Goal: Information Seeking & Learning: Learn about a topic

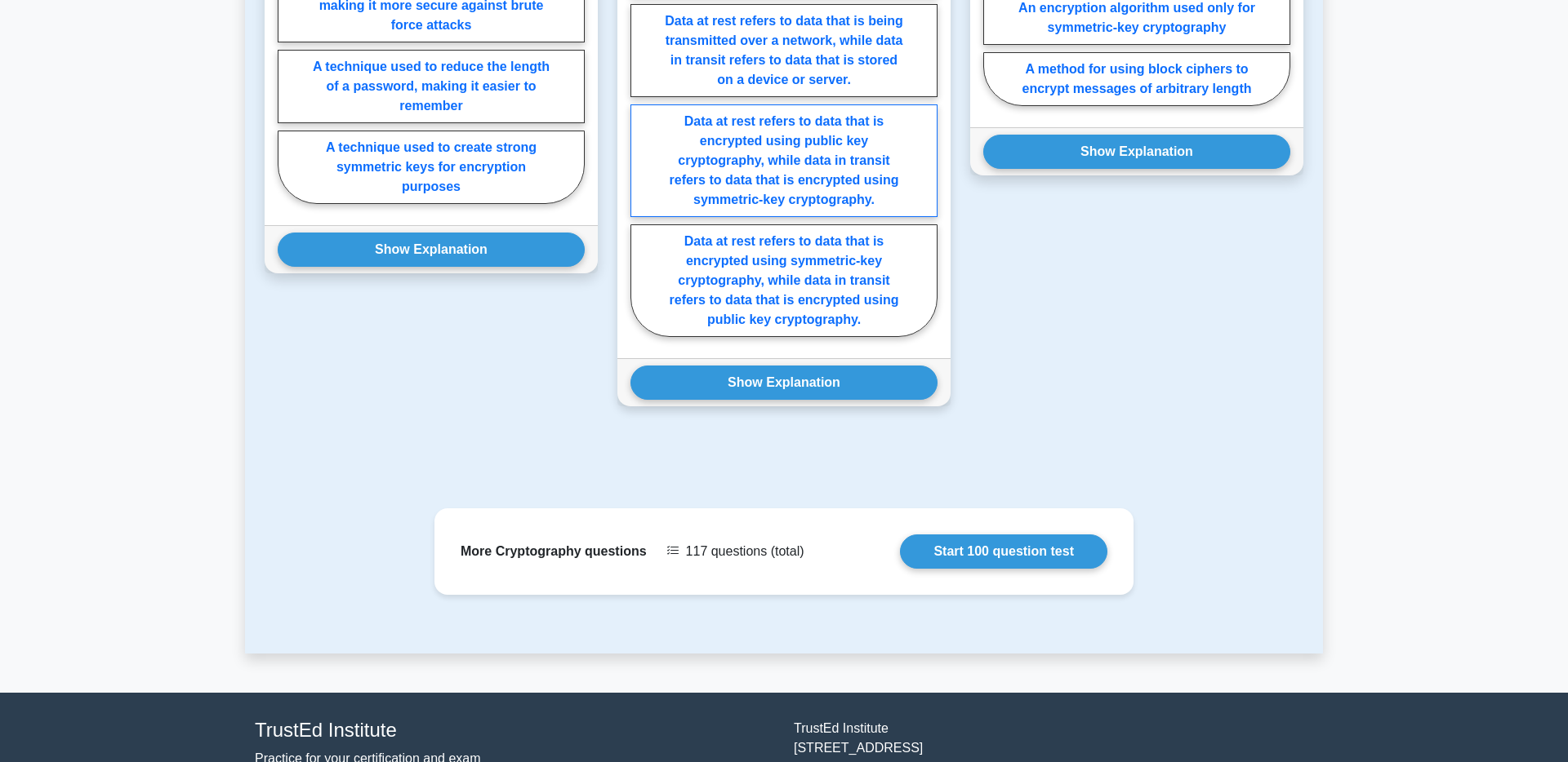
scroll to position [1162, 0]
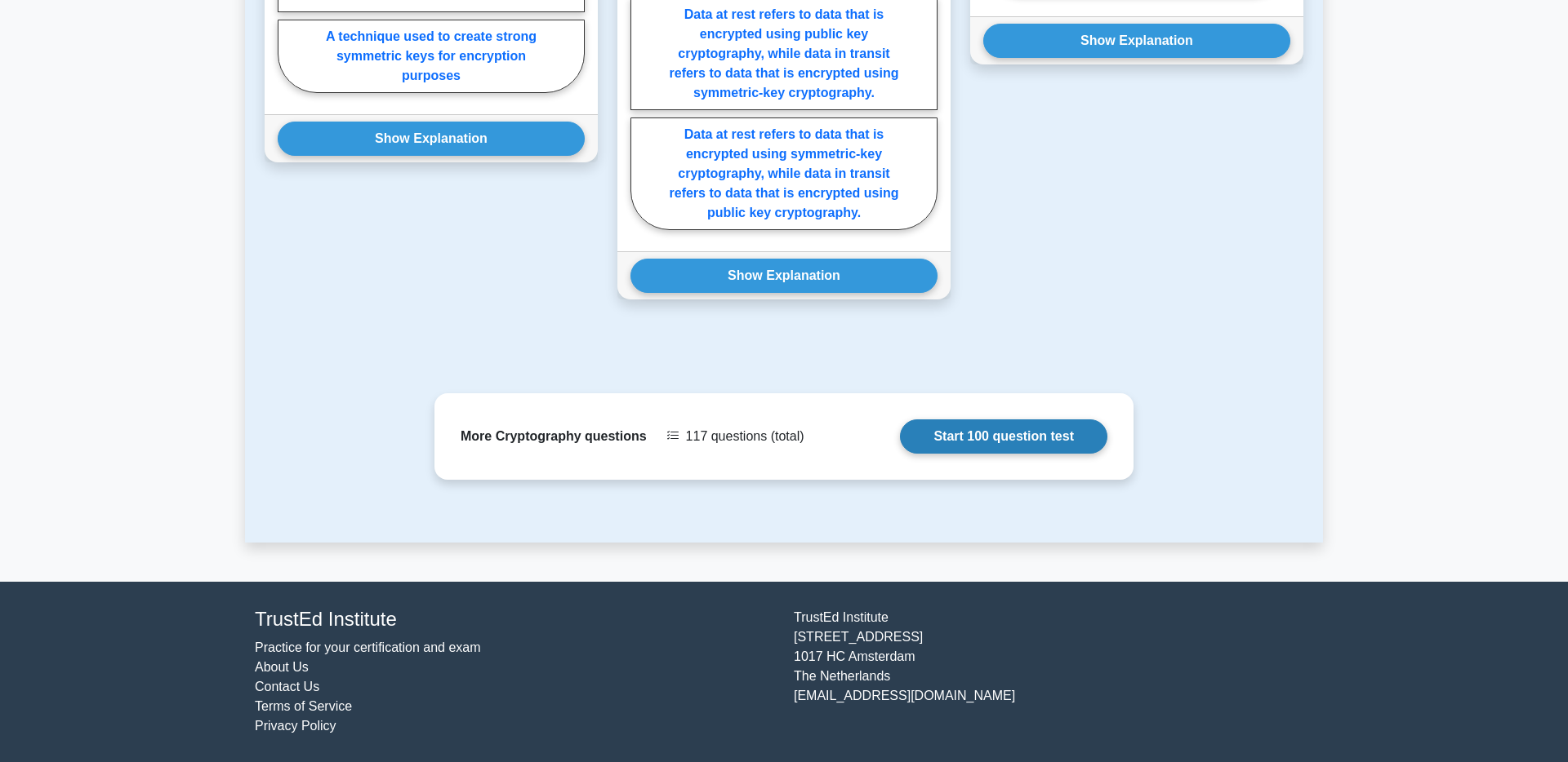
click at [900, 430] on link "Start 100 question test" at bounding box center [1003, 437] width 207 height 34
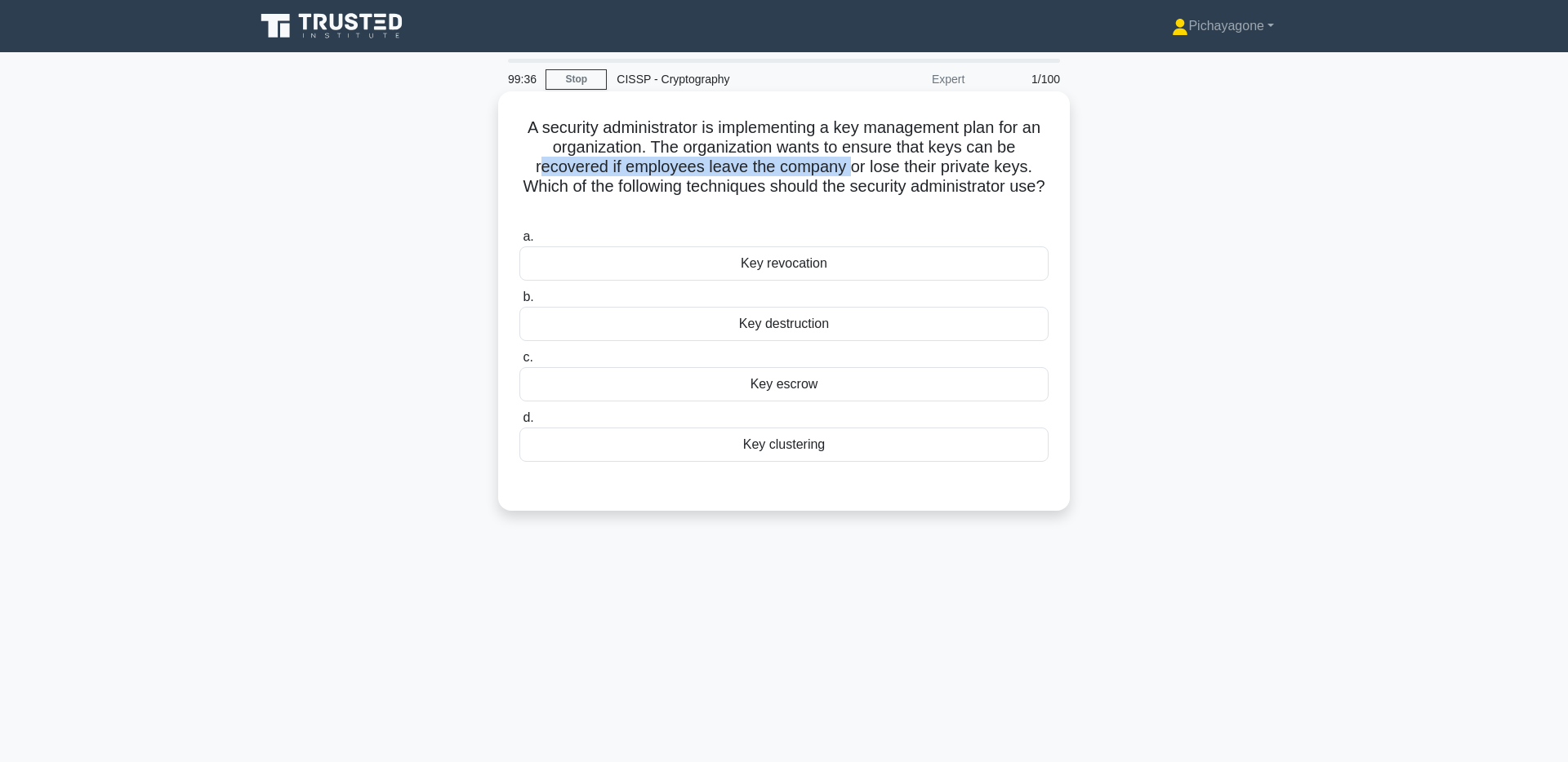
drag, startPoint x: 546, startPoint y: 168, endPoint x: 851, endPoint y: 158, distance: 305.2
click at [851, 158] on h5 "A security administrator is implementing a key management plan for an organizat…" at bounding box center [784, 167] width 533 height 100
click at [923, 155] on h5 "A security administrator is implementing a key management plan for an organizat…" at bounding box center [784, 167] width 533 height 100
drag, startPoint x: 850, startPoint y: 167, endPoint x: 1023, endPoint y: 169, distance: 173.0
click at [1047, 164] on h5 "A security administrator is implementing a key management plan for an organizat…" at bounding box center [784, 167] width 533 height 100
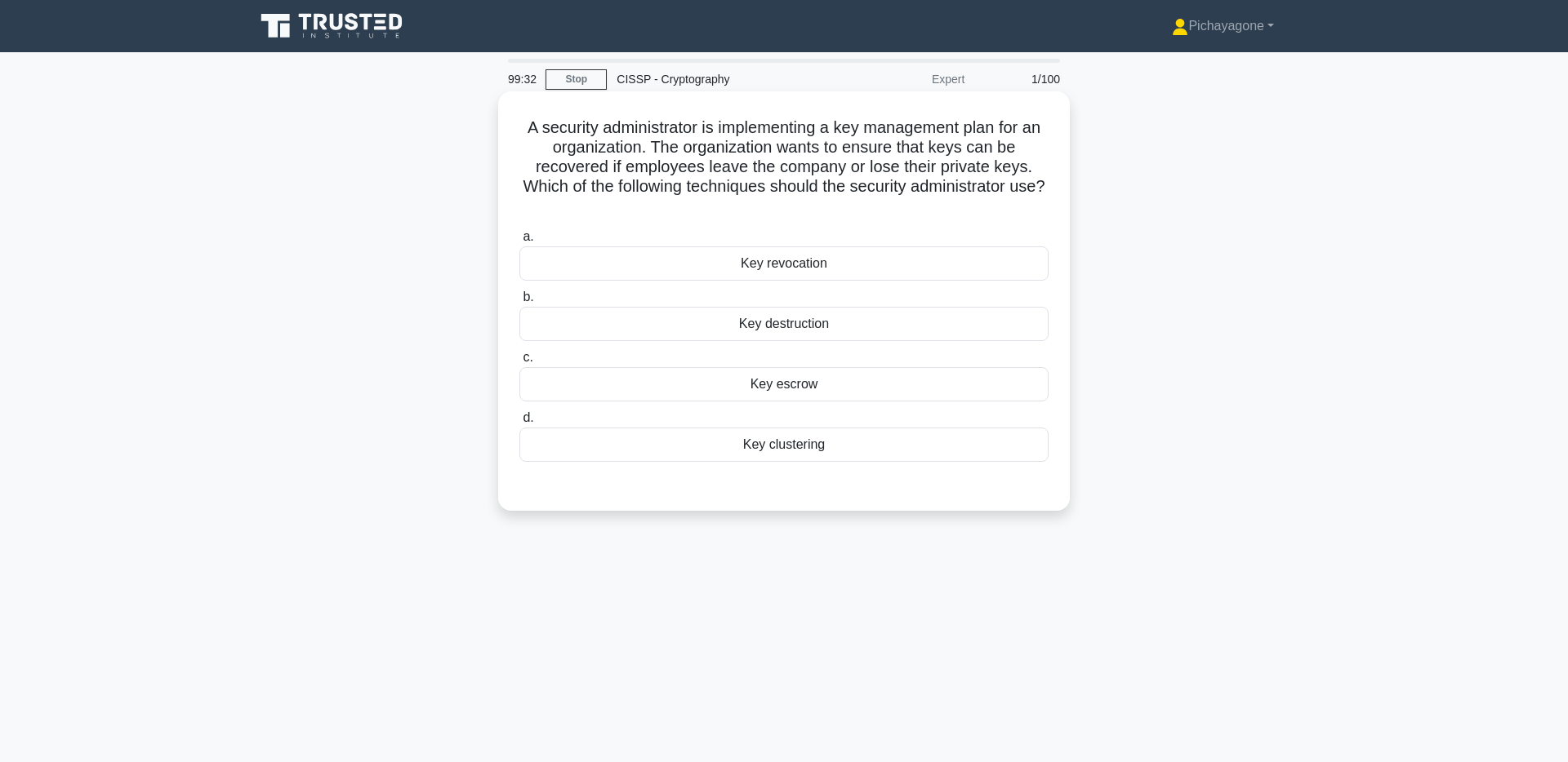
click at [816, 162] on h5 "A security administrator is implementing a key management plan for an organizat…" at bounding box center [784, 167] width 533 height 100
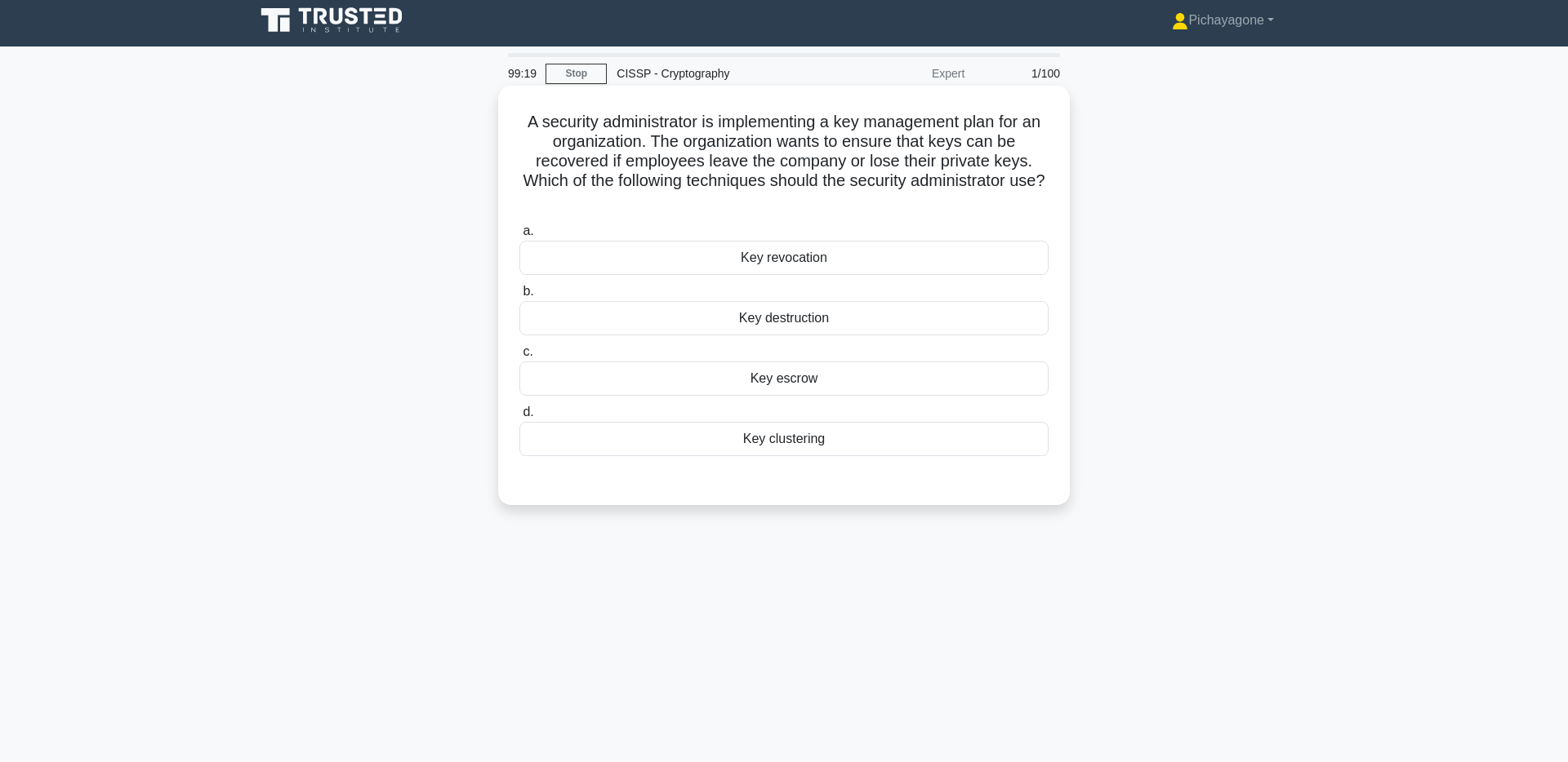
click at [914, 389] on div "Key escrow" at bounding box center [784, 378] width 529 height 34
click at [520, 357] on input "c. Key escrow" at bounding box center [520, 352] width 0 height 10
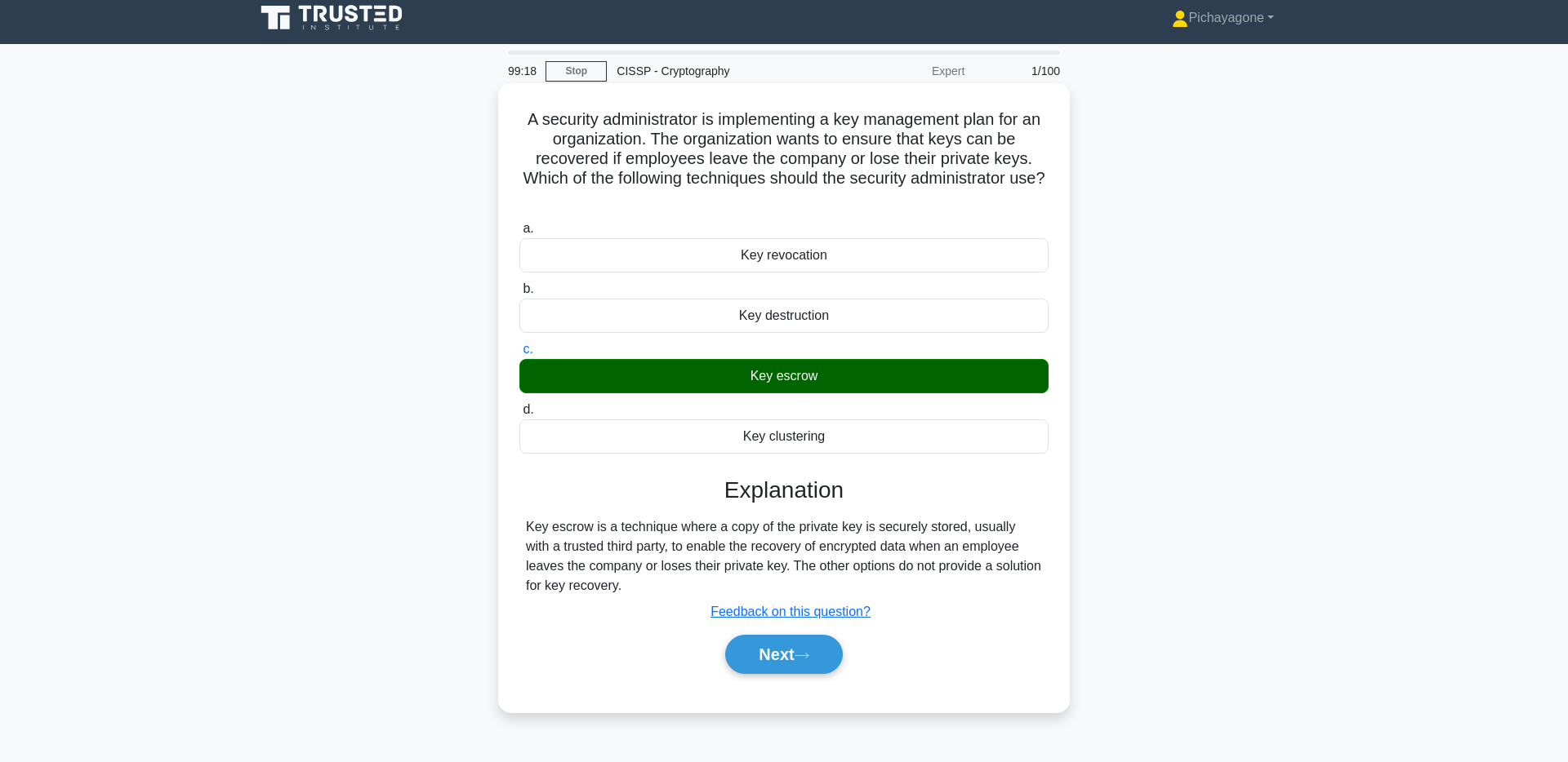
scroll to position [0, 0]
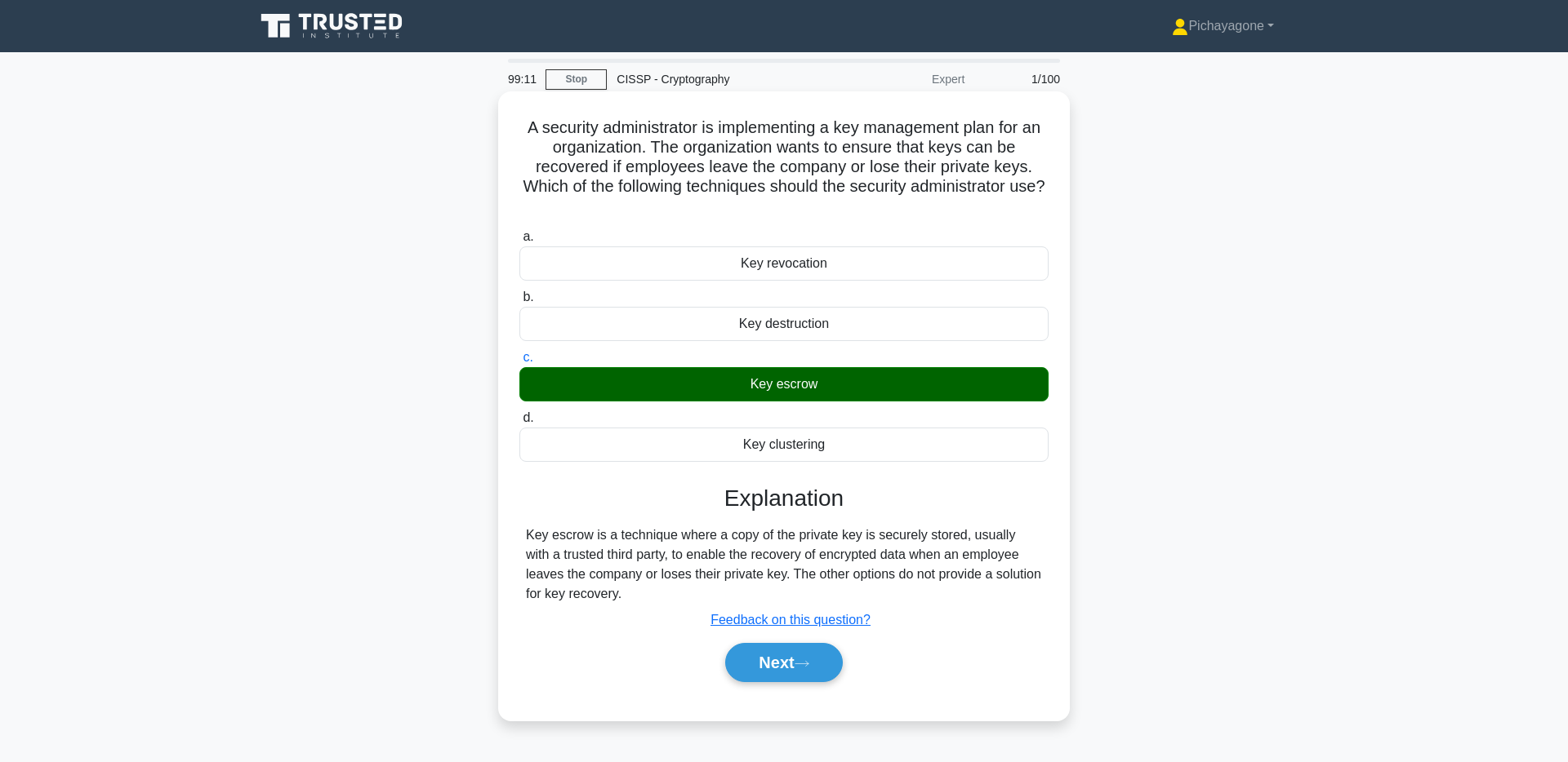
click at [796, 325] on div "Key destruction" at bounding box center [784, 324] width 529 height 34
click at [520, 303] on input "b. Key destruction" at bounding box center [520, 297] width 0 height 10
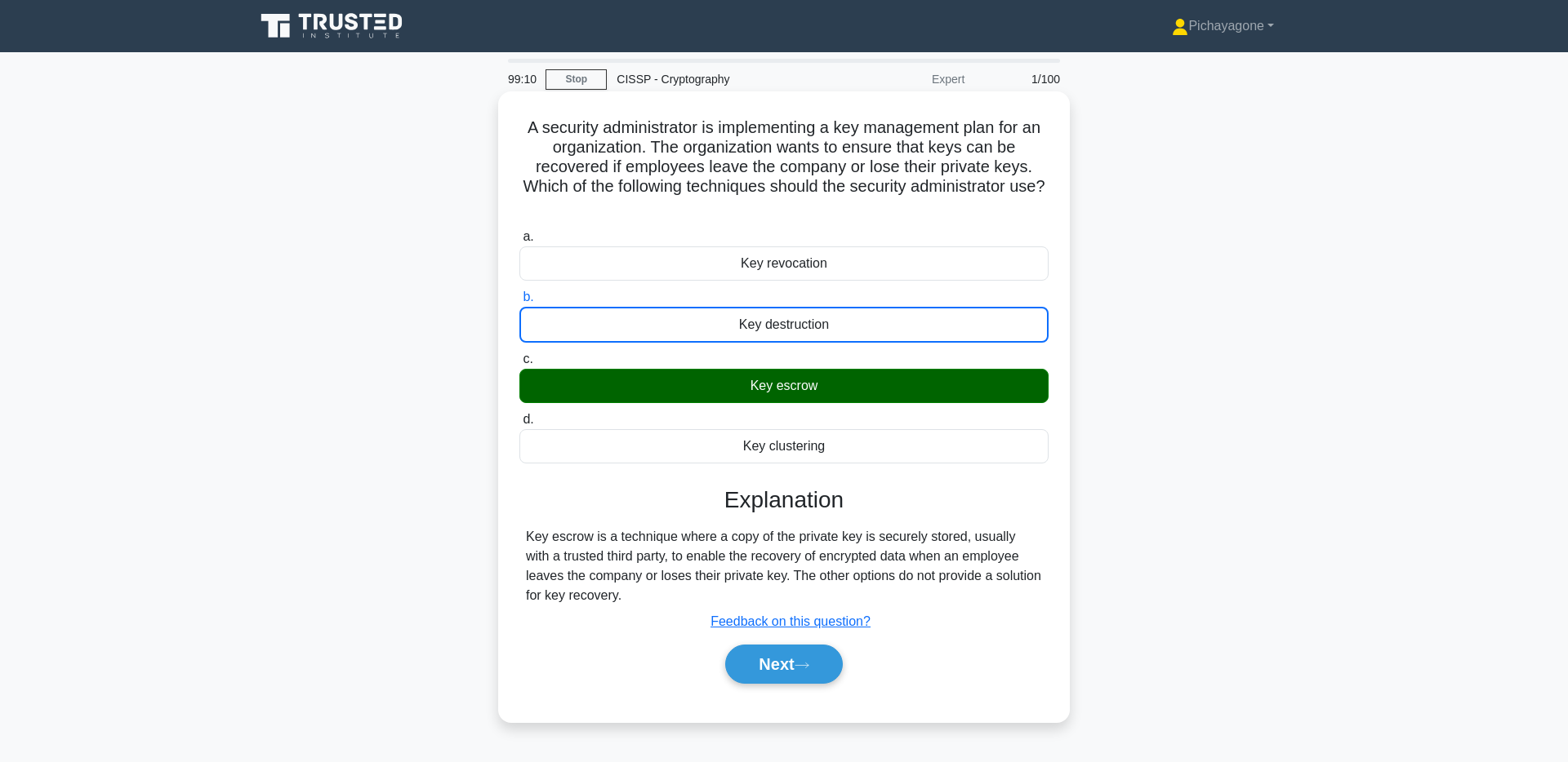
click at [849, 262] on div "Key revocation" at bounding box center [784, 263] width 529 height 34
click at [520, 243] on input "a. Key revocation" at bounding box center [520, 236] width 0 height 10
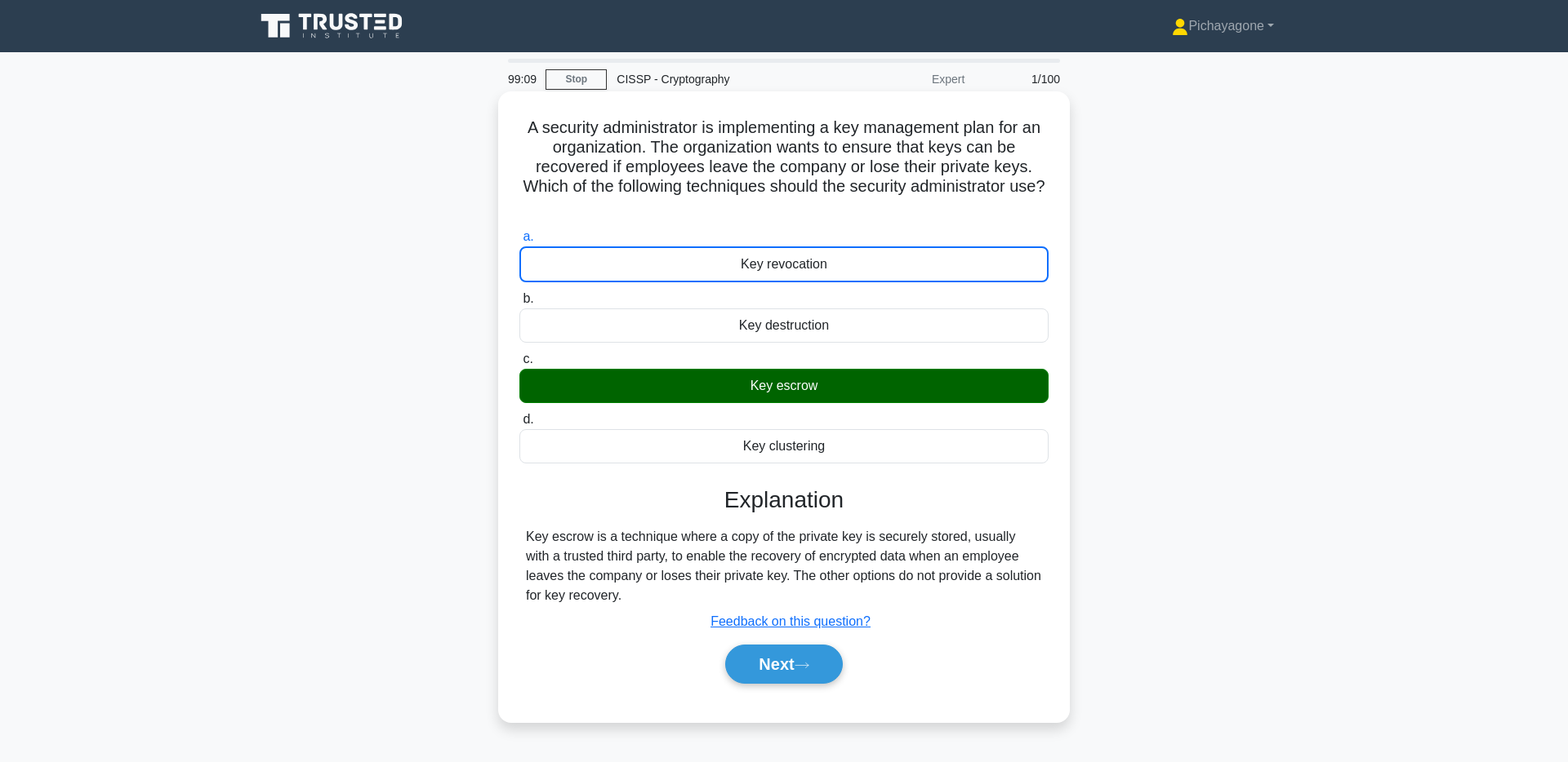
click at [849, 307] on label "b. Key destruction" at bounding box center [784, 315] width 529 height 54
click at [520, 305] on input "b. Key destruction" at bounding box center [520, 298] width 0 height 10
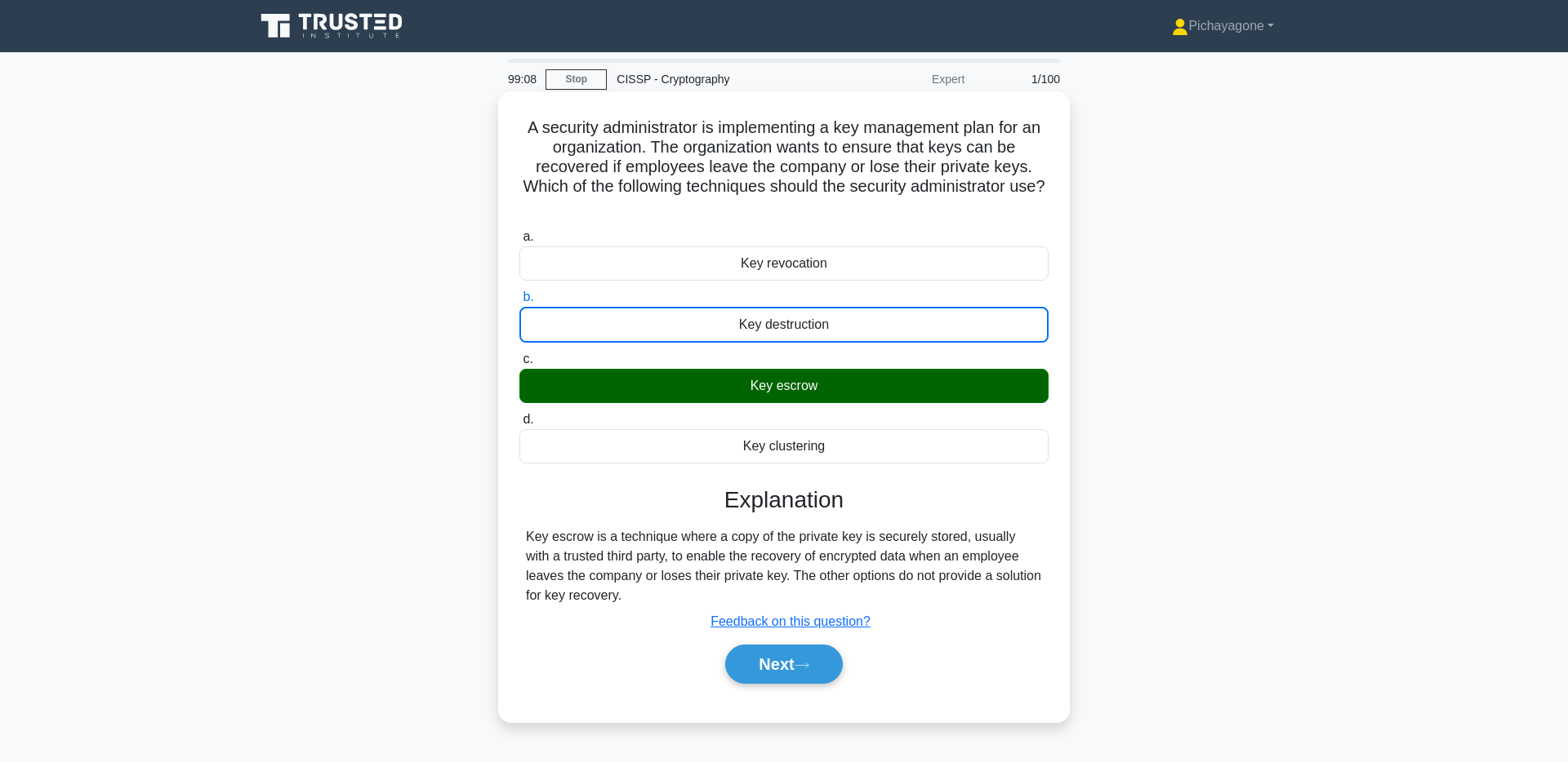
click at [837, 376] on div "Key escrow" at bounding box center [784, 386] width 529 height 34
click at [520, 365] on input "c. Key escrow" at bounding box center [520, 359] width 0 height 10
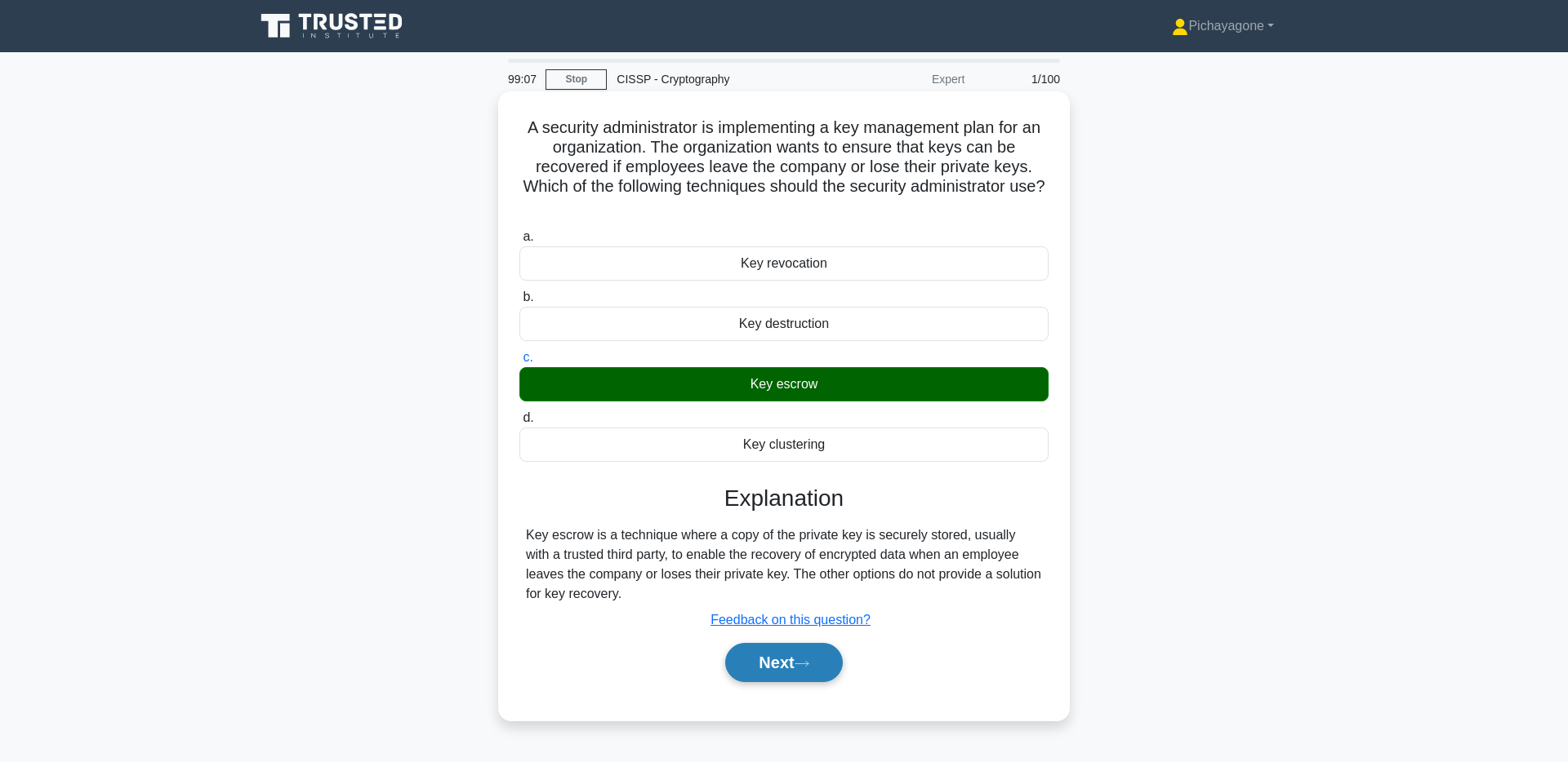
click at [776, 659] on button "Next" at bounding box center [784, 663] width 117 height 40
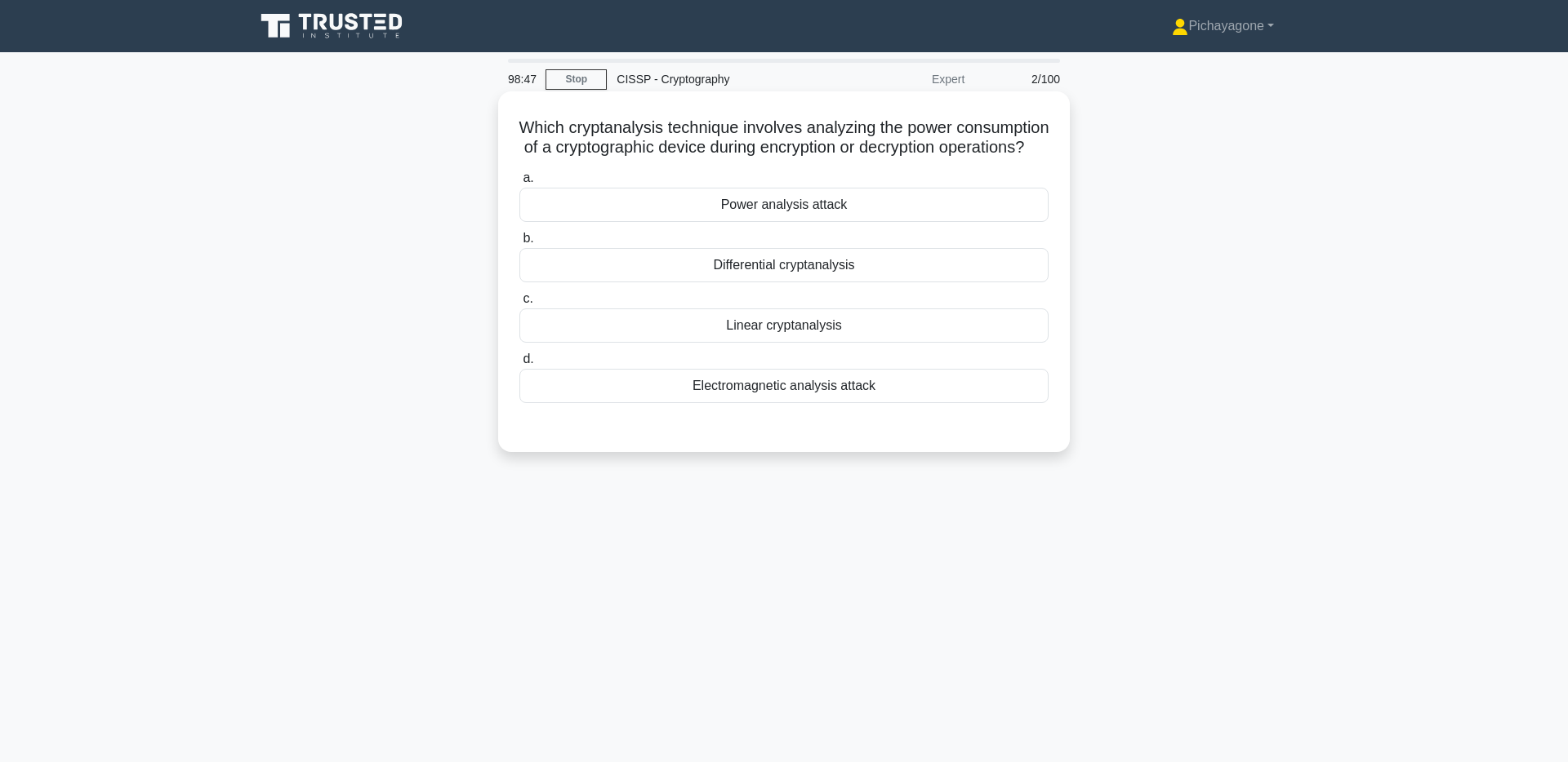
click at [599, 127] on h5 "Which cryptanalysis technique involves analyzing the power consumption of a cry…" at bounding box center [784, 137] width 533 height 40
click at [588, 95] on div at bounding box center [588, 95] width 0 height 0
click at [798, 121] on h5 "Which cryptanalysis technique involves analyzing the power consumption of a cry…" at bounding box center [784, 137] width 533 height 40
click at [872, 204] on div "Power analysis attack" at bounding box center [784, 205] width 529 height 34
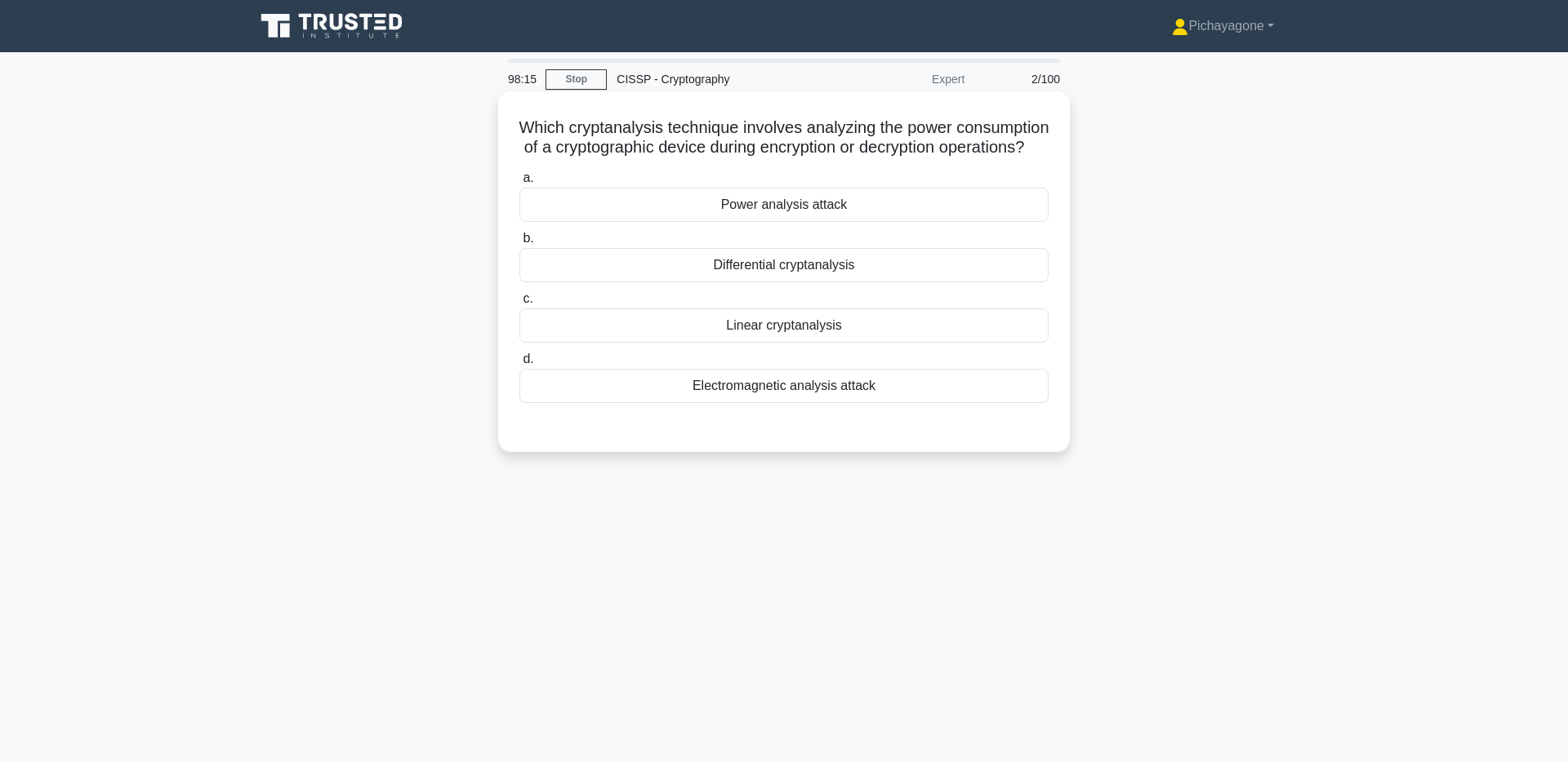
click at [520, 183] on input "a. Power analysis attack" at bounding box center [520, 178] width 0 height 10
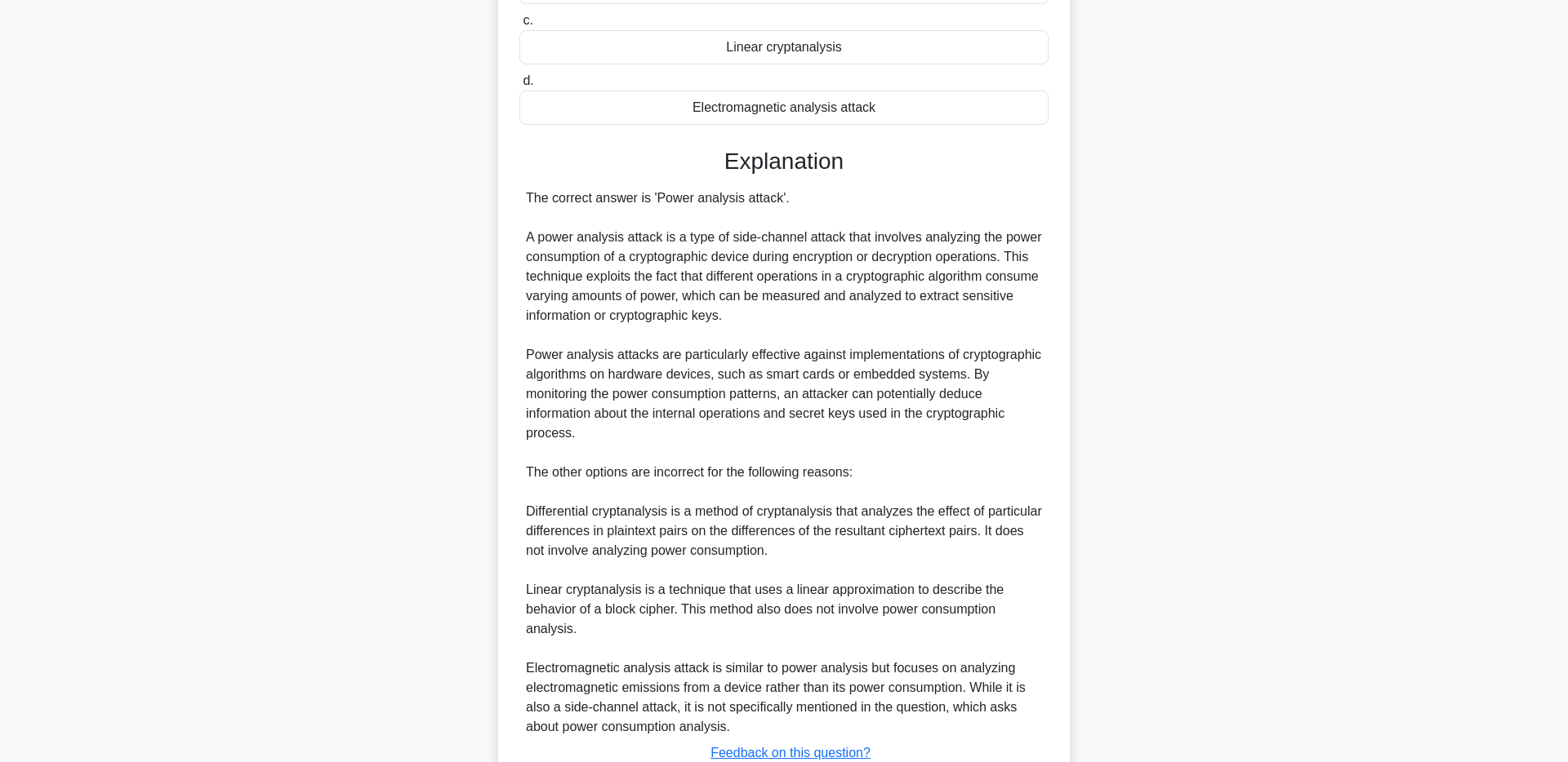
scroll to position [402, 0]
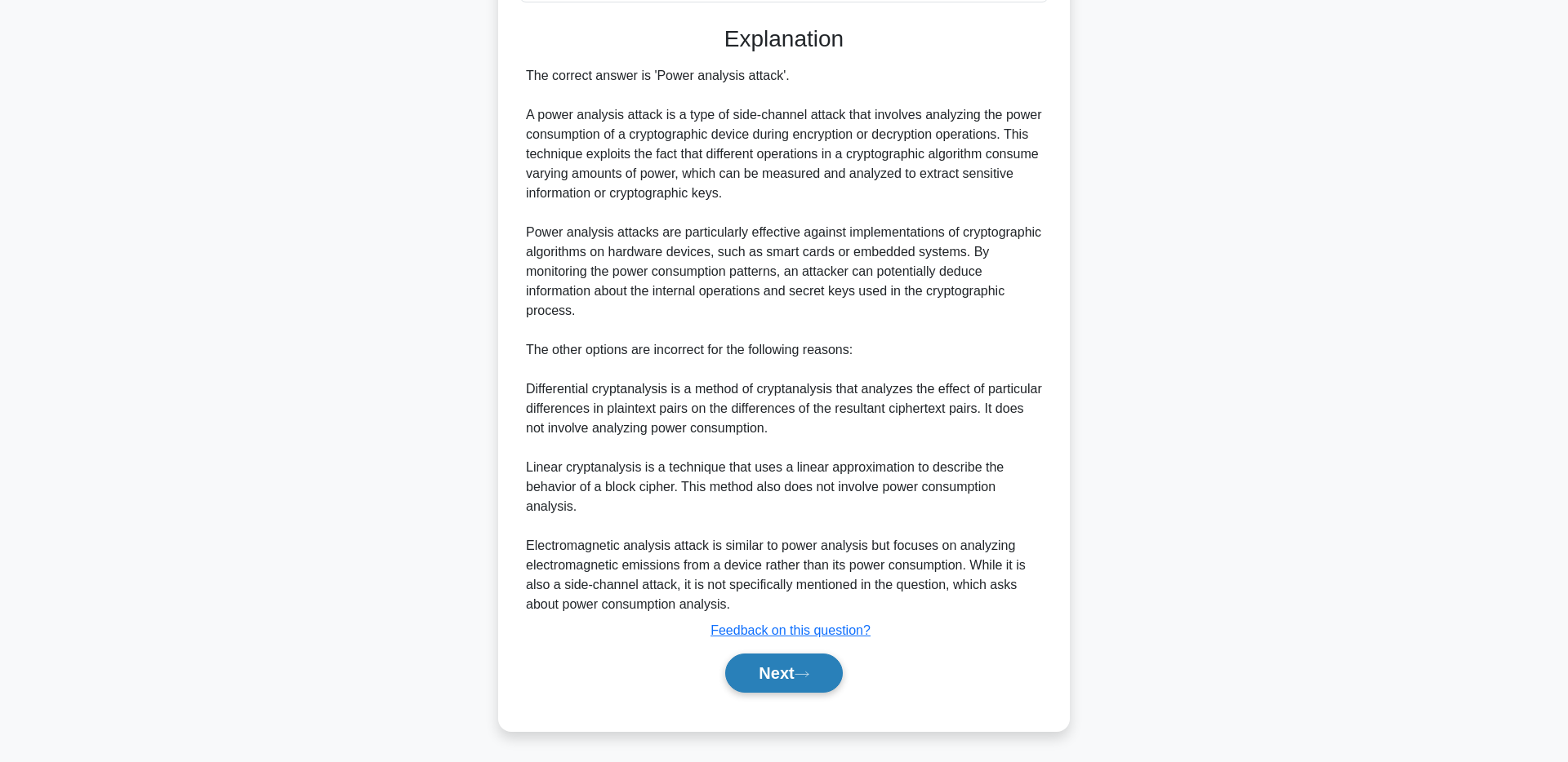
click at [809, 675] on icon at bounding box center [802, 675] width 15 height 9
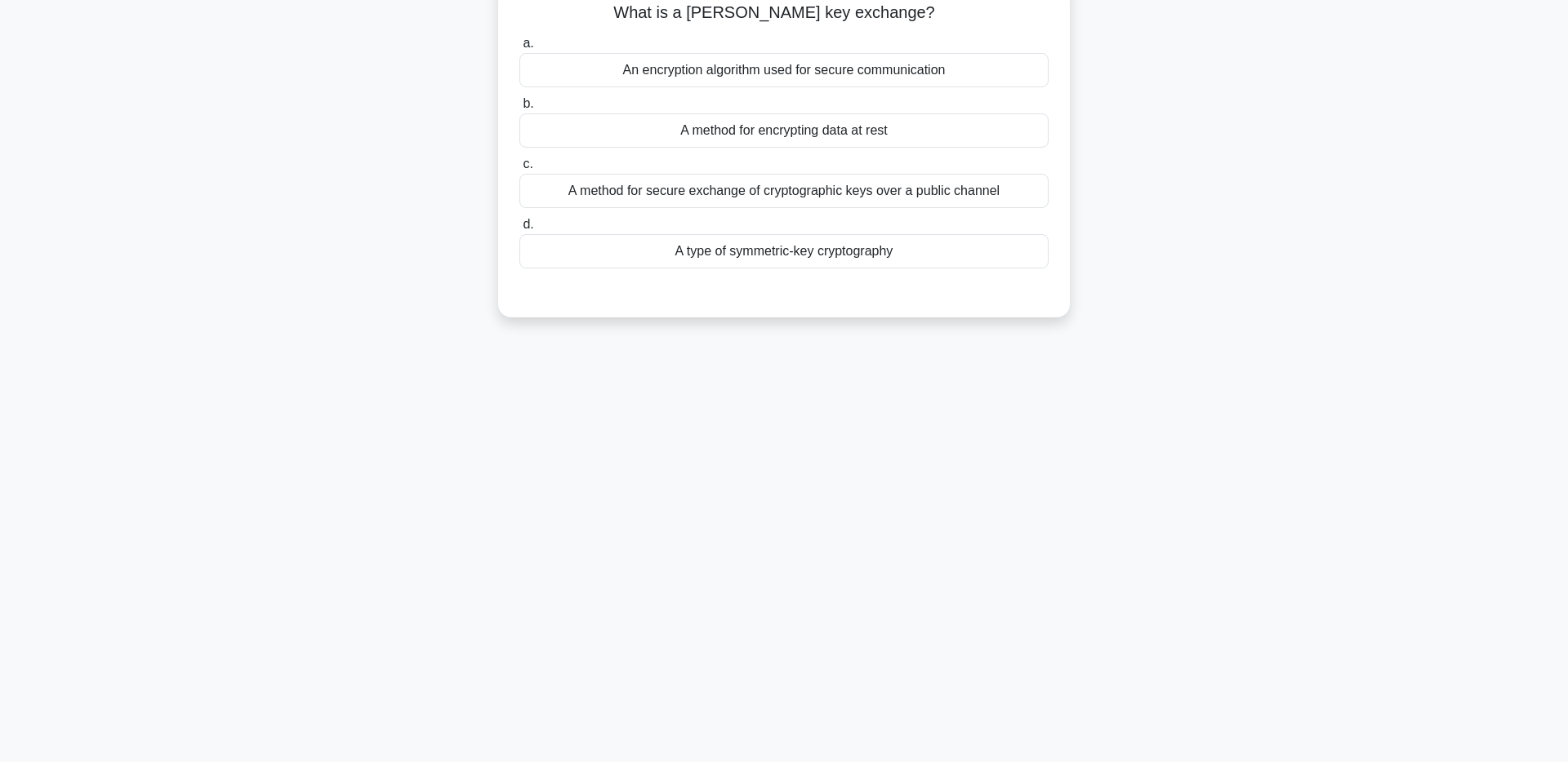
scroll to position [0, 0]
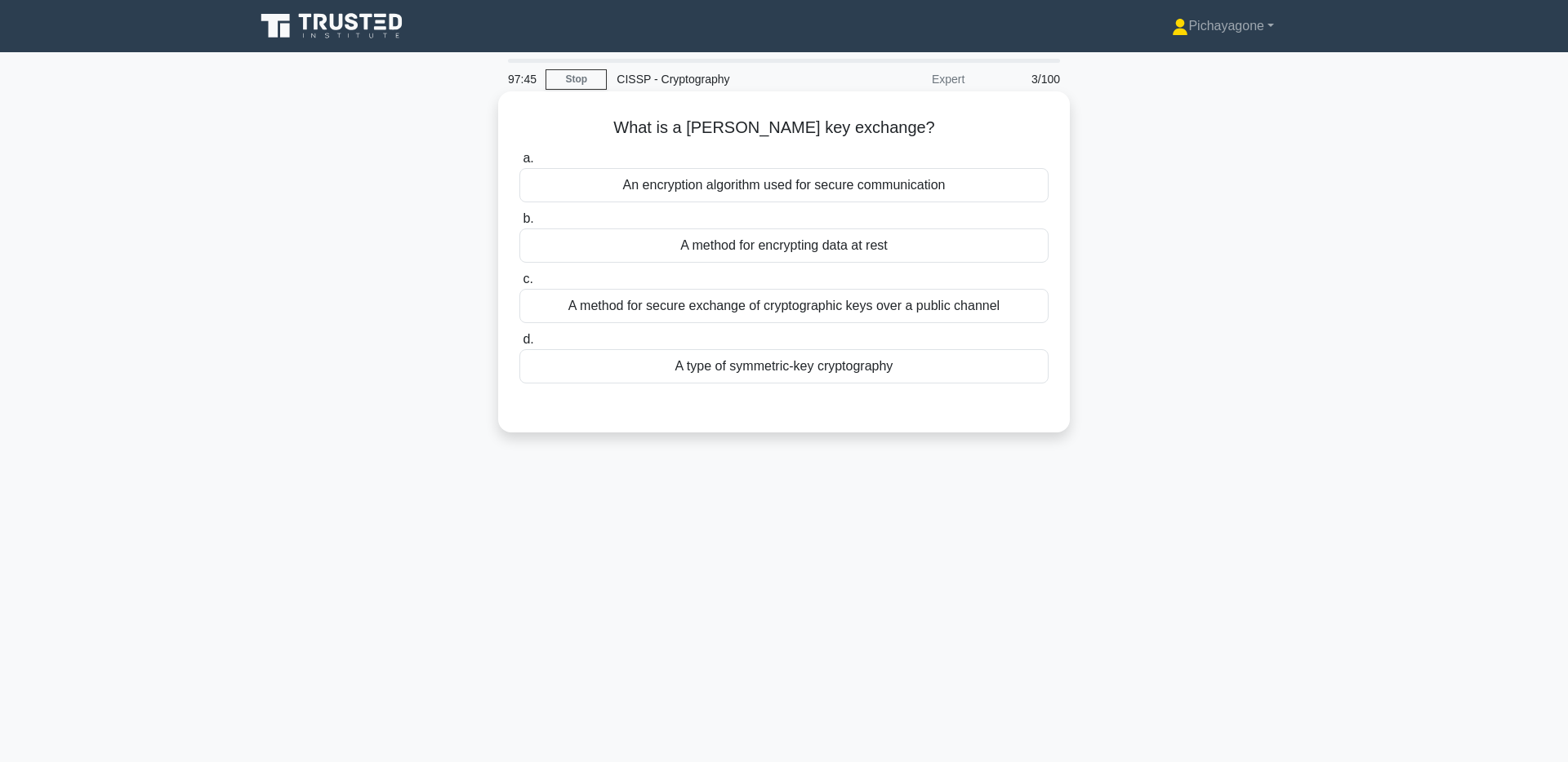
drag, startPoint x: 931, startPoint y: 128, endPoint x: 636, endPoint y: 114, distance: 295.3
click at [636, 114] on div "What is a Diffie-Hellman key exchange? .spinner_0XTQ{transform-origin:center;an…" at bounding box center [784, 262] width 559 height 328
click at [988, 127] on h5 "What is a Diffie-Hellman key exchange? .spinner_0XTQ{transform-origin:center;an…" at bounding box center [784, 128] width 533 height 22
click at [839, 306] on div "A method for secure exchange of cryptographic keys over a public channel" at bounding box center [784, 306] width 529 height 34
click at [520, 285] on input "c. A method for secure exchange of cryptographic keys over a public channel" at bounding box center [520, 279] width 0 height 10
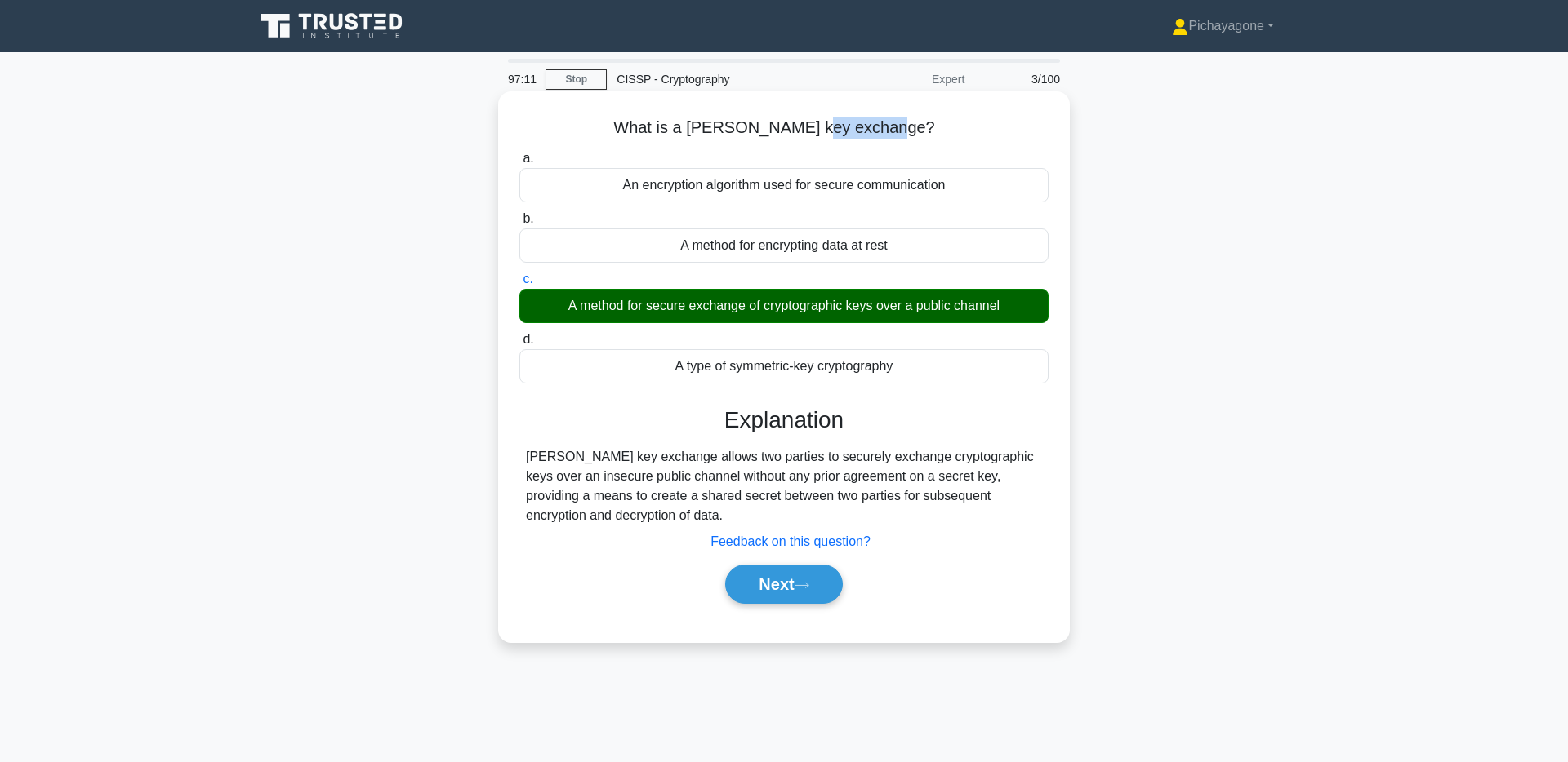
drag, startPoint x: 808, startPoint y: 133, endPoint x: 906, endPoint y: 135, distance: 98.0
click at [884, 135] on h5 "What is a Diffie-Hellman key exchange? .spinner_0XTQ{transform-origin:center;an…" at bounding box center [784, 128] width 533 height 22
drag, startPoint x: 906, startPoint y: 135, endPoint x: 936, endPoint y: 135, distance: 30.0
click at [911, 135] on h5 "What is a Diffie-Hellman key exchange? .spinner_0XTQ{transform-origin:center;an…" at bounding box center [784, 128] width 533 height 22
click at [966, 133] on h5 "What is a Diffie-Hellman key exchange? .spinner_0XTQ{transform-origin:center;an…" at bounding box center [784, 128] width 533 height 22
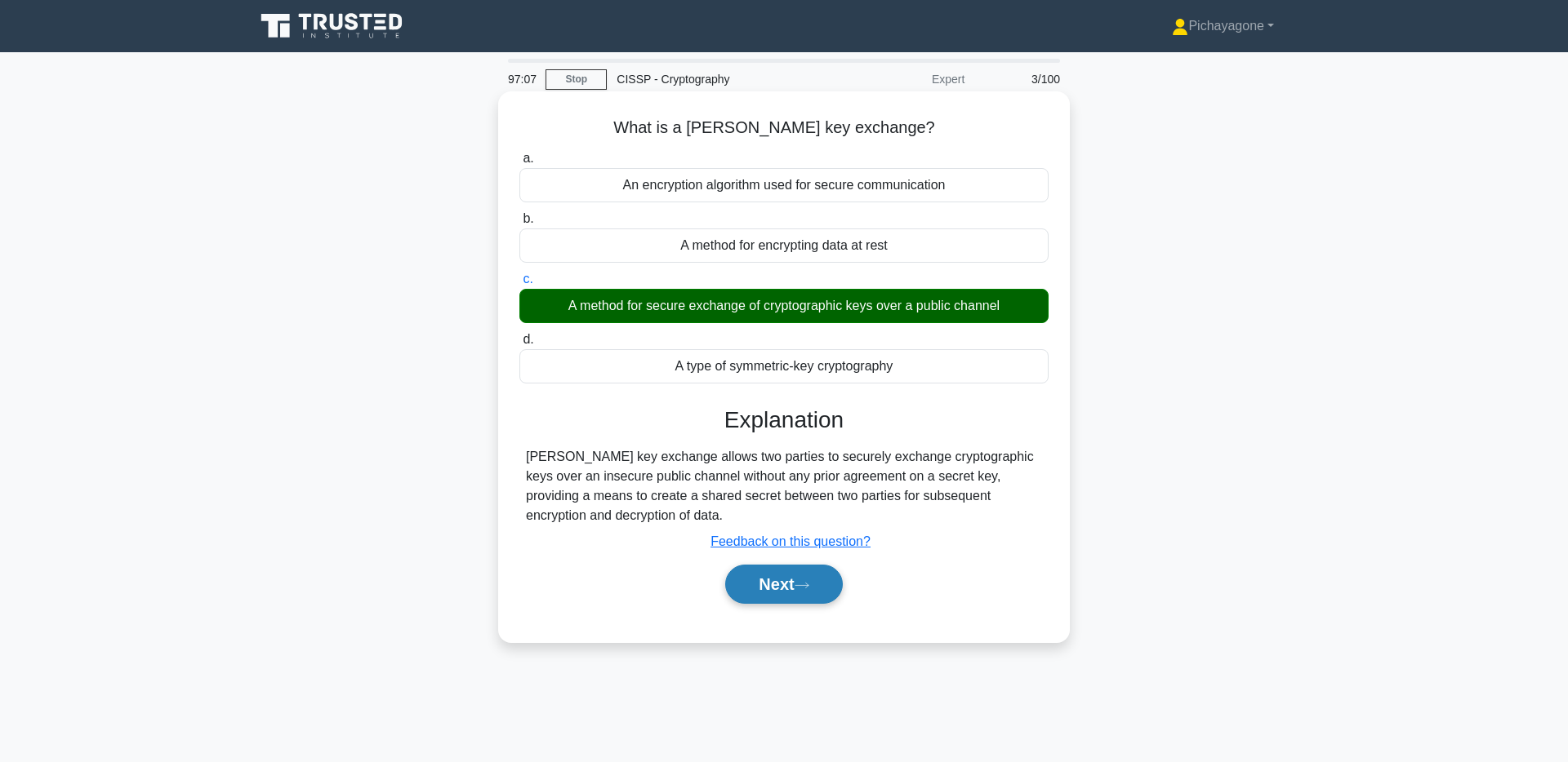
click at [804, 572] on button "Next" at bounding box center [784, 584] width 117 height 40
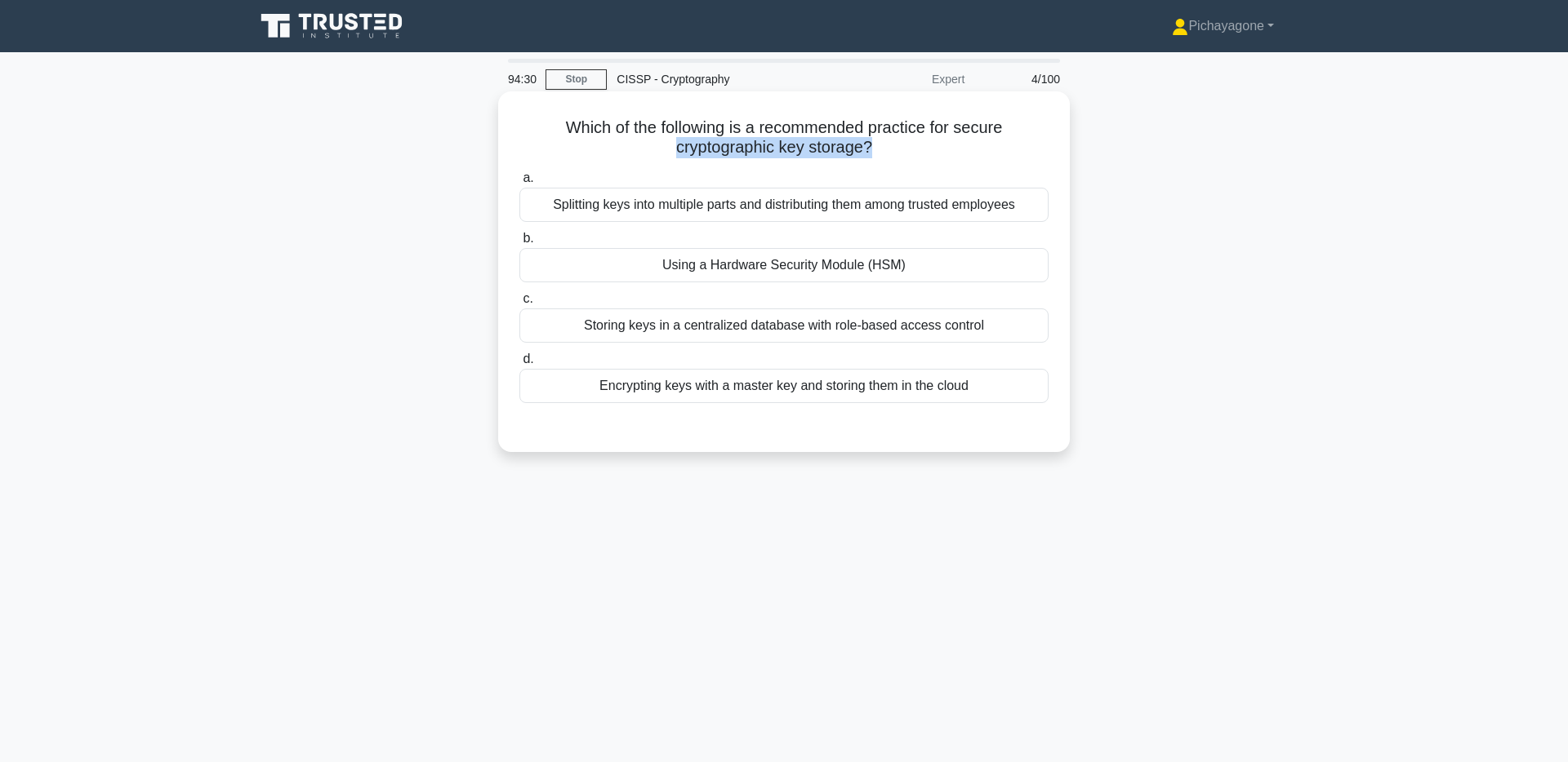
drag, startPoint x: 677, startPoint y: 149, endPoint x: 865, endPoint y: 151, distance: 188.0
click at [865, 151] on h5 "Which of the following is a recommended practice for secure cryptographic key s…" at bounding box center [784, 137] width 533 height 40
click at [974, 140] on h5 "Which of the following is a recommended practice for secure cryptographic key s…" at bounding box center [784, 137] width 533 height 40
drag, startPoint x: 777, startPoint y: 147, endPoint x: 928, endPoint y: 147, distance: 151.0
click at [925, 147] on h5 "Which of the following is a recommended practice for secure cryptographic key s…" at bounding box center [784, 137] width 533 height 40
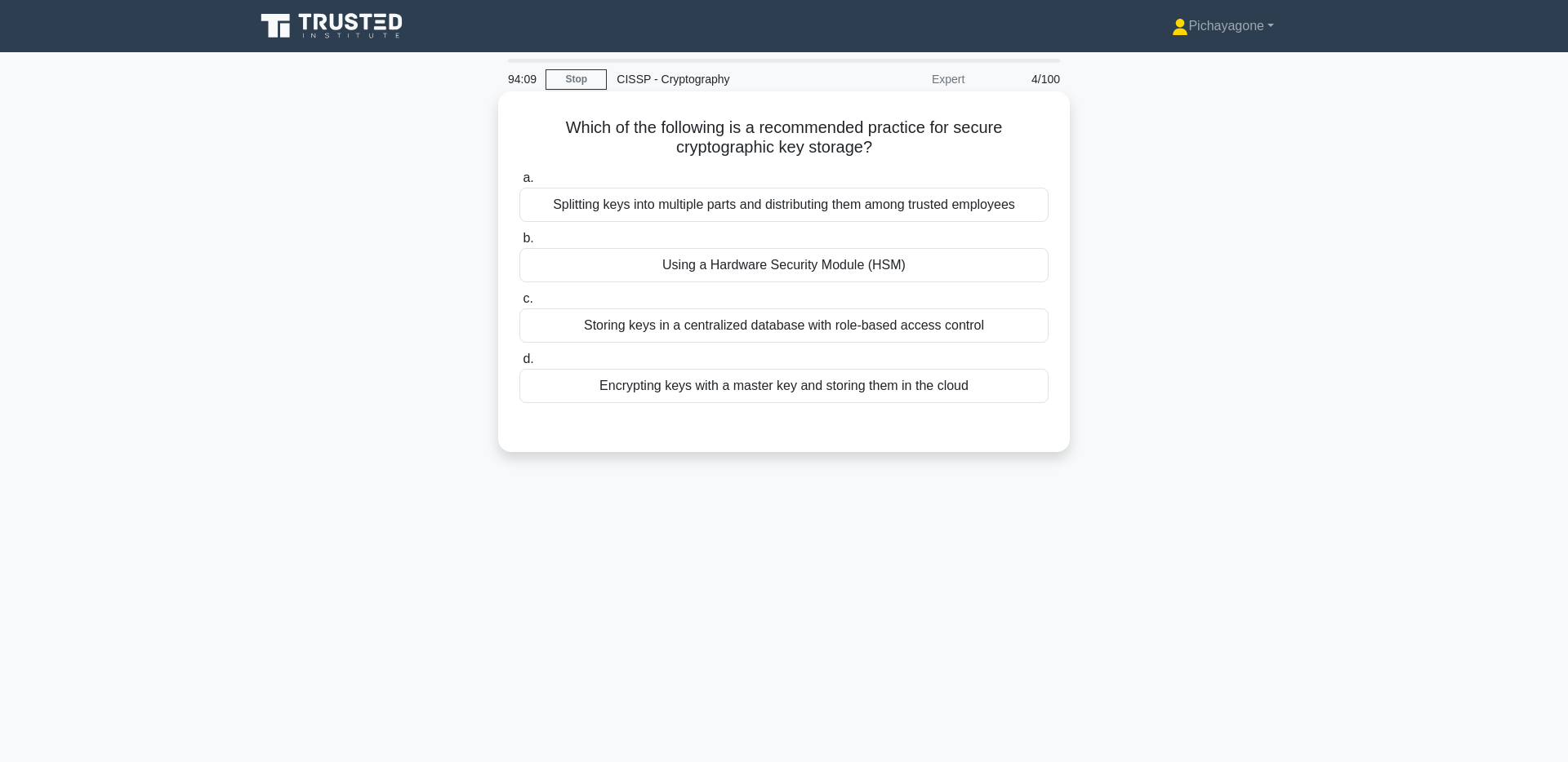
click at [979, 131] on h5 "Which of the following is a recommended practice for secure cryptographic key s…" at bounding box center [784, 137] width 533 height 40
click at [1000, 267] on div "Using a Hardware Security Module (HSM)" at bounding box center [784, 265] width 529 height 34
click at [520, 244] on input "b. Using a Hardware Security Module (HSM)" at bounding box center [520, 238] width 0 height 10
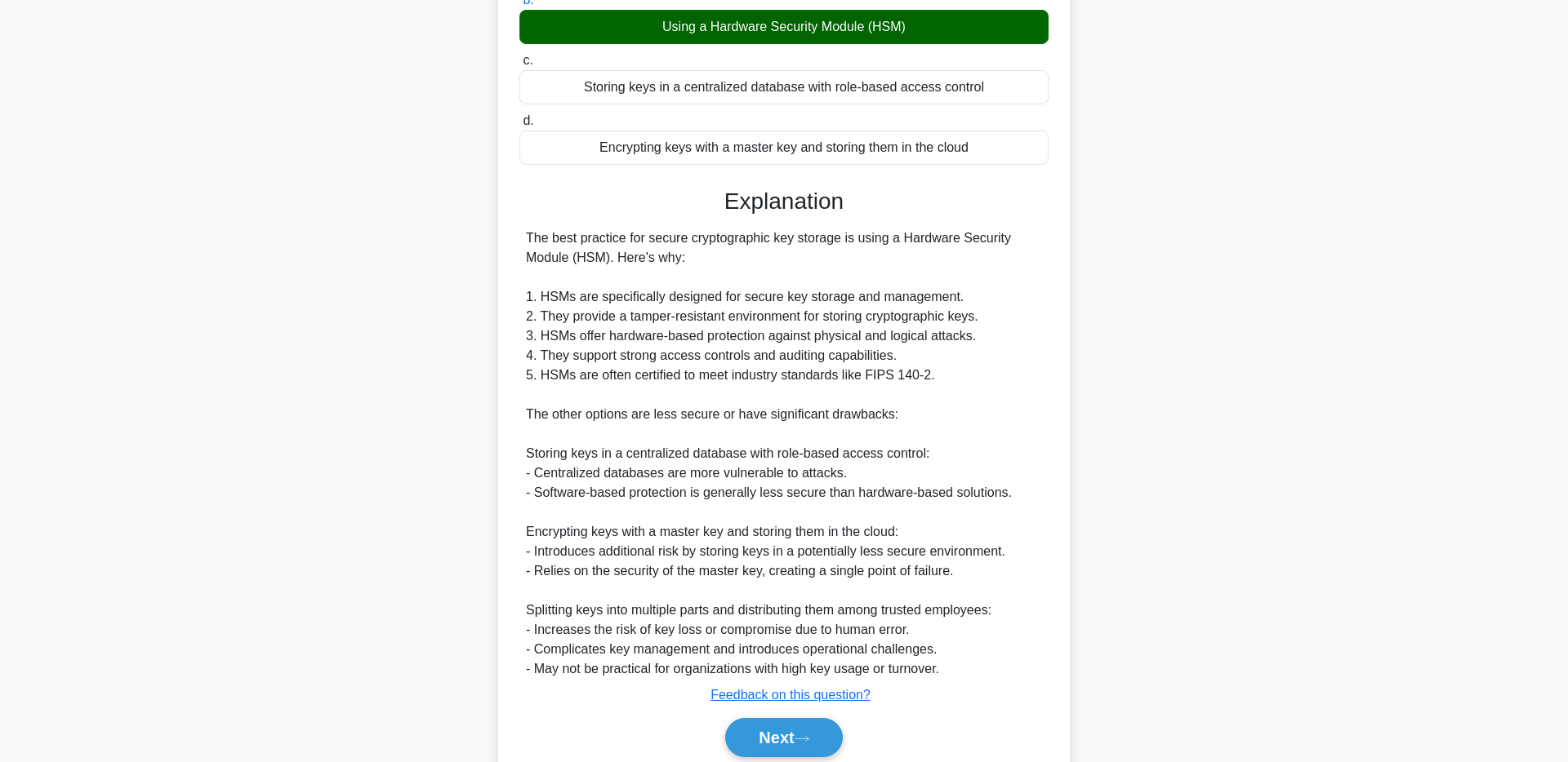
scroll to position [304, 0]
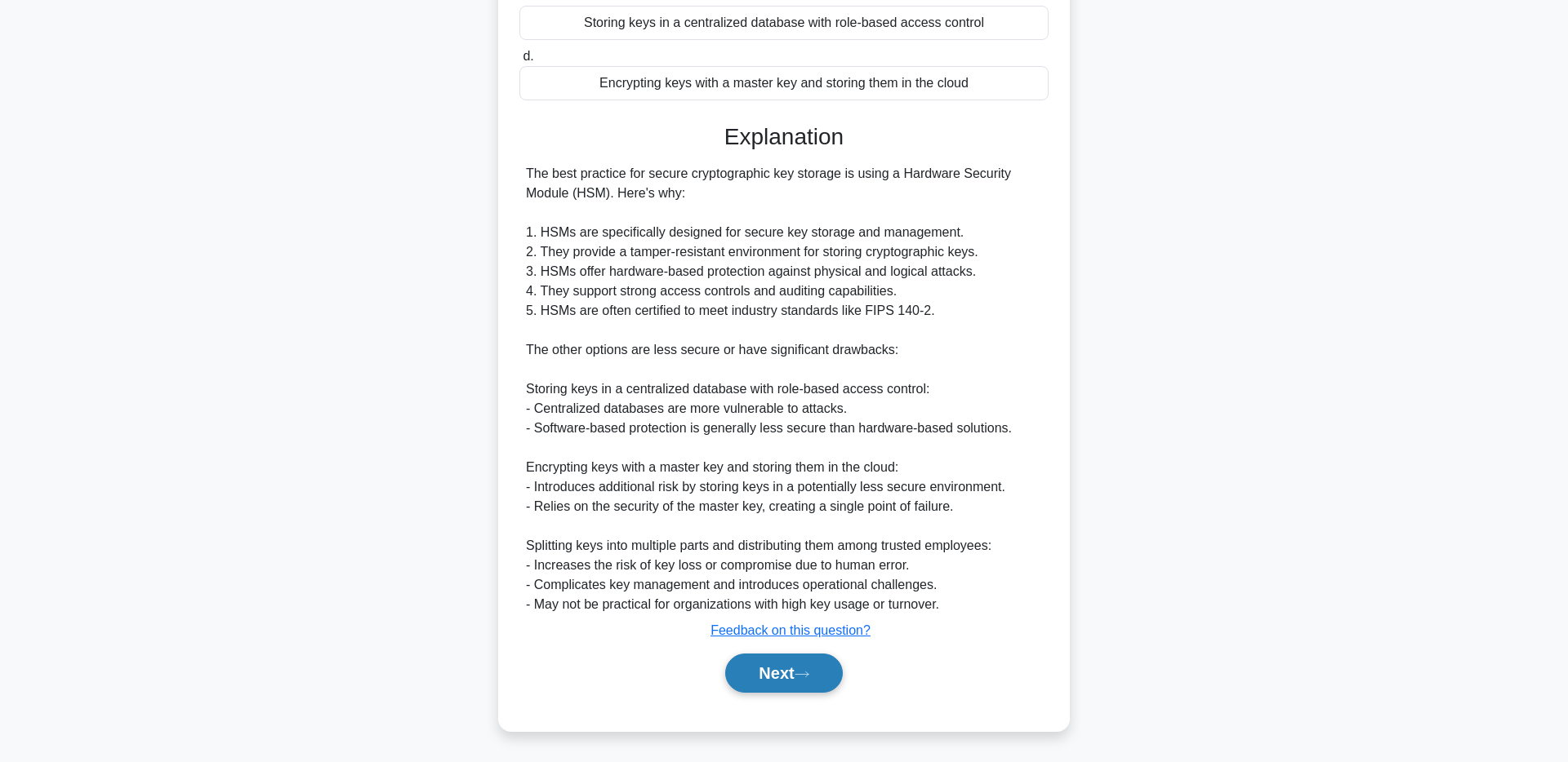
click at [804, 663] on button "Next" at bounding box center [784, 674] width 117 height 40
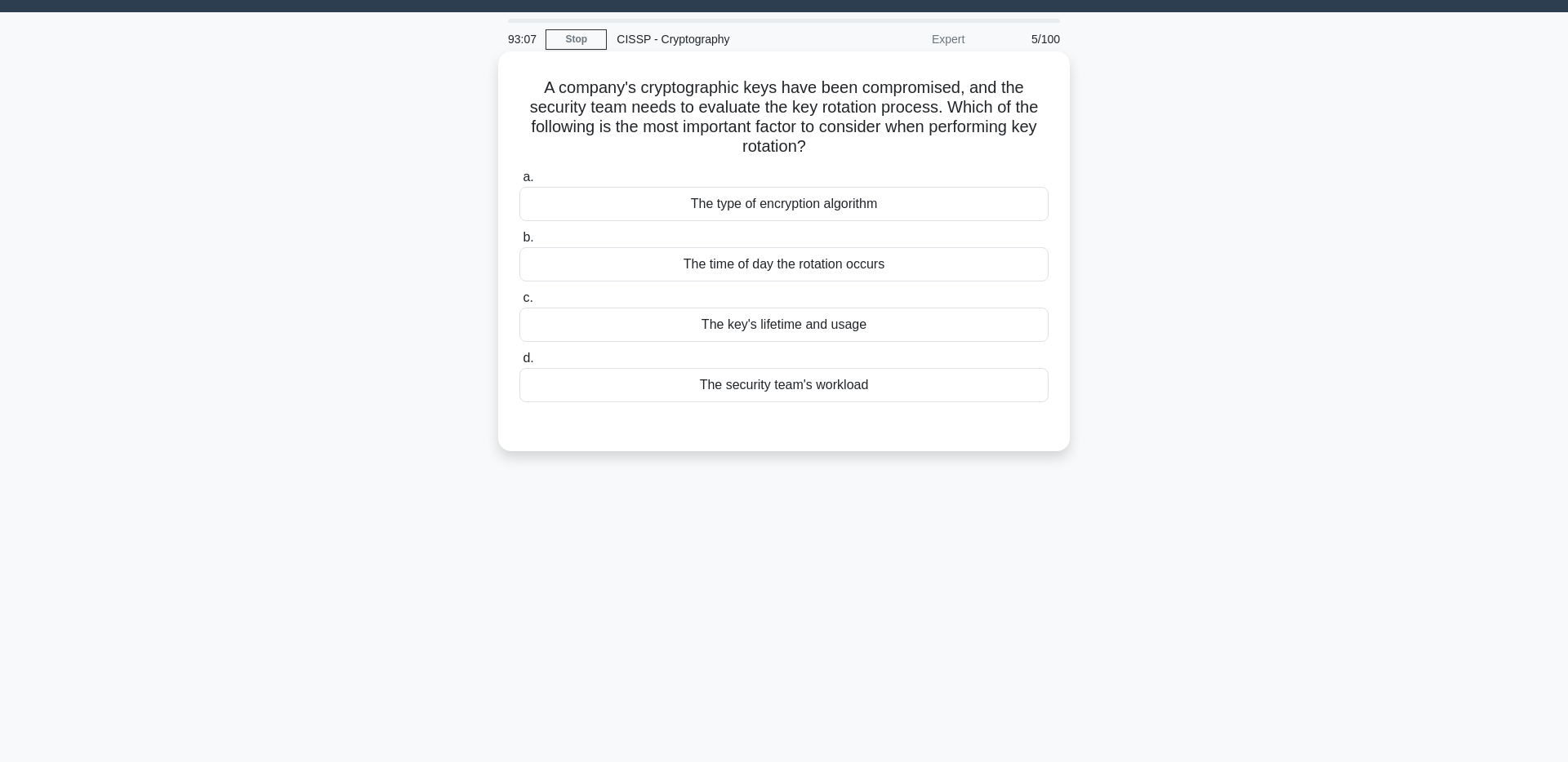
scroll to position [47, 0]
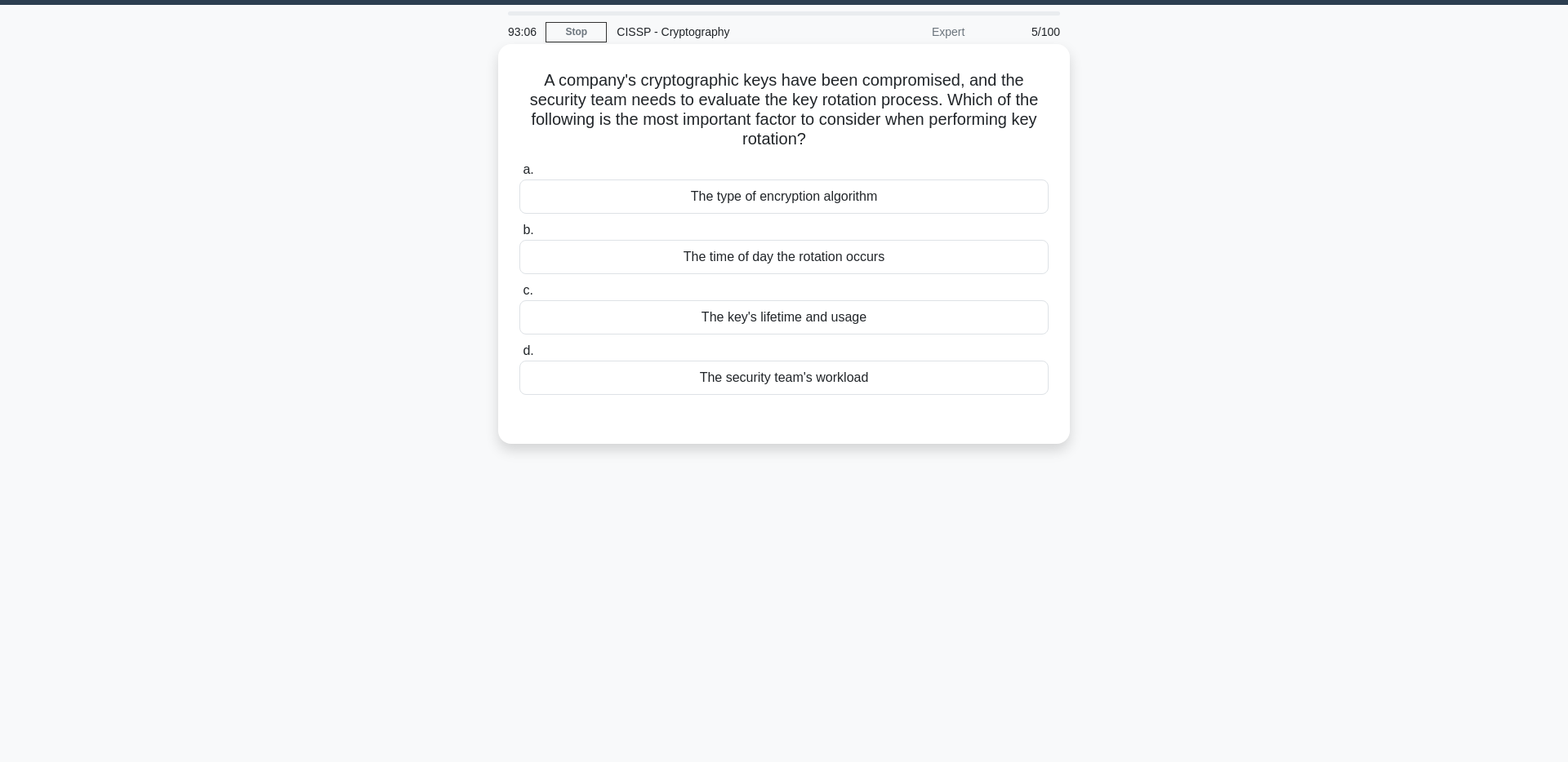
click at [892, 321] on div "The key's lifetime and usage" at bounding box center [784, 317] width 529 height 34
click at [520, 296] on input "c. The key's lifetime and usage" at bounding box center [520, 291] width 0 height 10
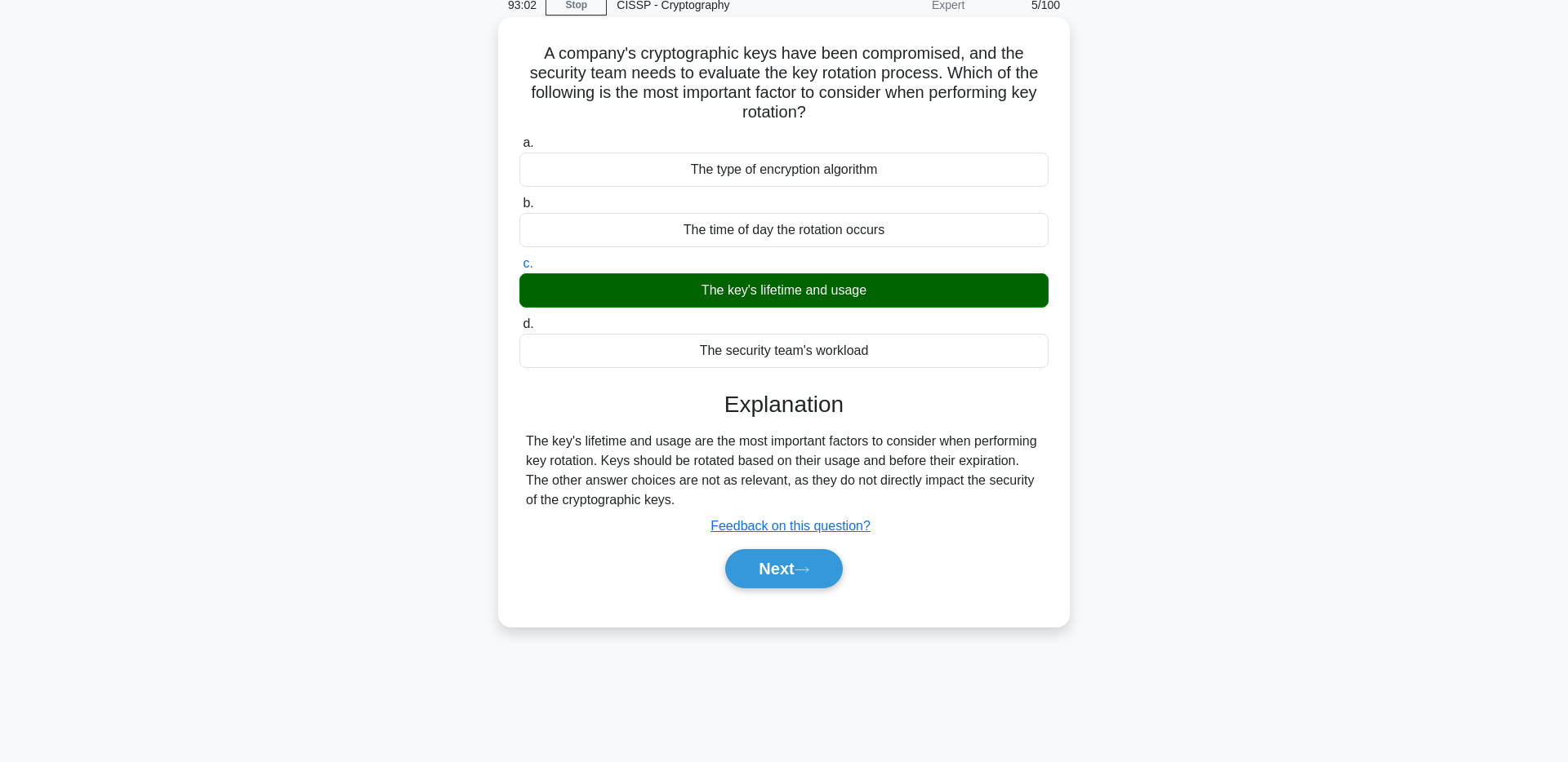
scroll to position [81, 0]
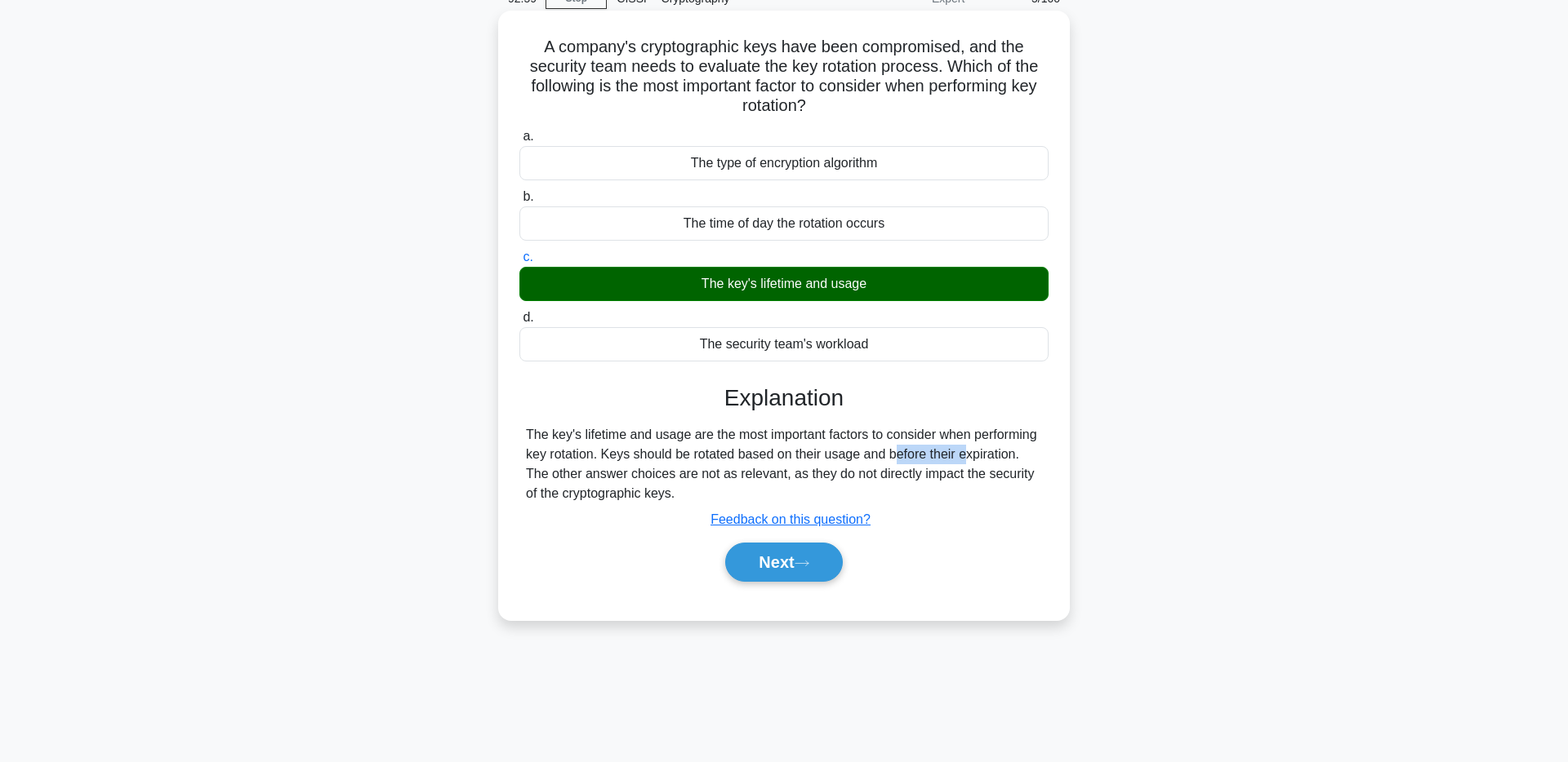
drag, startPoint x: 793, startPoint y: 454, endPoint x: 873, endPoint y: 453, distance: 80.0
click at [873, 453] on div "The key's lifetime and usage are the most important factors to consider when pe…" at bounding box center [784, 464] width 516 height 78
click at [976, 436] on div "The key's lifetime and usage are the most important factors to consider when pe…" at bounding box center [784, 464] width 516 height 78
click at [815, 574] on button "Next" at bounding box center [784, 563] width 117 height 40
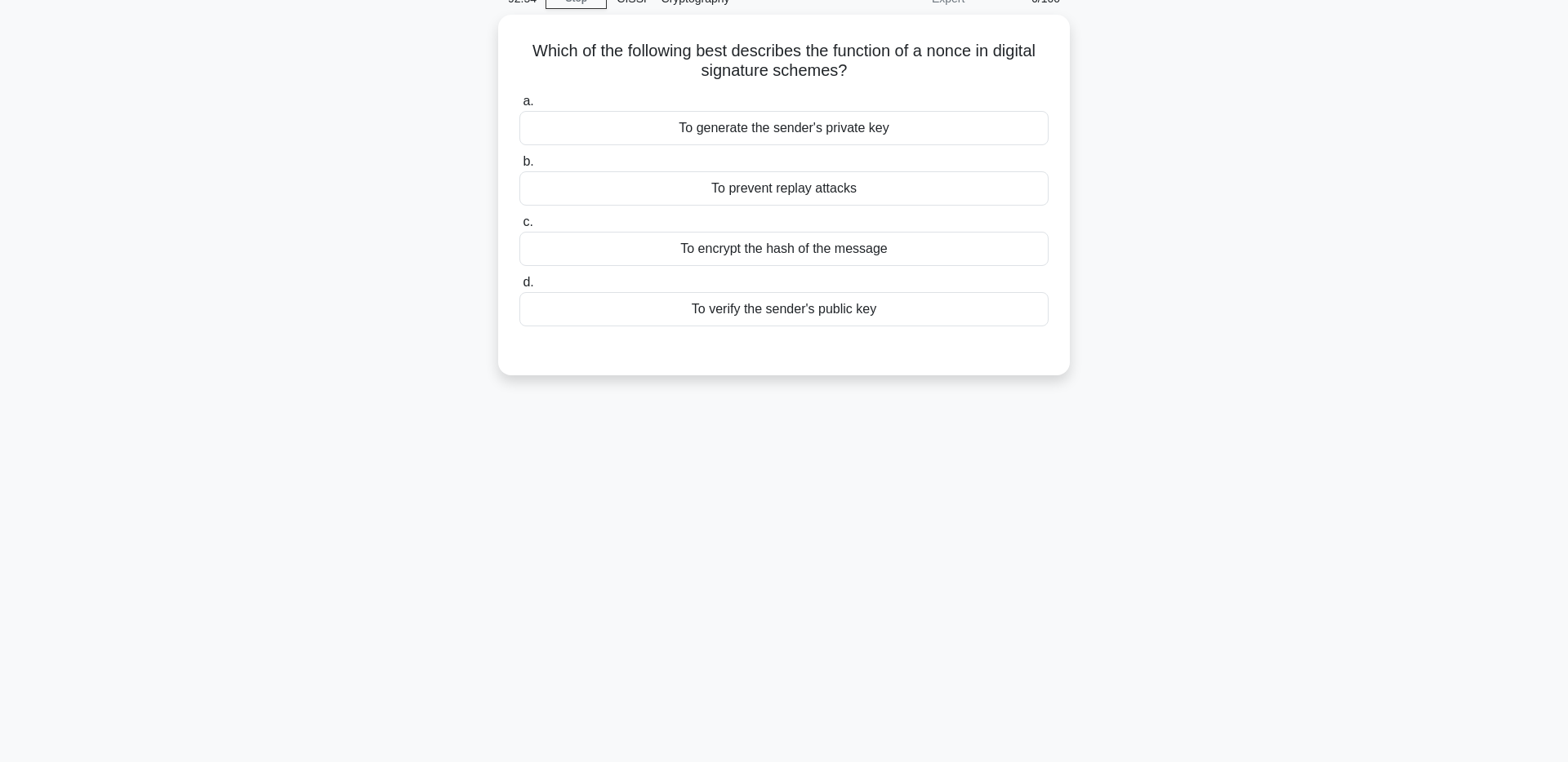
scroll to position [0, 0]
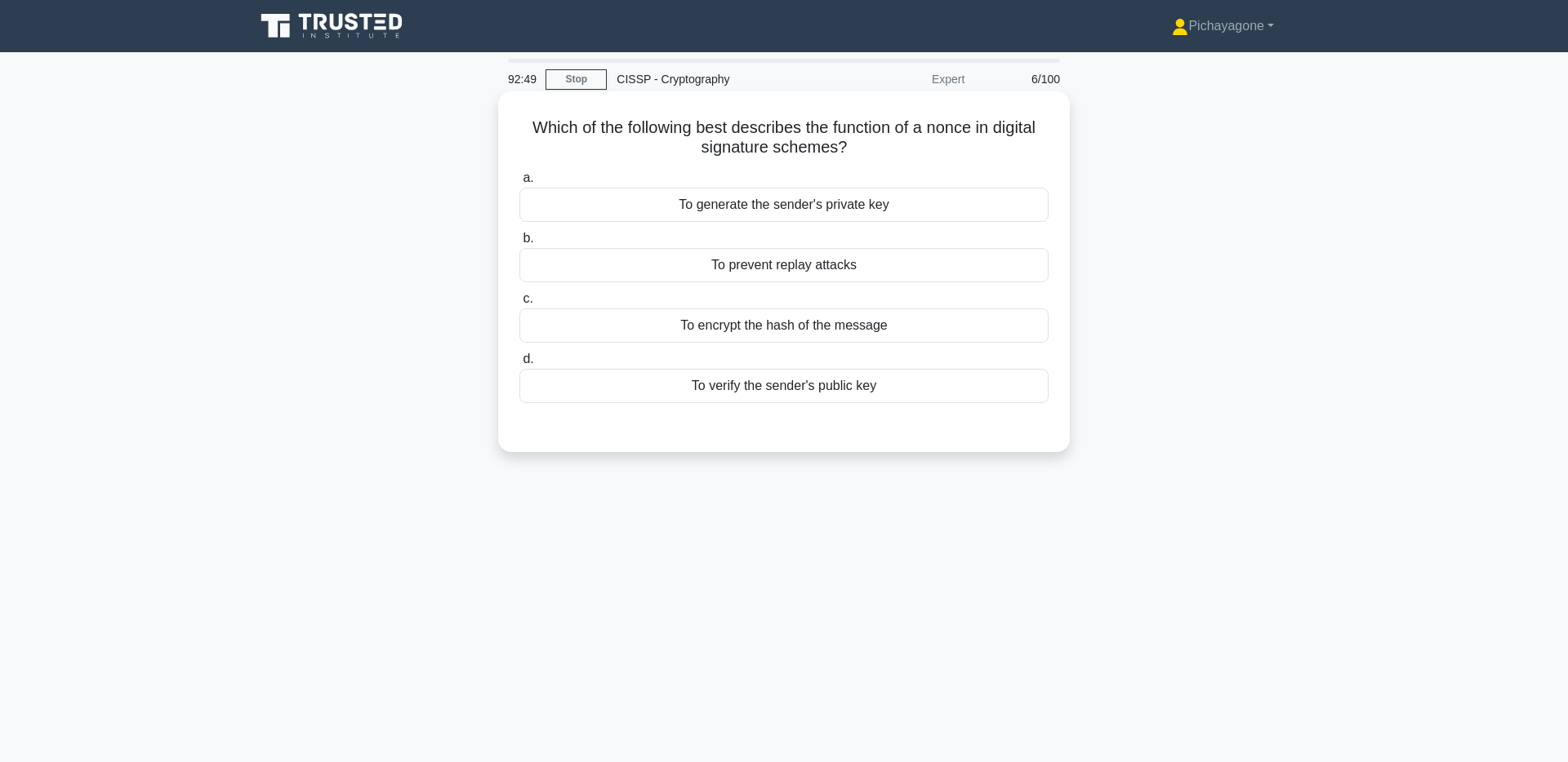
click at [953, 131] on h5 "Which of the following best describes the function of a nonce in digital signat…" at bounding box center [784, 137] width 533 height 40
drag, startPoint x: 953, startPoint y: 131, endPoint x: 971, endPoint y: 131, distance: 18.0
click at [953, 131] on h5 "Which of the following best describes the function of a nonce in digital signat…" at bounding box center [784, 137] width 533 height 40
click at [1044, 131] on h5 "Which of the following best describes the function of a nonce in digital signat…" at bounding box center [784, 137] width 533 height 40
click at [958, 131] on h5 "Which of the following best describes the function of a nonce in digital signat…" at bounding box center [784, 137] width 533 height 40
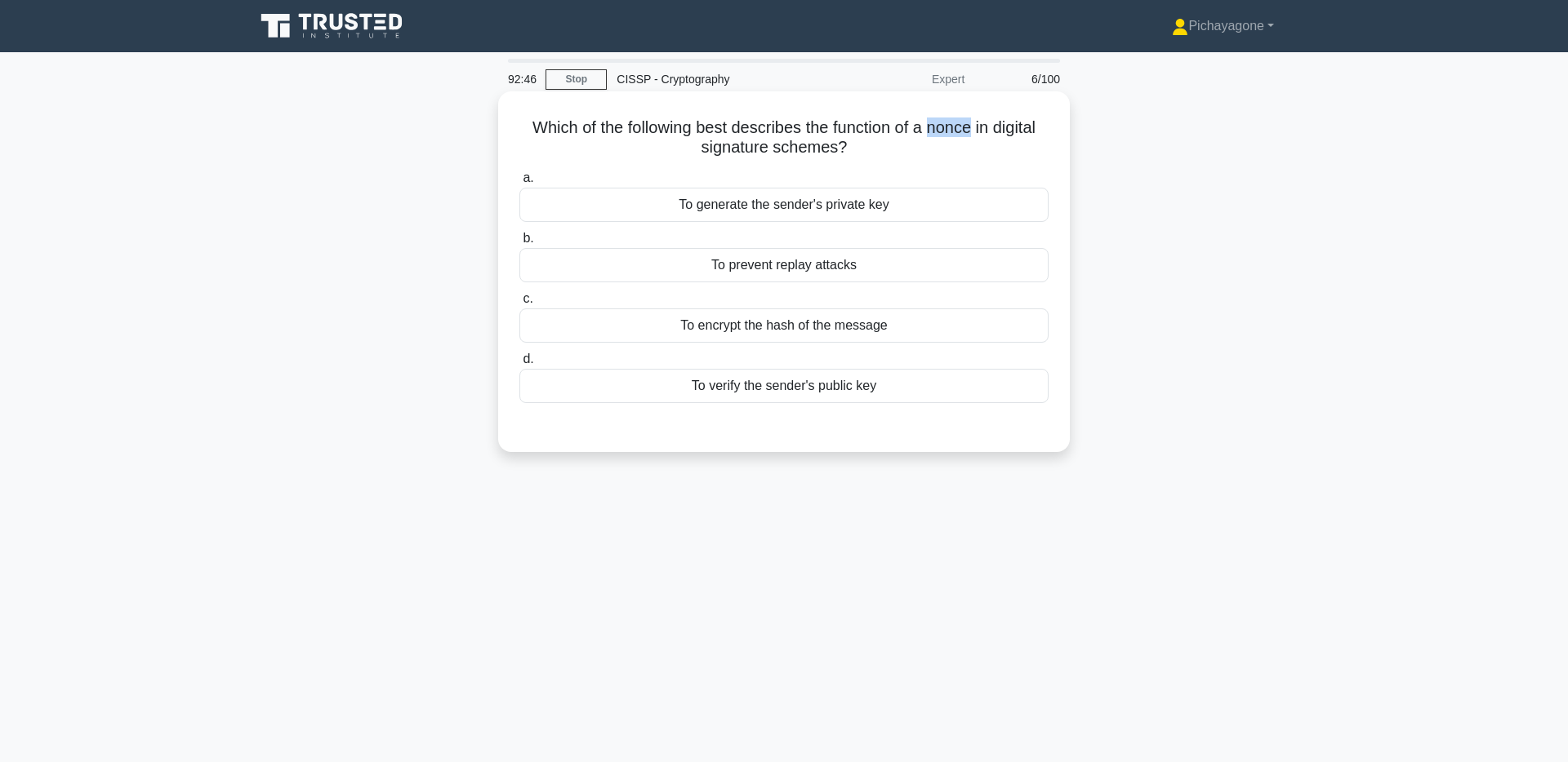
click at [958, 131] on h5 "Which of the following best describes the function of a nonce in digital signat…" at bounding box center [784, 137] width 533 height 40
click at [1047, 130] on h5 "Which of the following best describes the function of a nonce in digital signat…" at bounding box center [784, 137] width 533 height 40
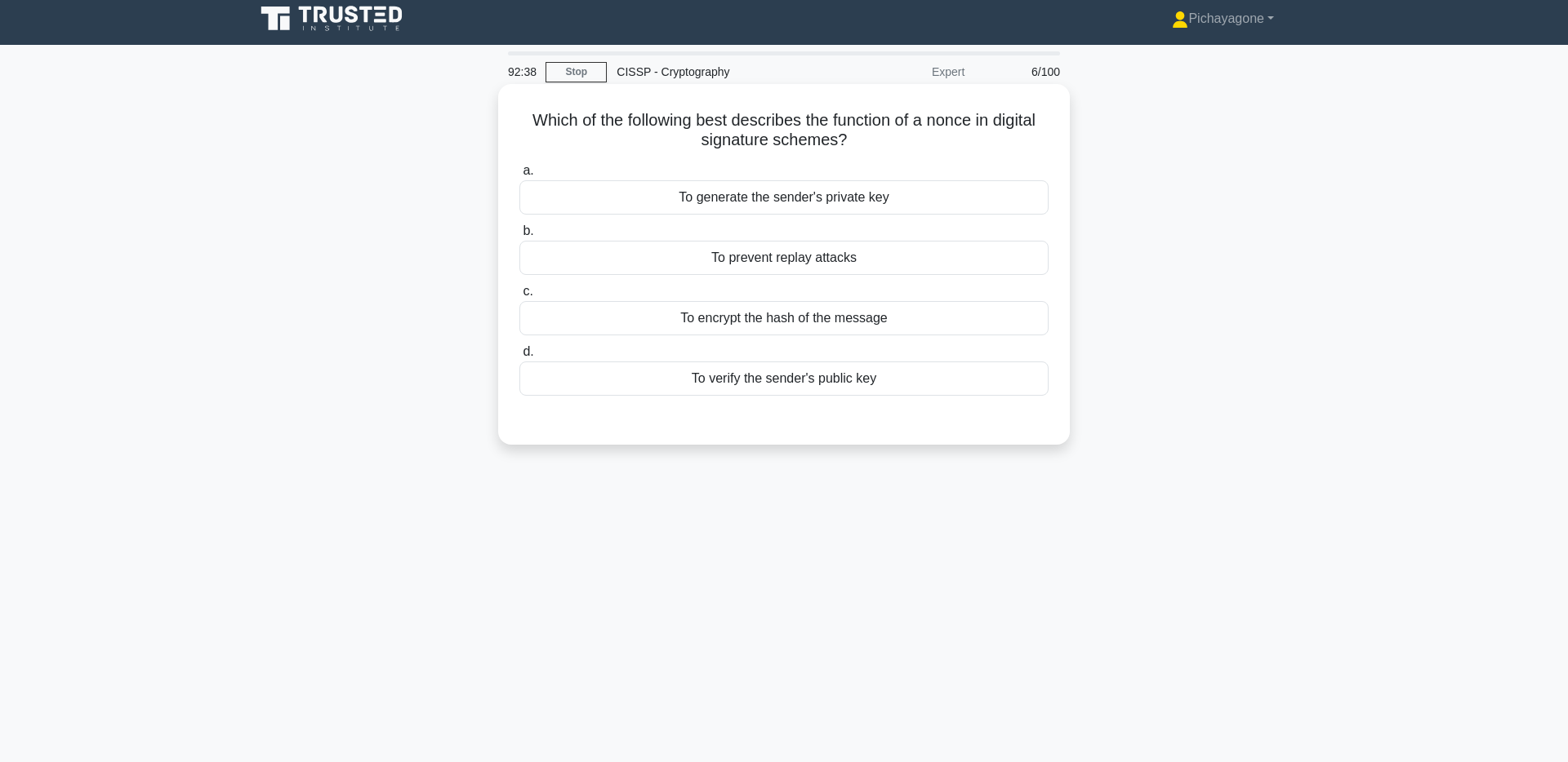
click at [998, 258] on div "To prevent replay attacks" at bounding box center [784, 258] width 529 height 34
click at [520, 237] on input "b. To prevent replay attacks" at bounding box center [520, 230] width 0 height 10
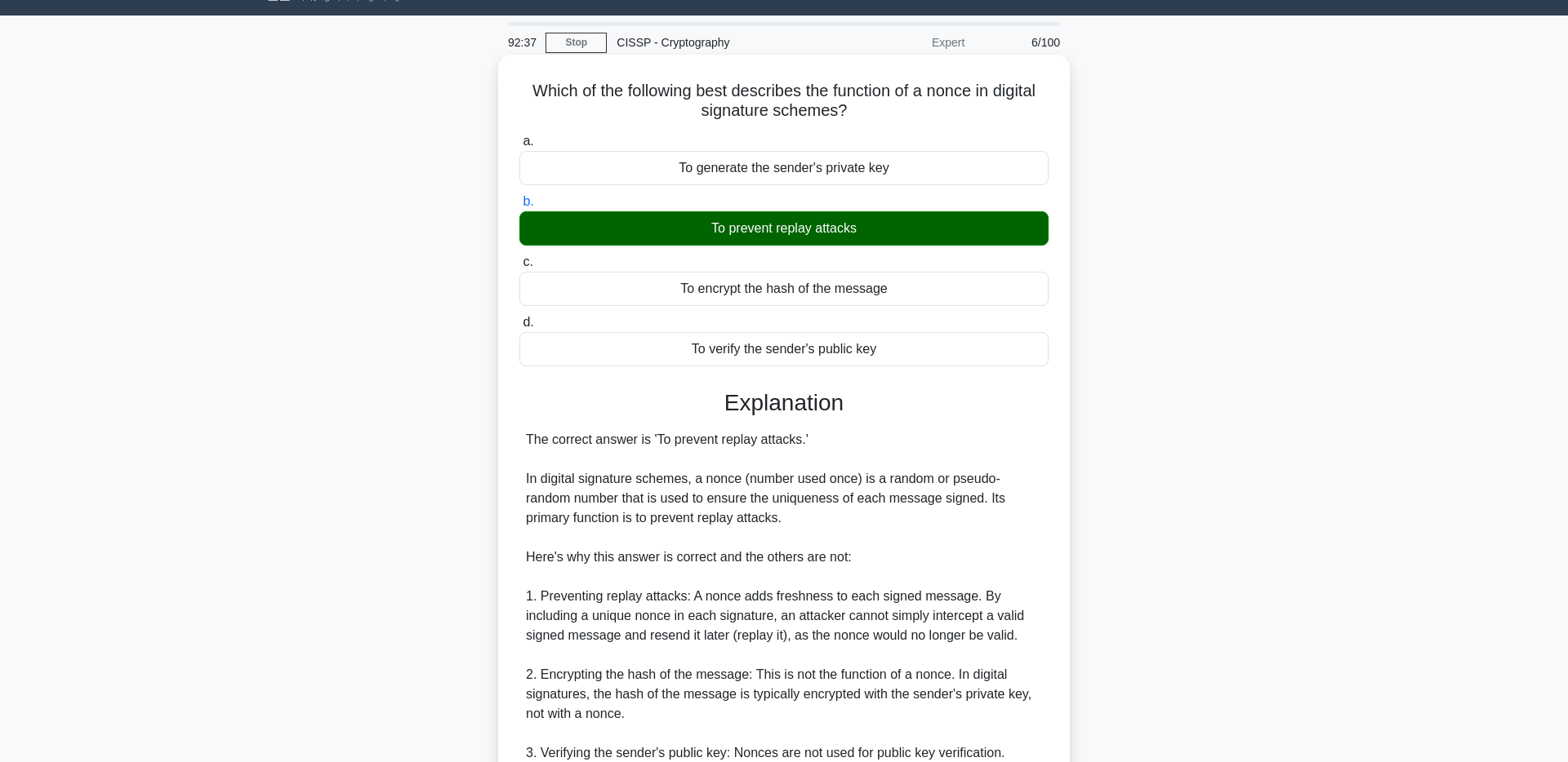
scroll to position [42, 0]
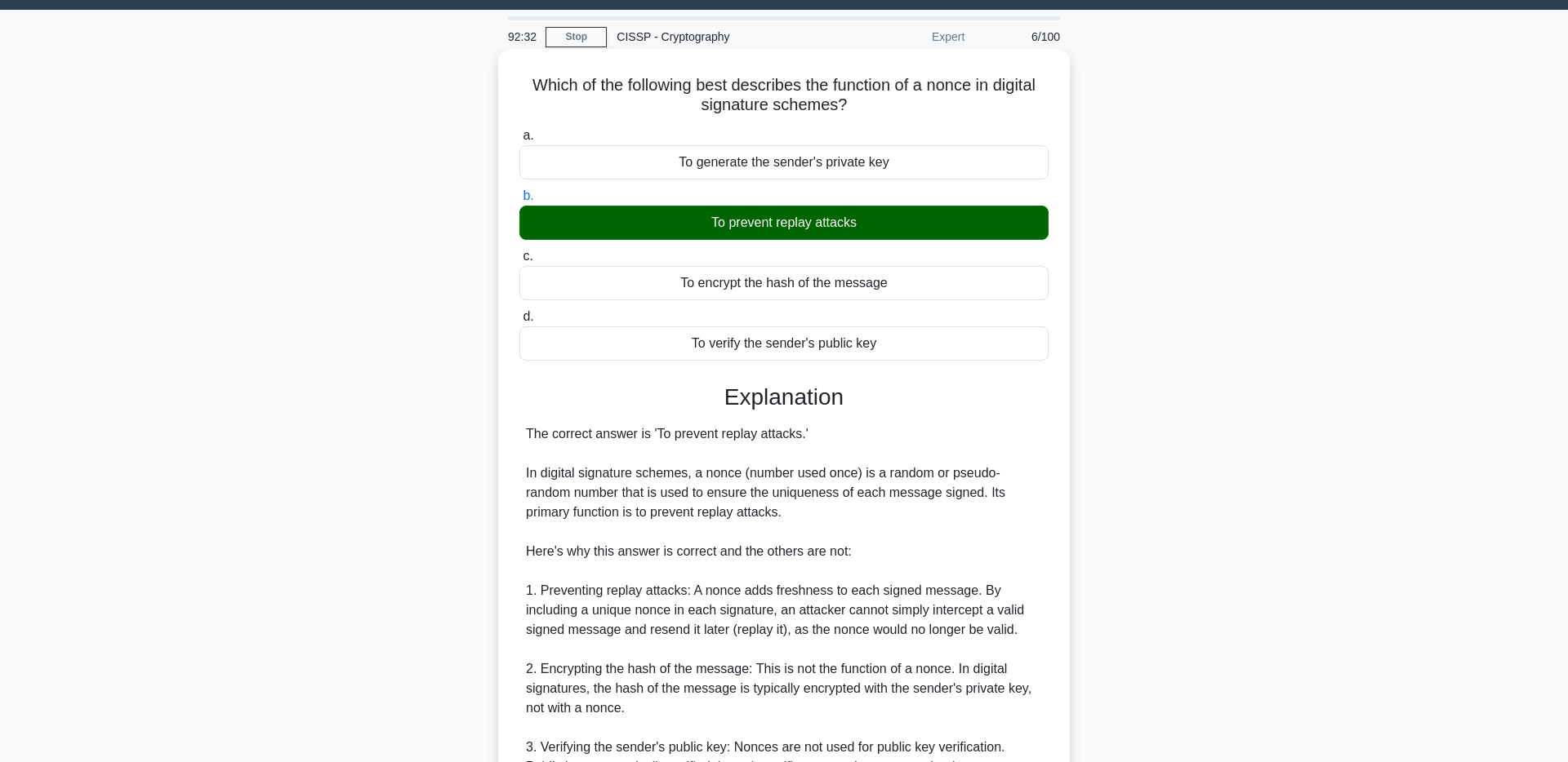
click at [726, 474] on div "The correct answer is 'To prevent replay attacks.' In digital signature schemes…" at bounding box center [784, 678] width 516 height 509
click at [725, 475] on div "The correct answer is 'To prevent replay attacks.' In digital signature schemes…" at bounding box center [784, 678] width 516 height 509
click at [979, 437] on div "The correct answer is 'To prevent replay attacks.' In digital signature schemes…" at bounding box center [784, 678] width 516 height 509
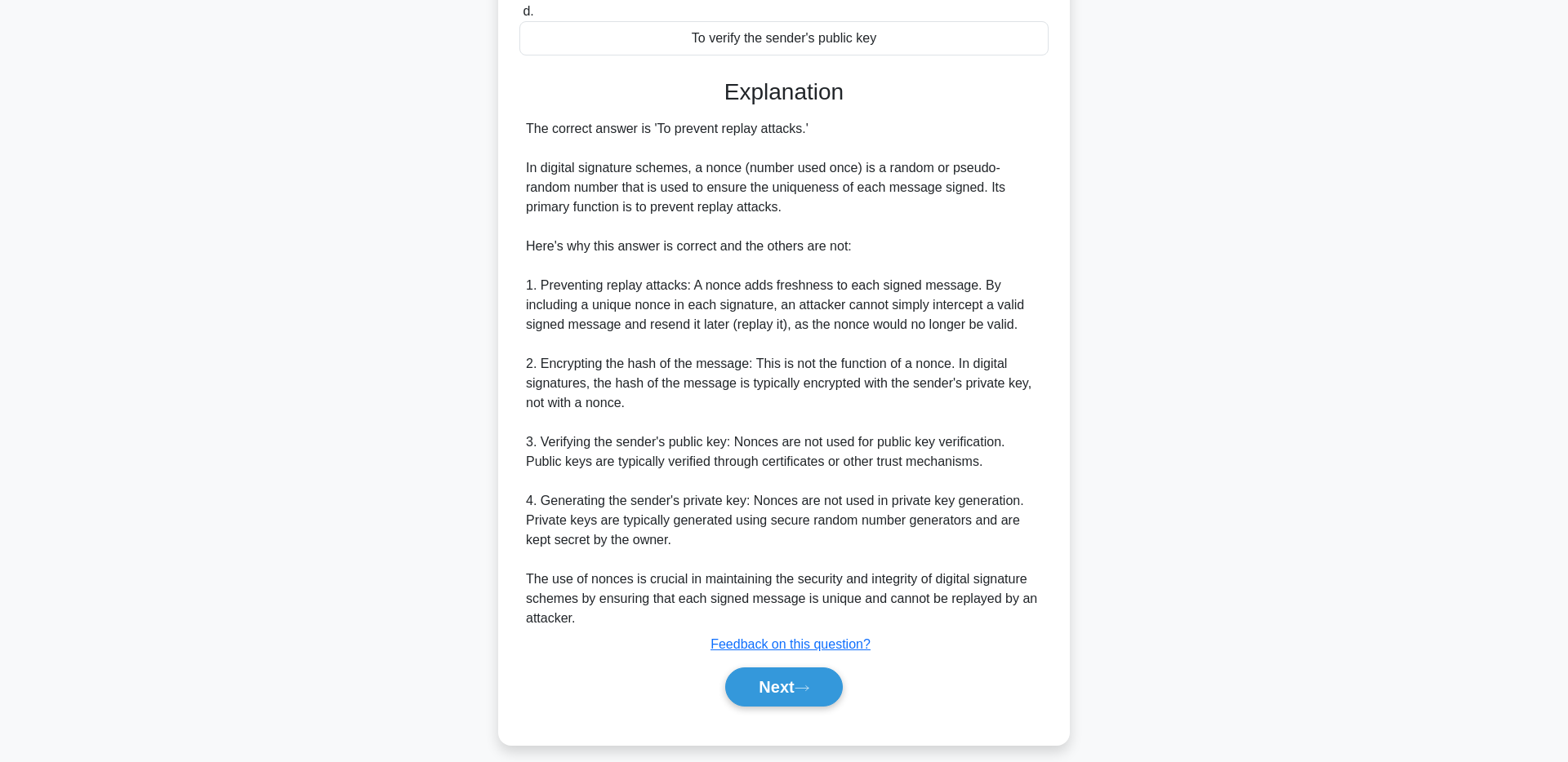
scroll to position [362, 0]
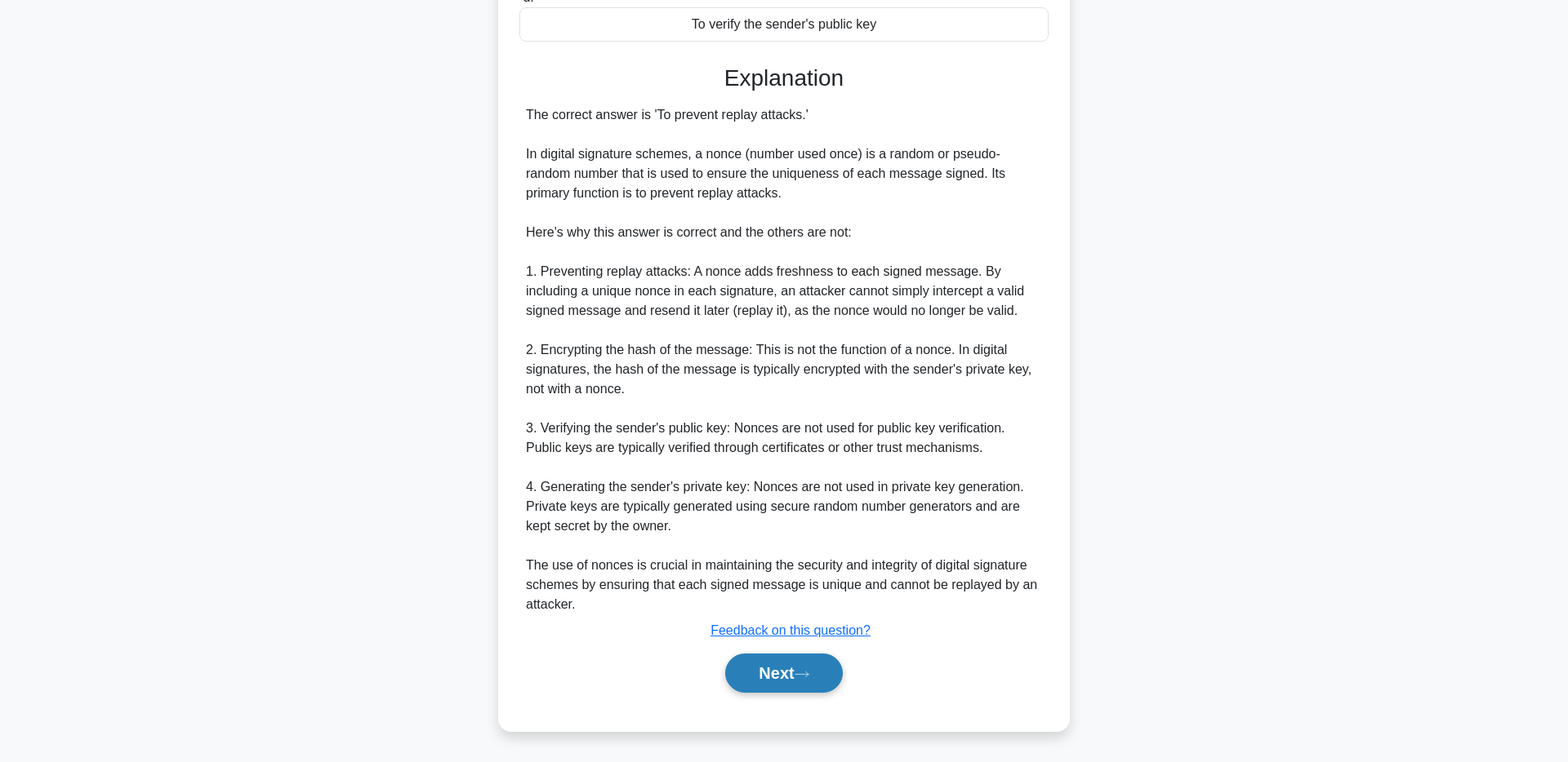
click at [809, 671] on icon at bounding box center [802, 675] width 15 height 9
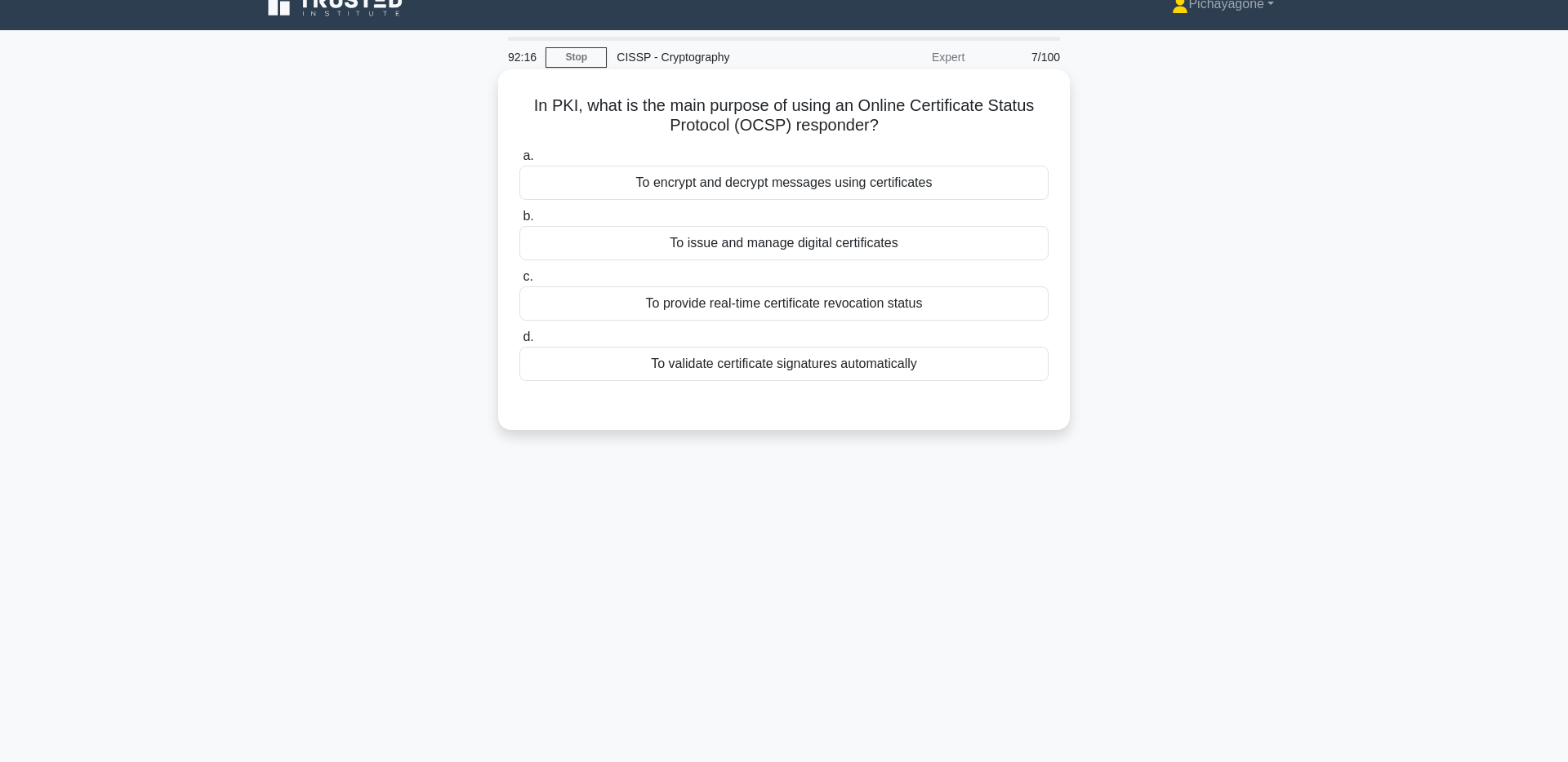
scroll to position [0, 0]
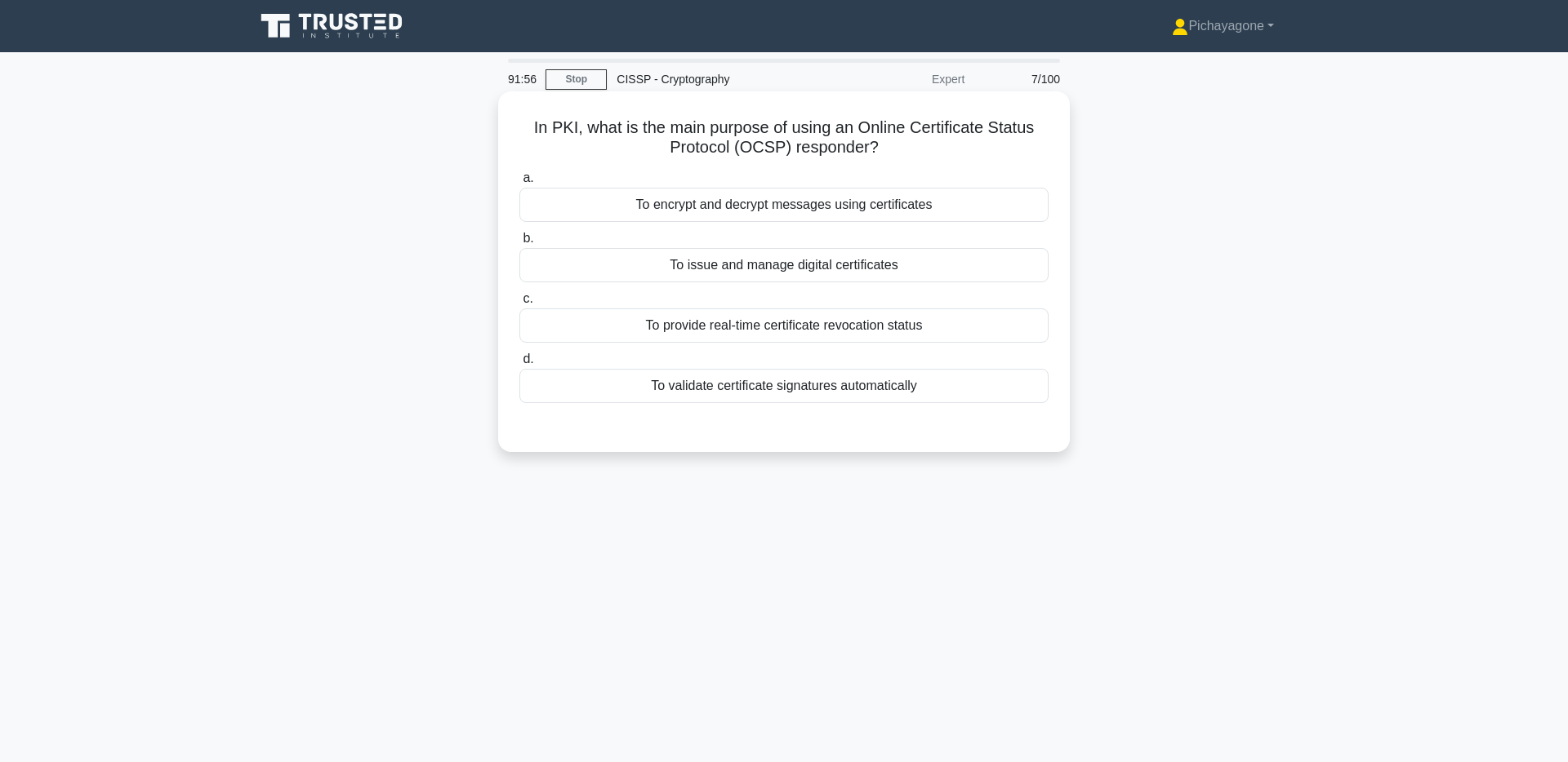
drag, startPoint x: 861, startPoint y: 122, endPoint x: 1016, endPoint y: 139, distance: 155.9
click at [1016, 139] on h5 "In PKI, what is the main purpose of using an Online Certificate Status Protocol…" at bounding box center [784, 137] width 533 height 40
click at [939, 133] on h5 "In PKI, what is the main purpose of using an Online Certificate Status Protocol…" at bounding box center [784, 137] width 533 height 40
drag, startPoint x: 861, startPoint y: 125, endPoint x: 983, endPoint y: 139, distance: 122.8
click at [983, 139] on h5 "In PKI, what is the main purpose of using an Online Certificate Status Protocol…" at bounding box center [784, 137] width 533 height 40
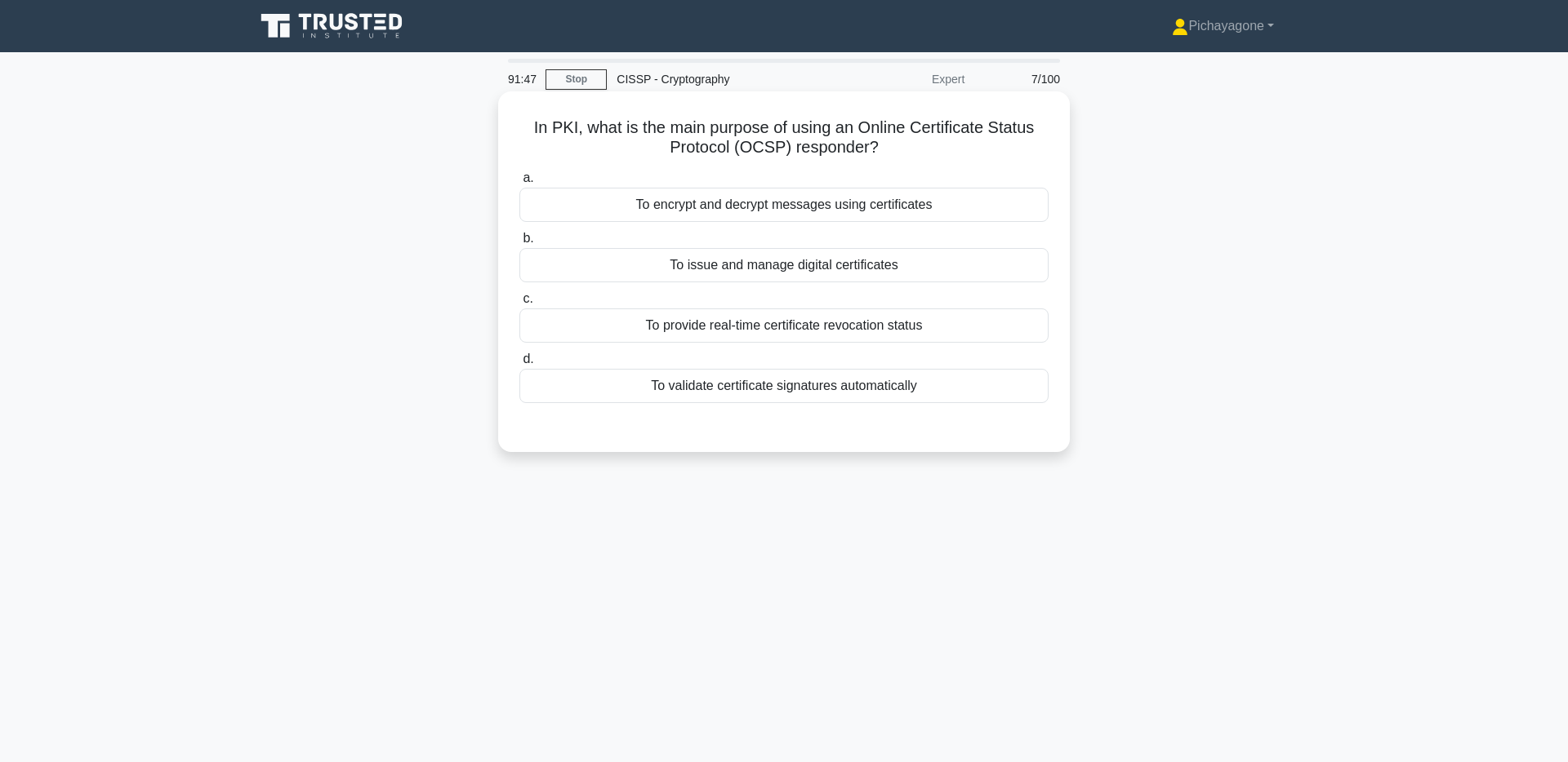
click at [923, 145] on h5 "In PKI, what is the main purpose of using an Online Certificate Status Protocol…" at bounding box center [784, 137] width 533 height 40
drag, startPoint x: 856, startPoint y: 125, endPoint x: 1017, endPoint y: 150, distance: 162.9
click at [1017, 150] on h5 "In PKI, what is the main purpose of using an Online Certificate Status Protocol…" at bounding box center [784, 137] width 533 height 40
drag, startPoint x: 868, startPoint y: 141, endPoint x: 865, endPoint y: 160, distance: 19.2
click at [868, 146] on h5 "In PKI, what is the main purpose of using an Online Certificate Status Protocol…" at bounding box center [784, 137] width 533 height 40
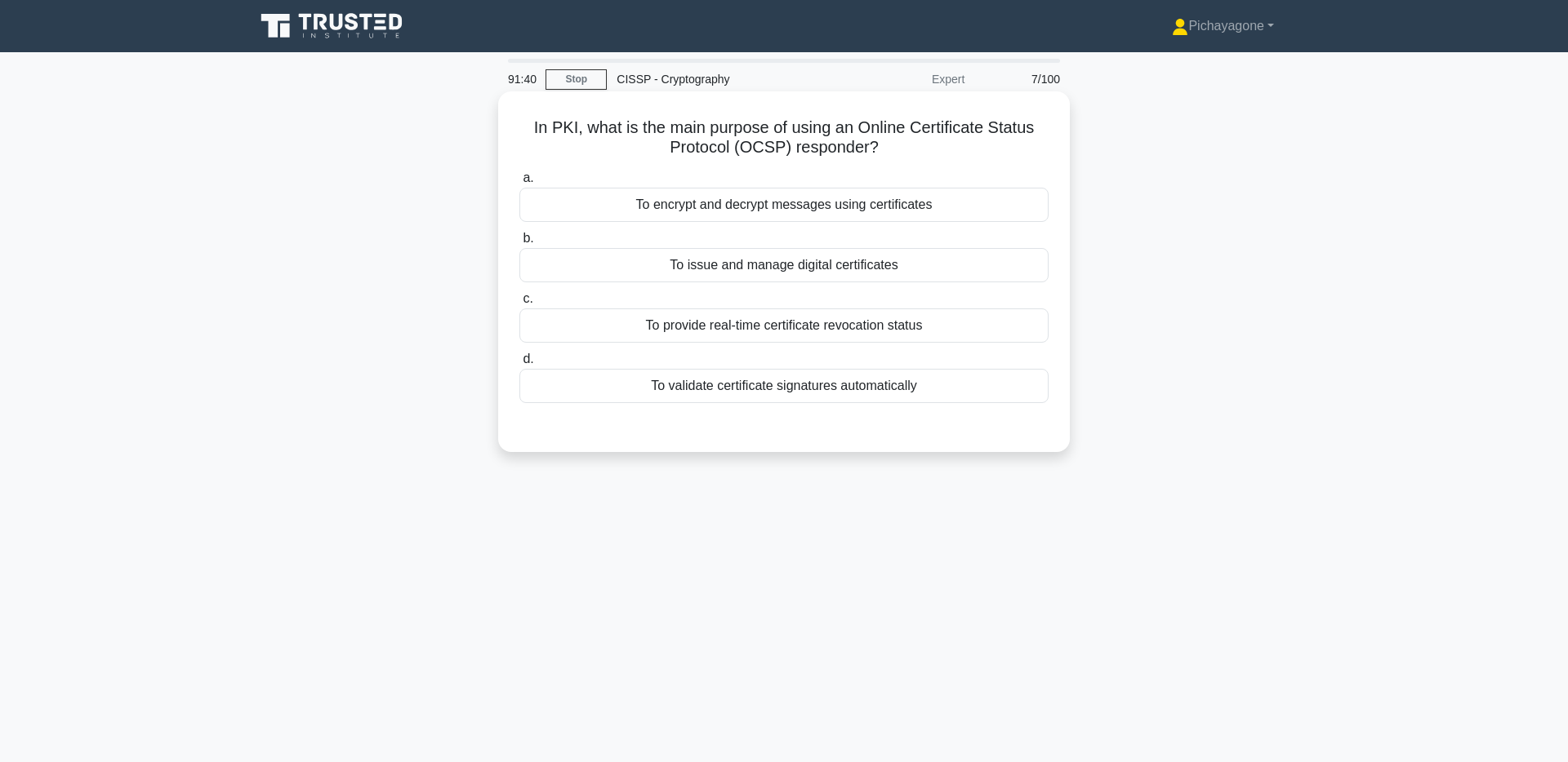
click at [896, 382] on div "To validate certificate signatures automatically" at bounding box center [784, 386] width 529 height 34
click at [520, 365] on input "d. To validate certificate signatures automatically" at bounding box center [520, 359] width 0 height 10
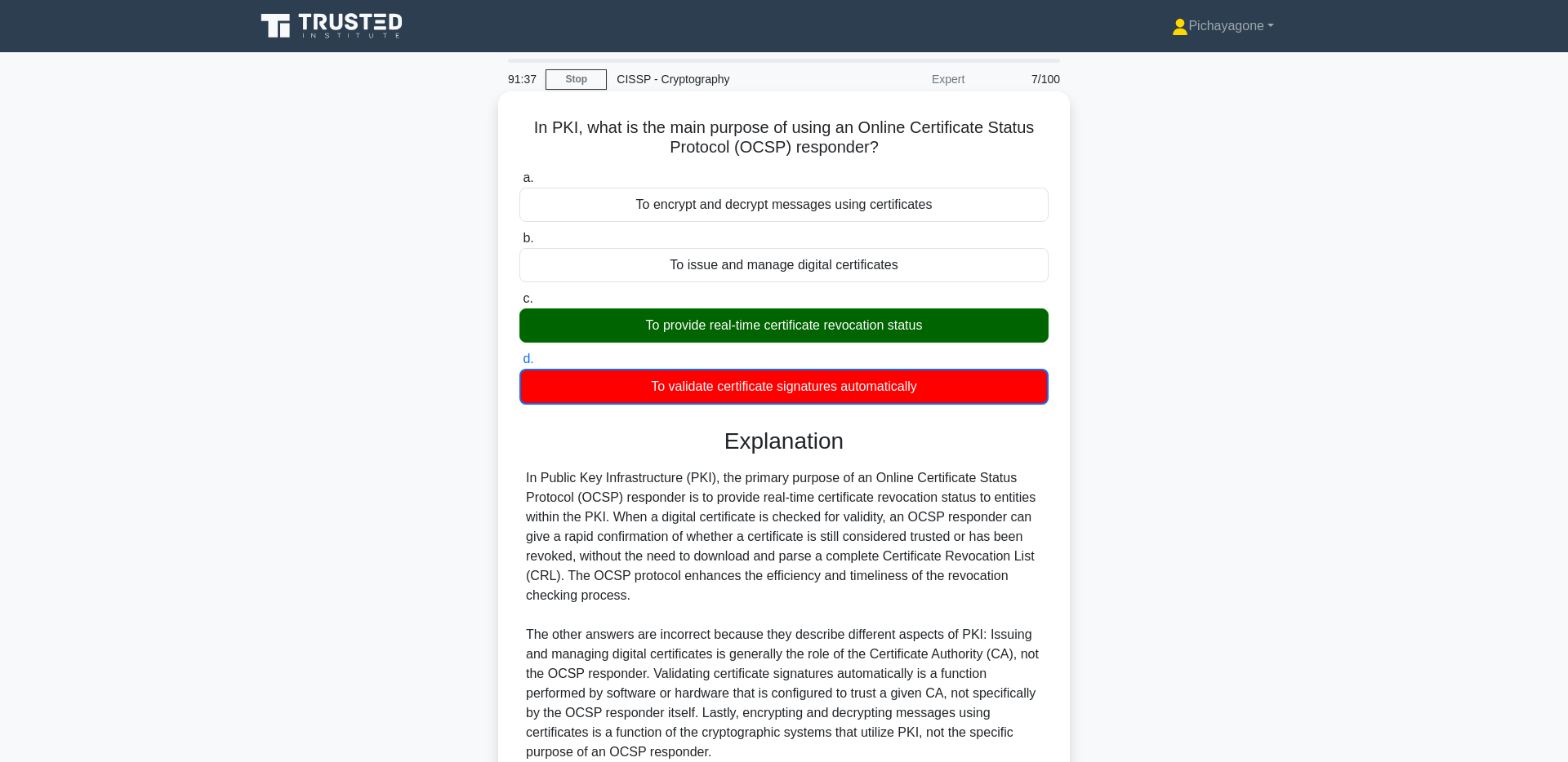
click at [840, 330] on div "To provide real-time certificate revocation status" at bounding box center [784, 325] width 529 height 34
click at [520, 305] on input "c. To provide real-time certificate revocation status" at bounding box center [520, 298] width 0 height 10
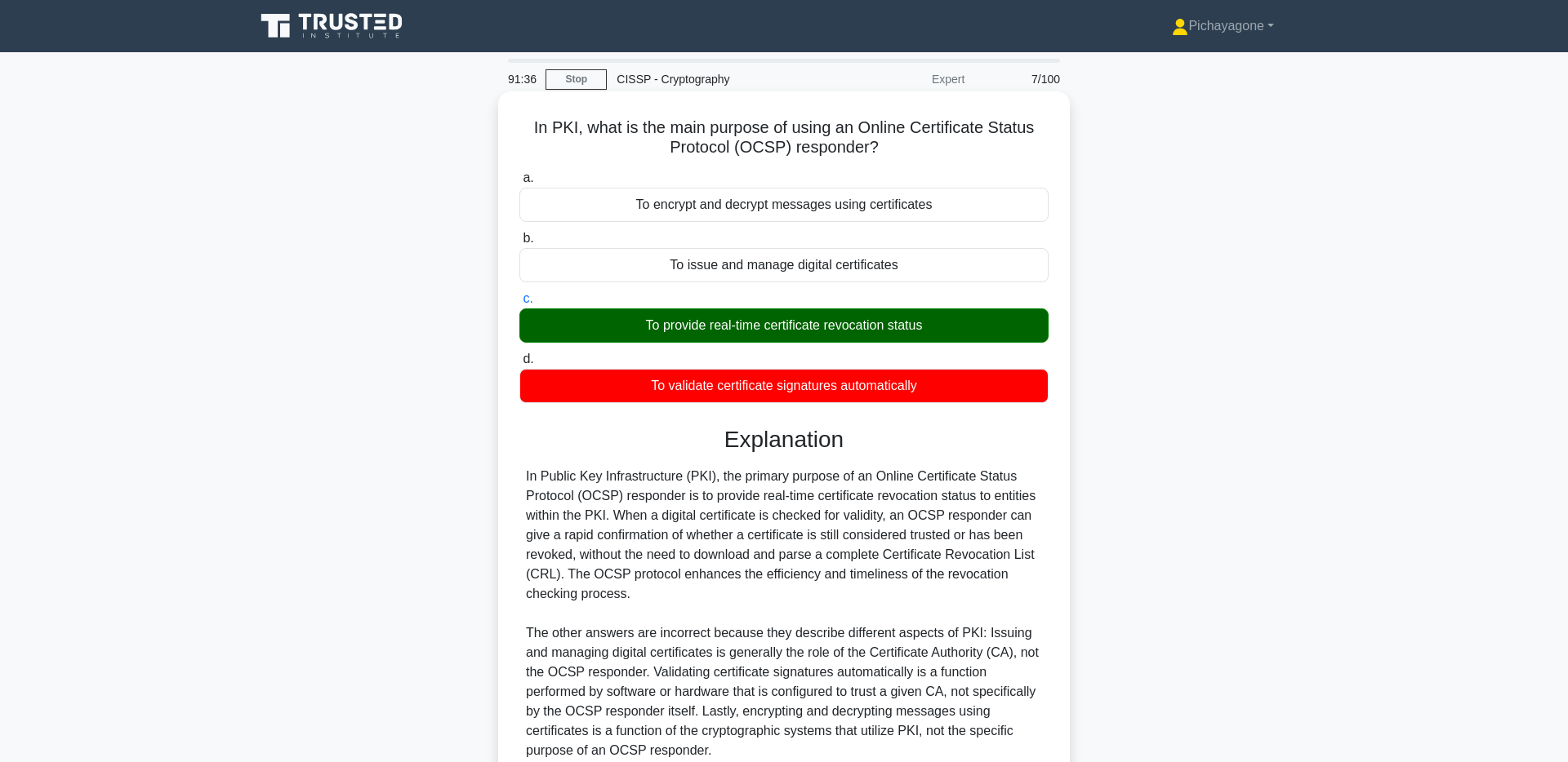
click at [892, 328] on div "To provide real-time certificate revocation status" at bounding box center [784, 325] width 529 height 34
click at [520, 305] on input "c. To provide real-time certificate revocation status" at bounding box center [520, 298] width 0 height 10
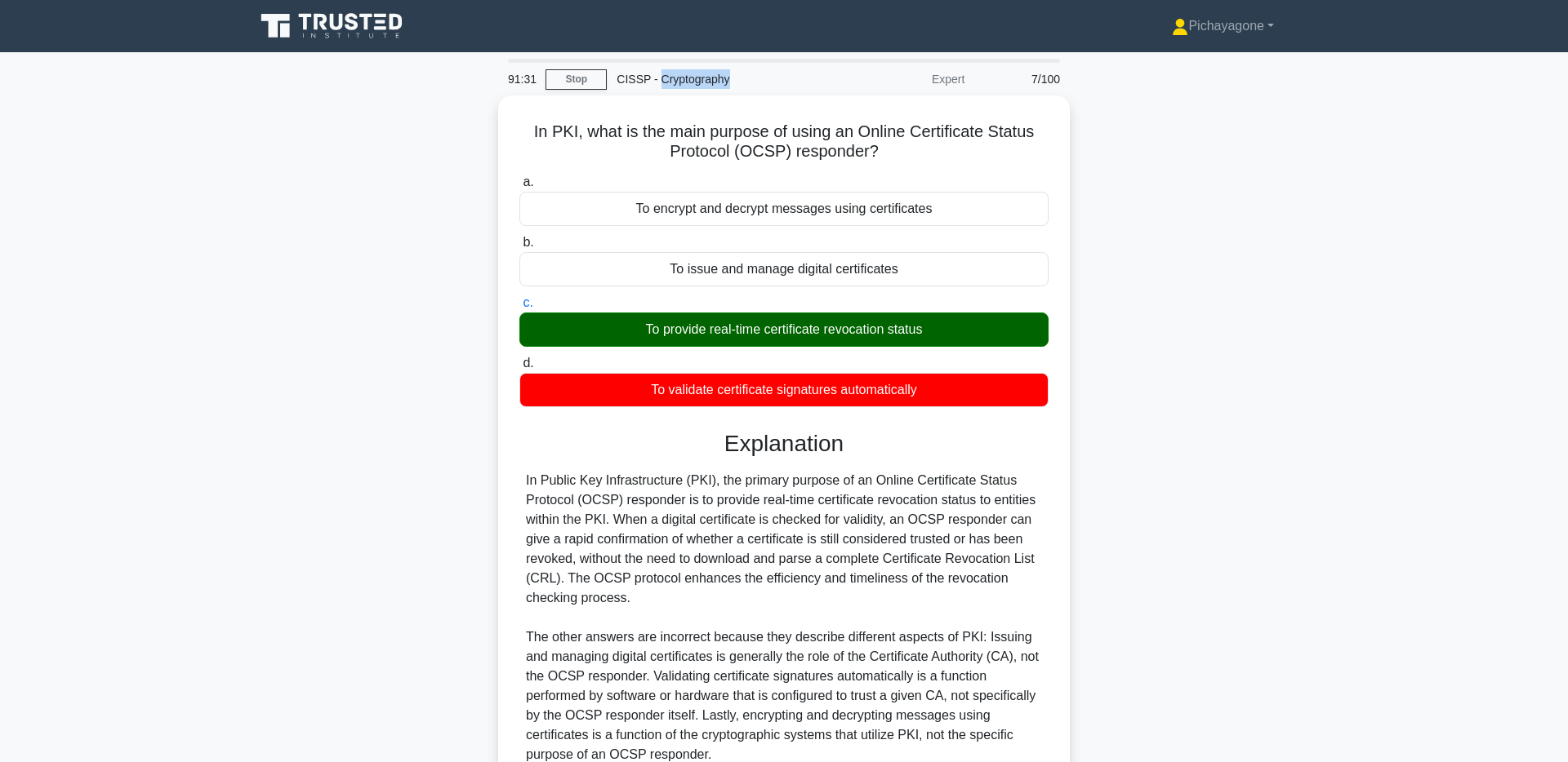
drag, startPoint x: 730, startPoint y: 78, endPoint x: 659, endPoint y: 77, distance: 71.0
click at [659, 77] on div "CISSP - Cryptography" at bounding box center [719, 79] width 225 height 33
copy div "Cryptography"
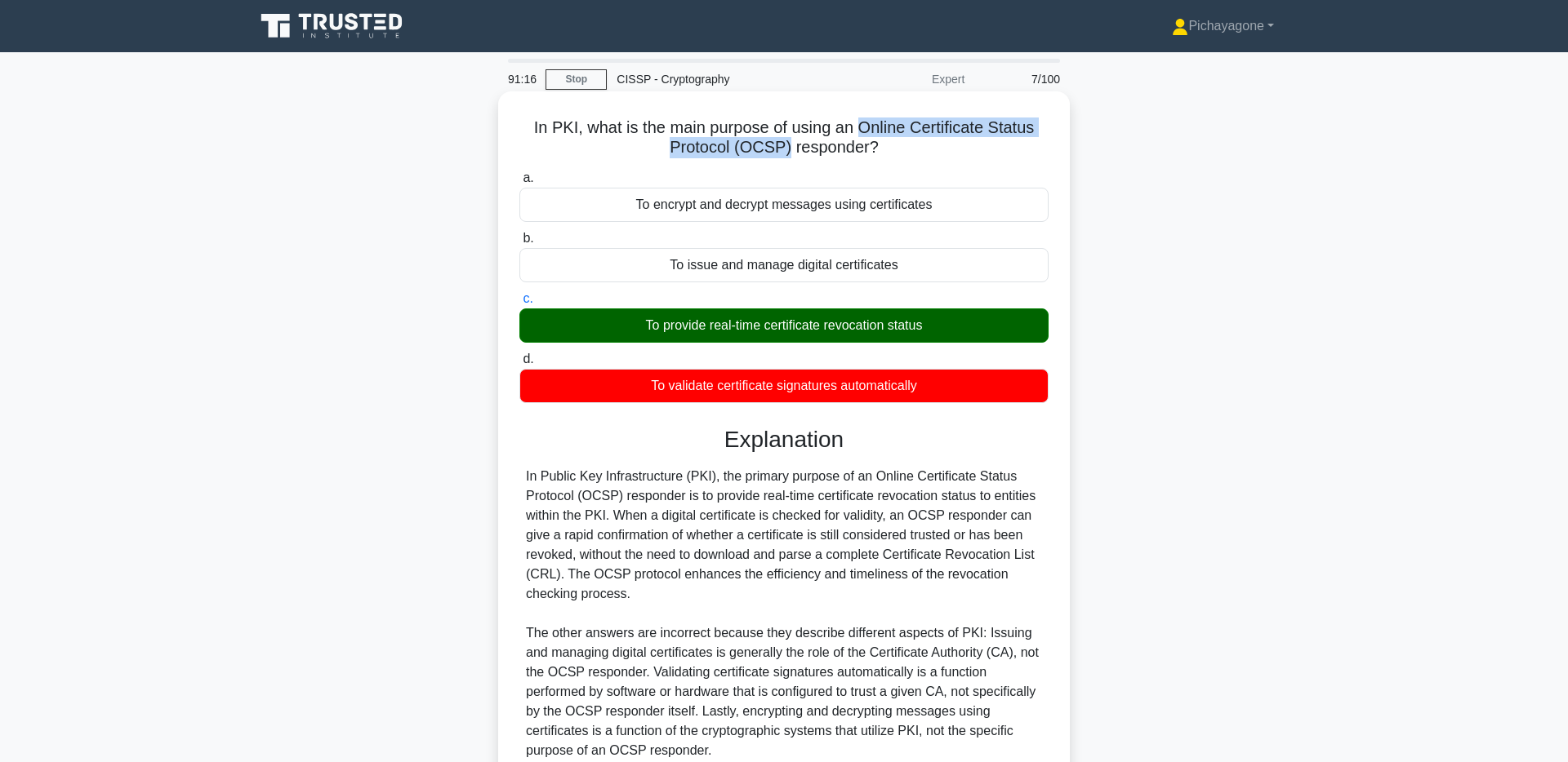
drag, startPoint x: 925, startPoint y: 142, endPoint x: 789, endPoint y: 146, distance: 136.1
click at [789, 146] on h5 "In PKI, what is the main purpose of using an Online Certificate Status Protocol…" at bounding box center [784, 137] width 533 height 40
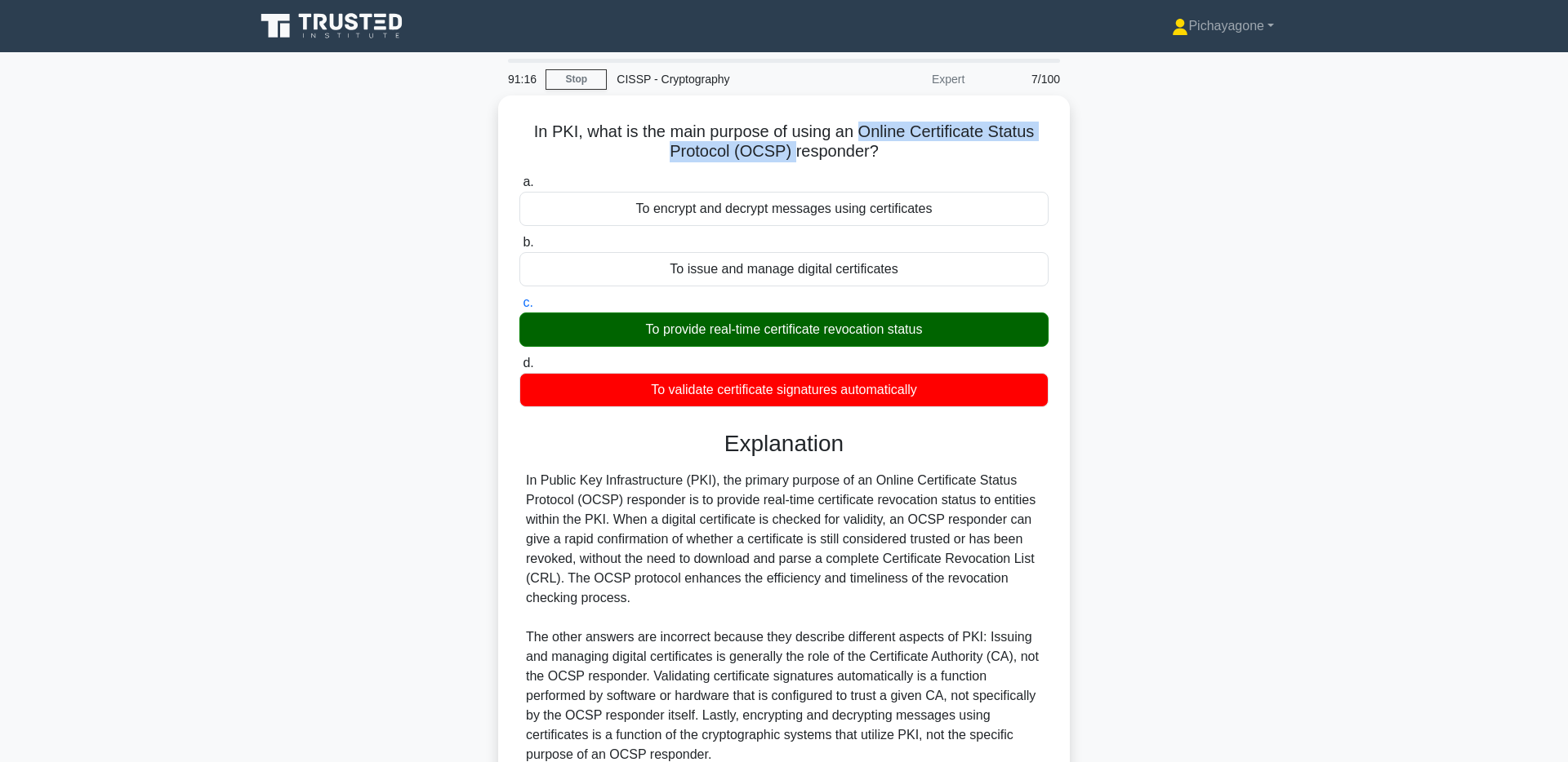
copy h5 "Online Certificate Status Protocol (OCSP)"
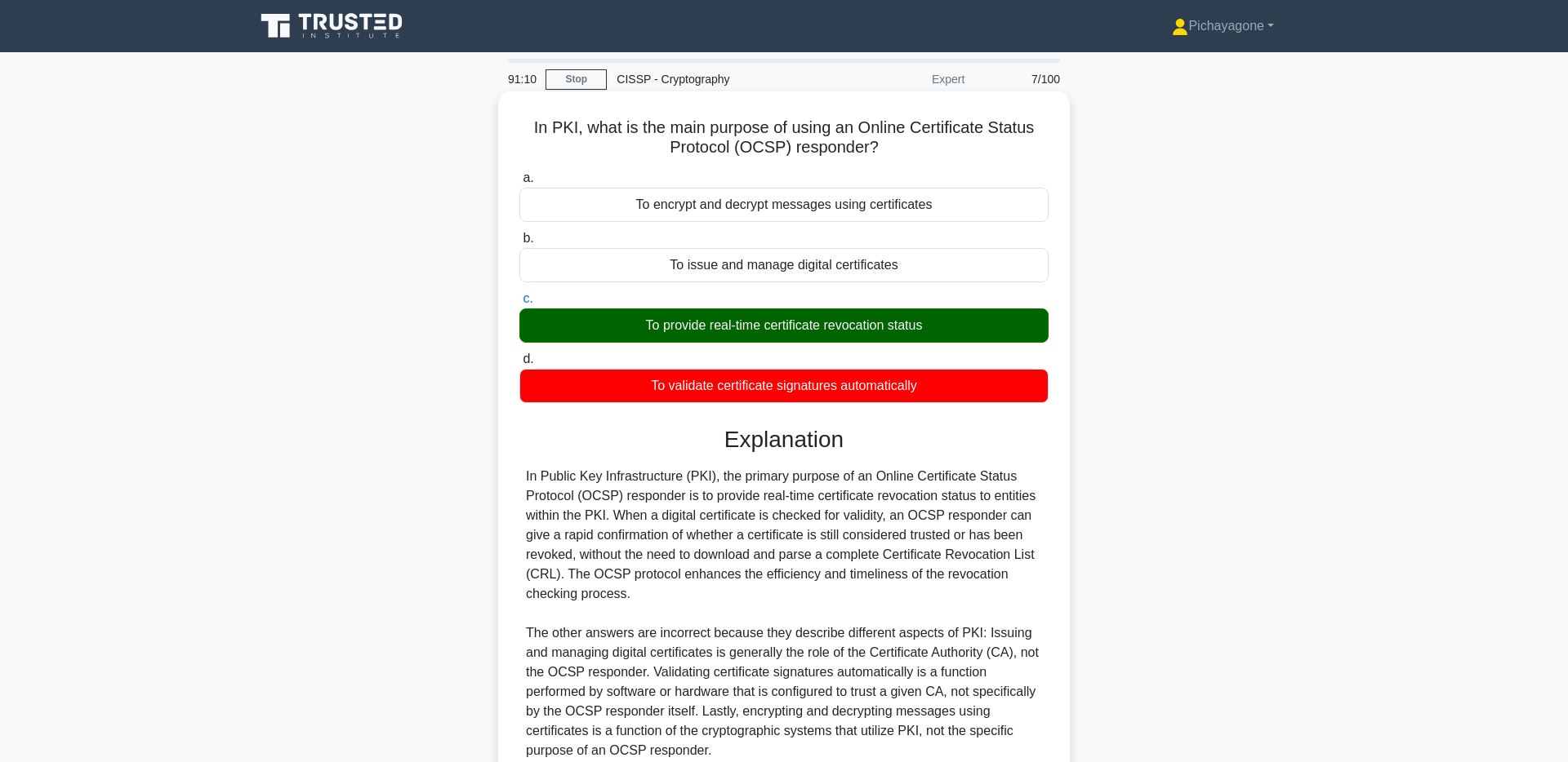
drag, startPoint x: 964, startPoint y: 287, endPoint x: 972, endPoint y: 287, distance: 8.0
click at [964, 287] on div "a. To encrypt and decrypt messages using certificates b. To issue and manage di…" at bounding box center [783, 285] width 549 height 242
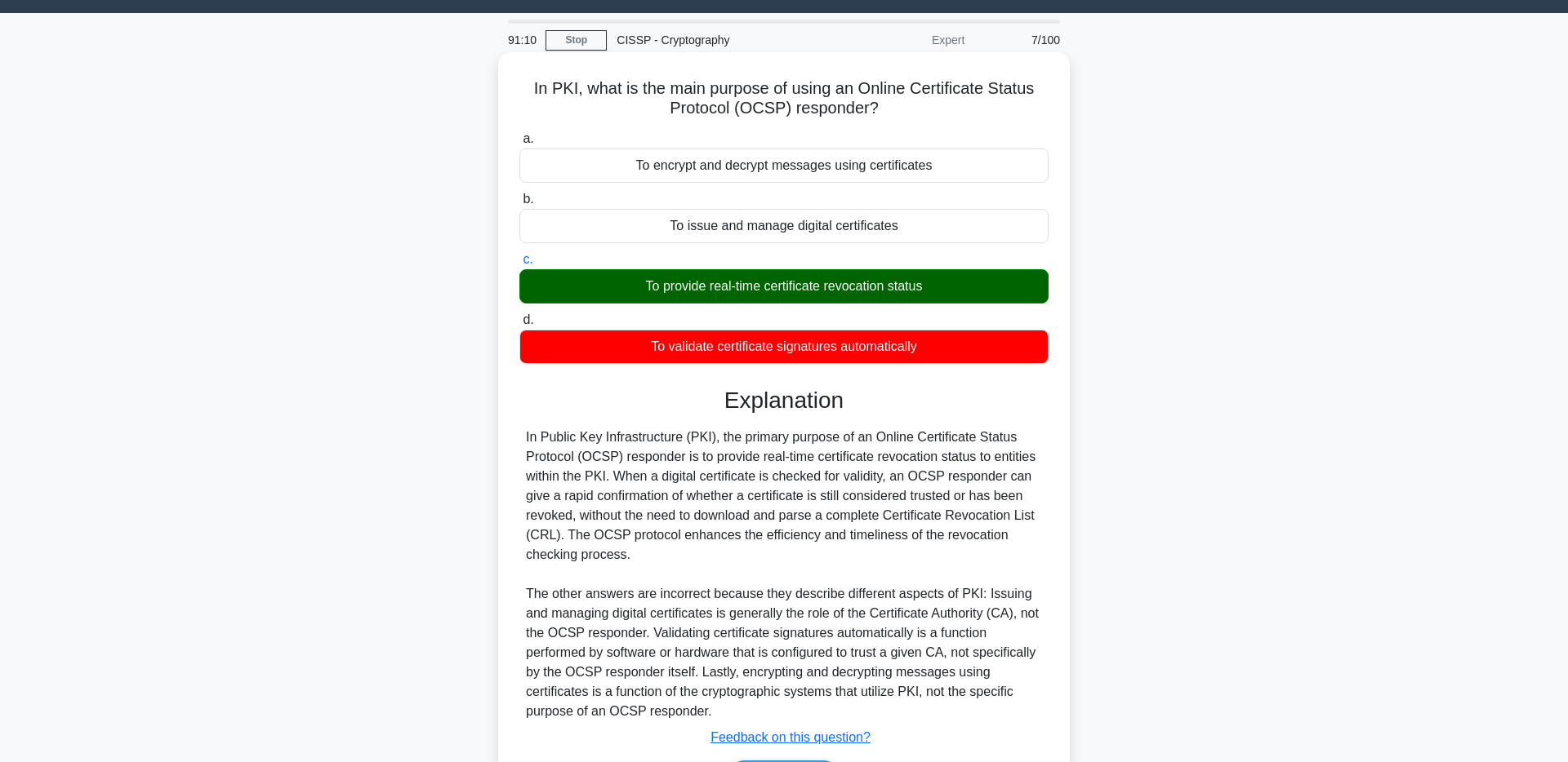
scroll to position [103, 0]
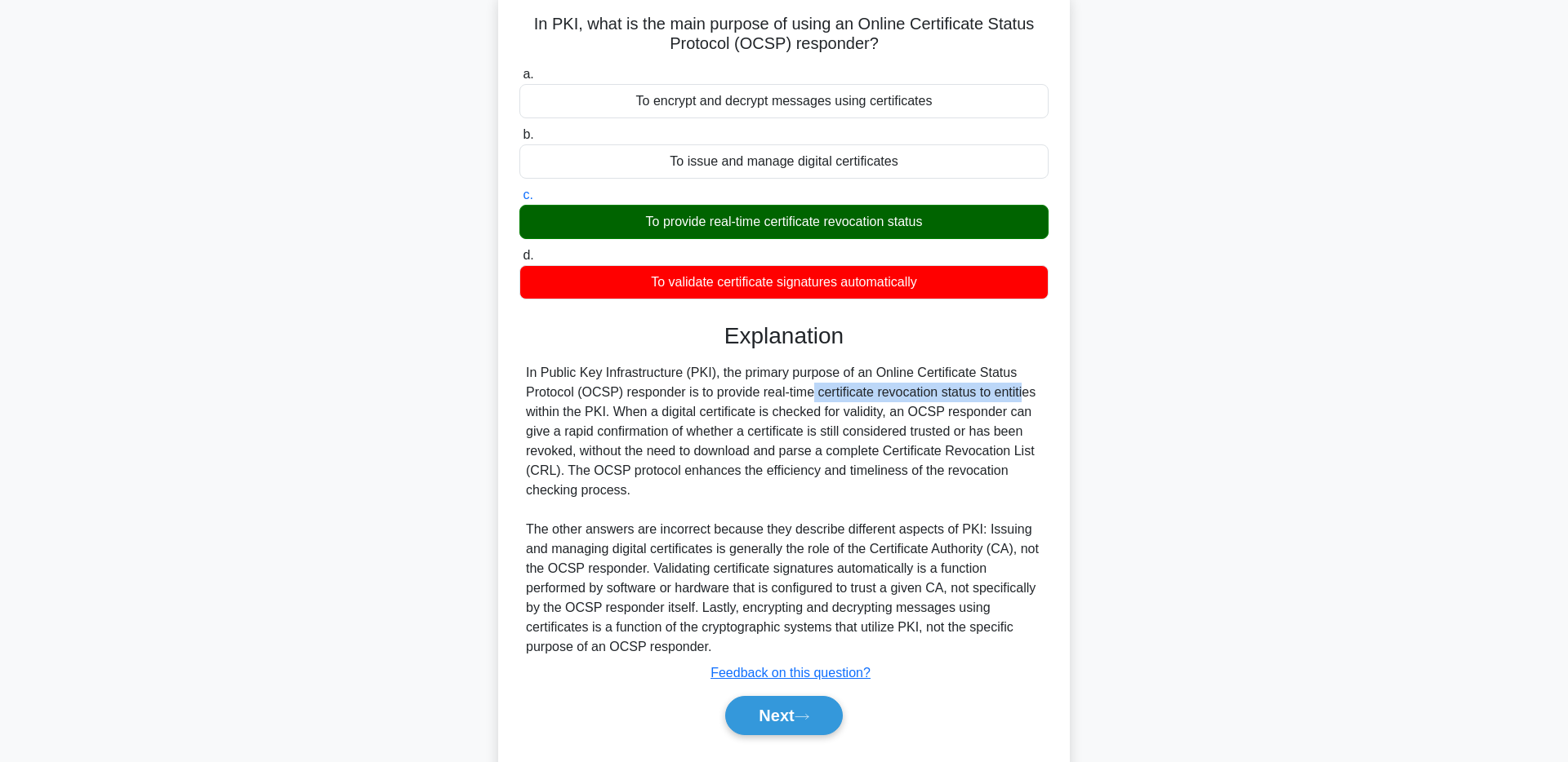
drag, startPoint x: 712, startPoint y: 394, endPoint x: 931, endPoint y: 389, distance: 219.1
click at [931, 389] on div "In Public Key Infrastructure (PKI), the primary purpose of an Online Certificat…" at bounding box center [784, 510] width 516 height 294
copy div "provide real-time certificate revocation"
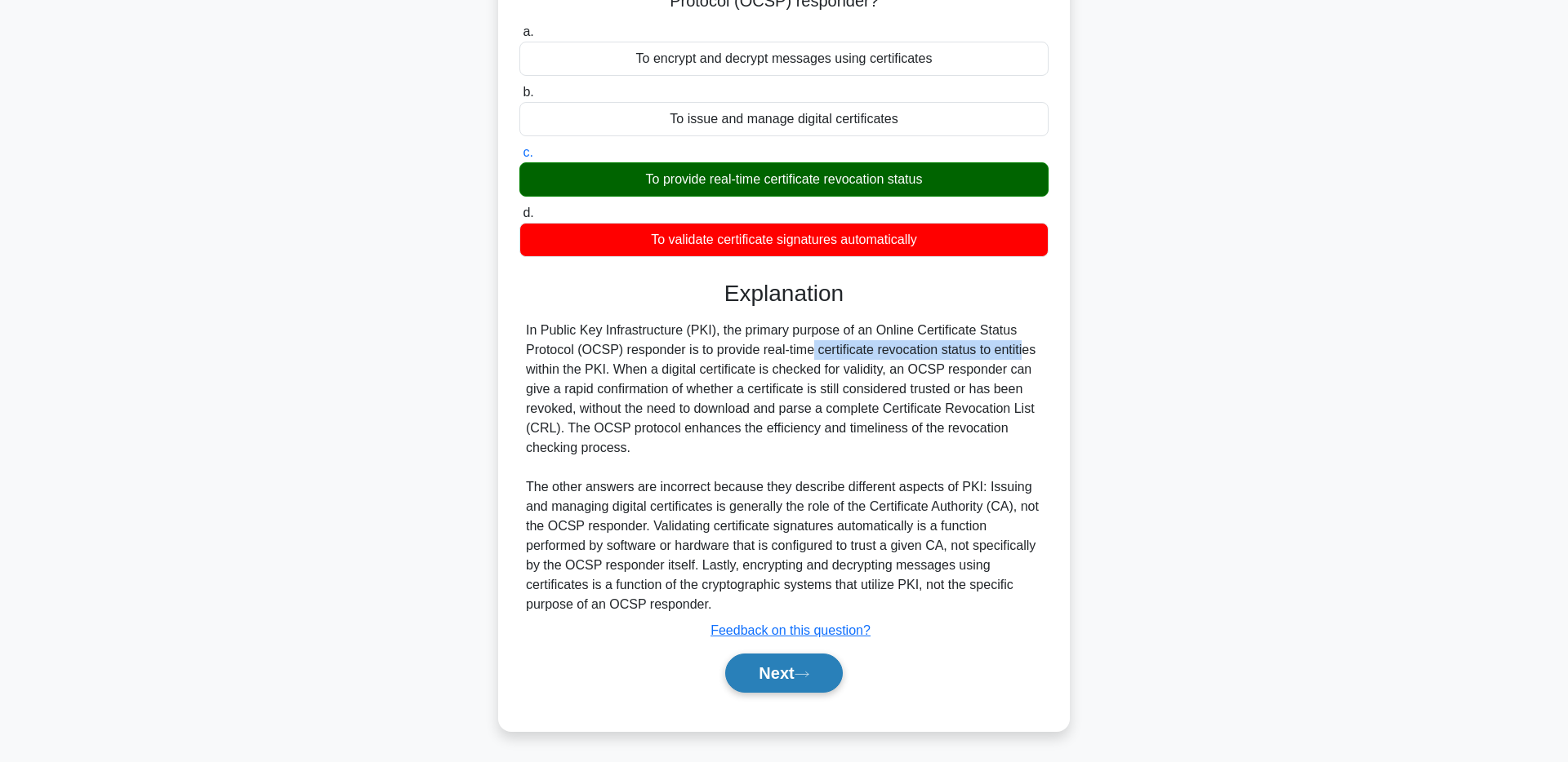
click at [812, 665] on button "Next" at bounding box center [784, 674] width 117 height 40
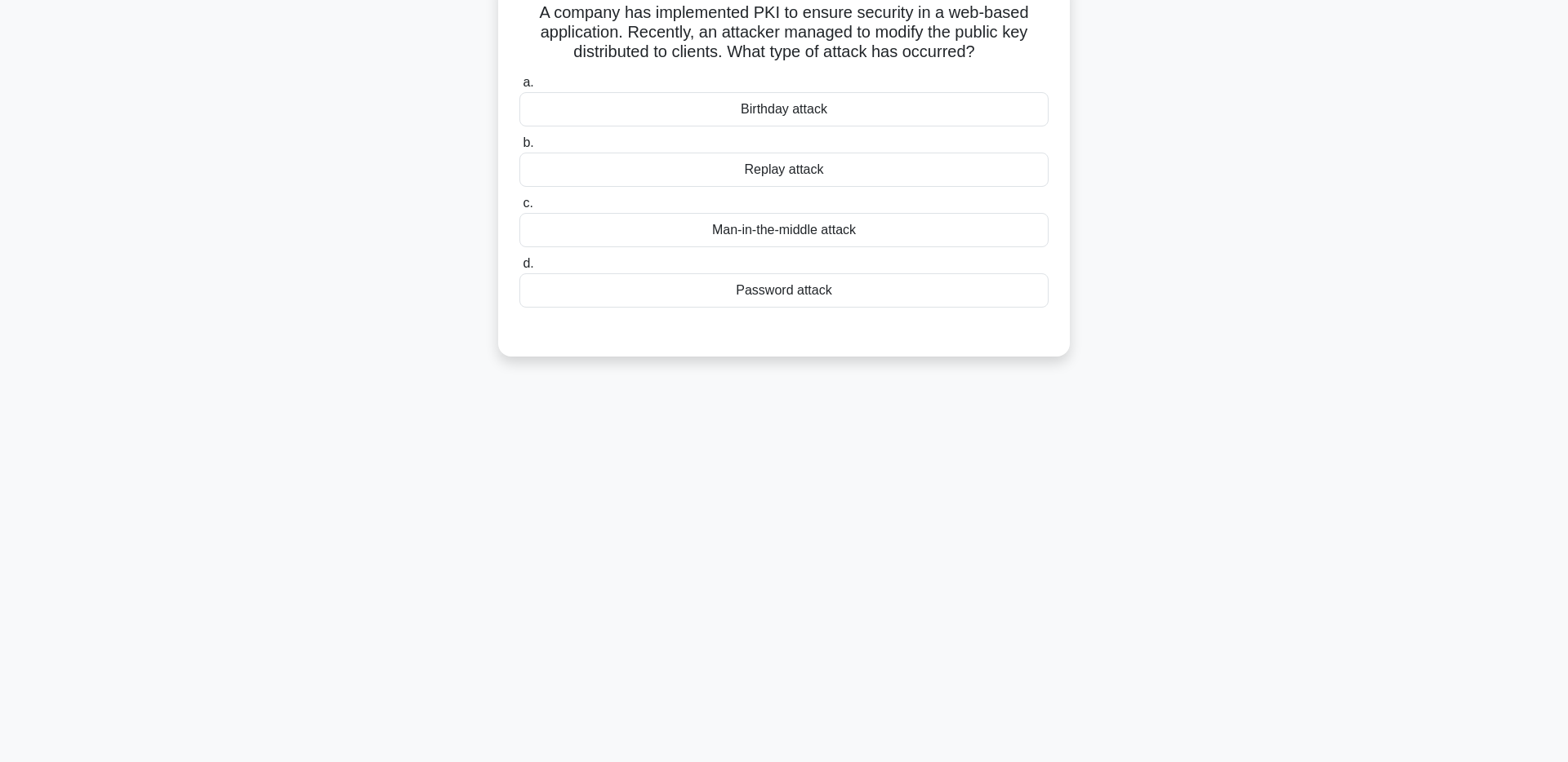
scroll to position [0, 0]
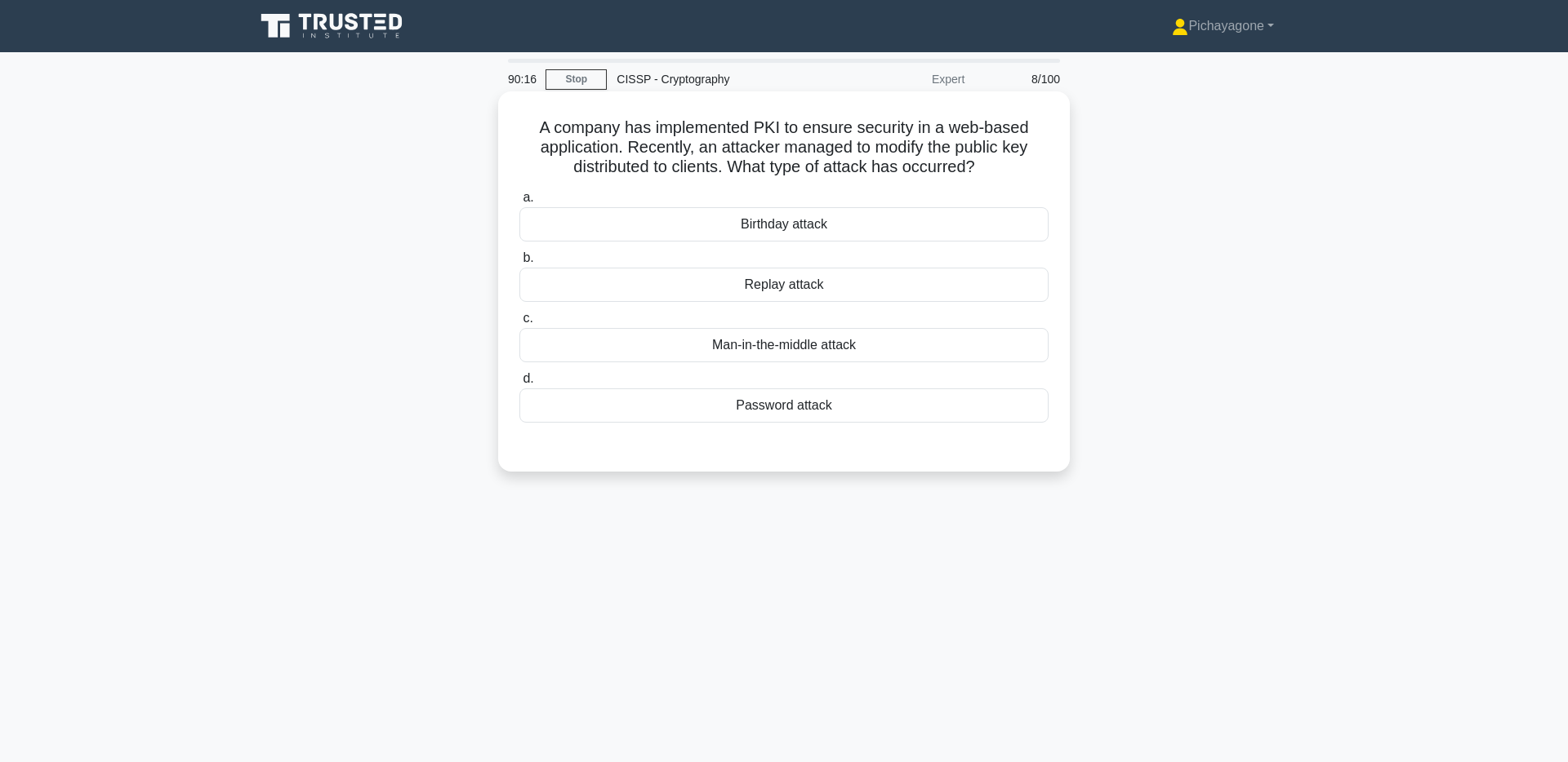
click at [1032, 161] on h5 "A company has implemented PKI to ensure security in a web-based application. Re…" at bounding box center [784, 148] width 533 height 60
click at [999, 351] on div "Man-in-the-middle attack" at bounding box center [784, 345] width 529 height 34
click at [520, 324] on input "c. Man-in-the-middle attack" at bounding box center [520, 318] width 0 height 10
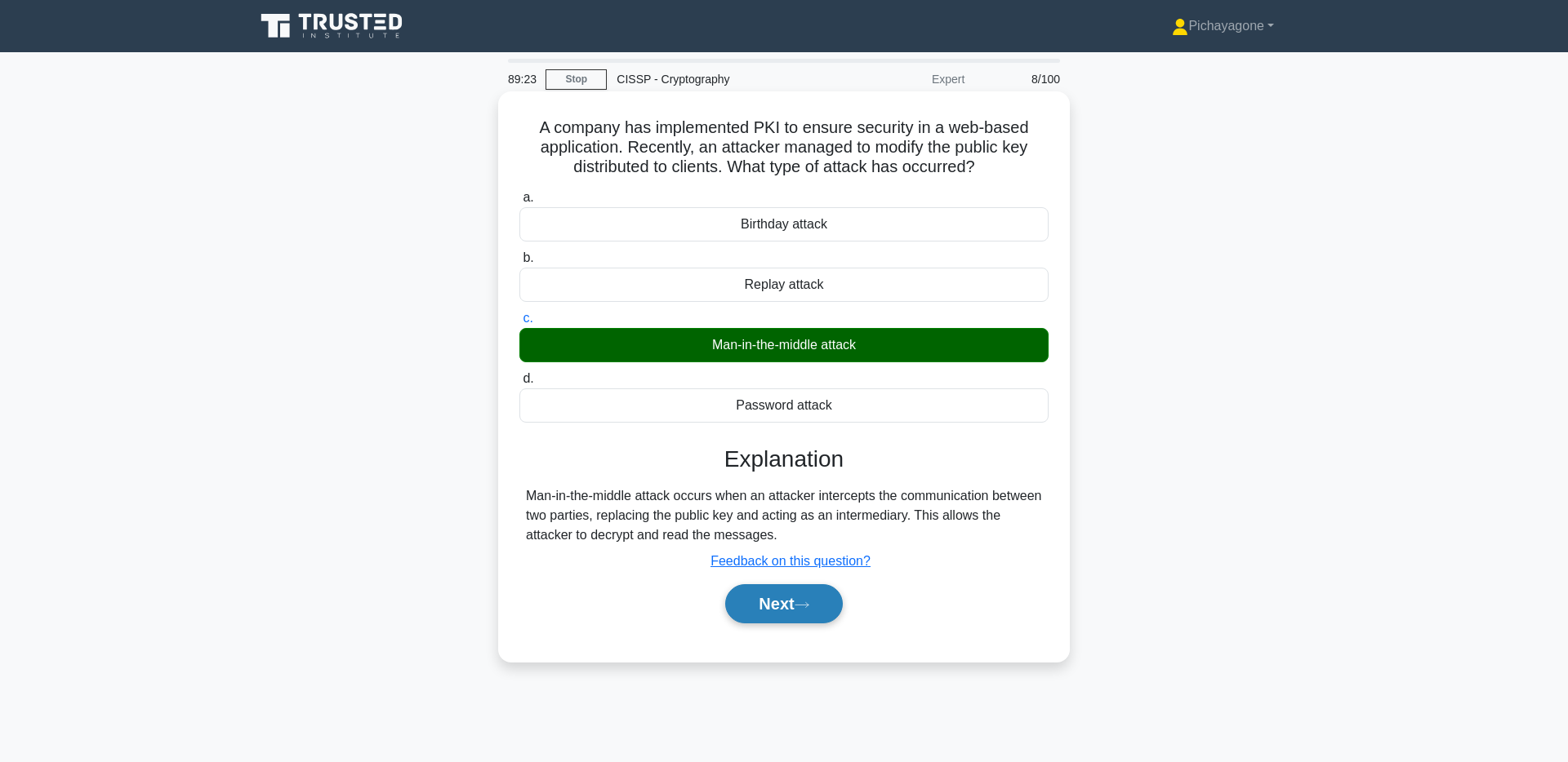
click at [813, 595] on button "Next" at bounding box center [784, 604] width 117 height 40
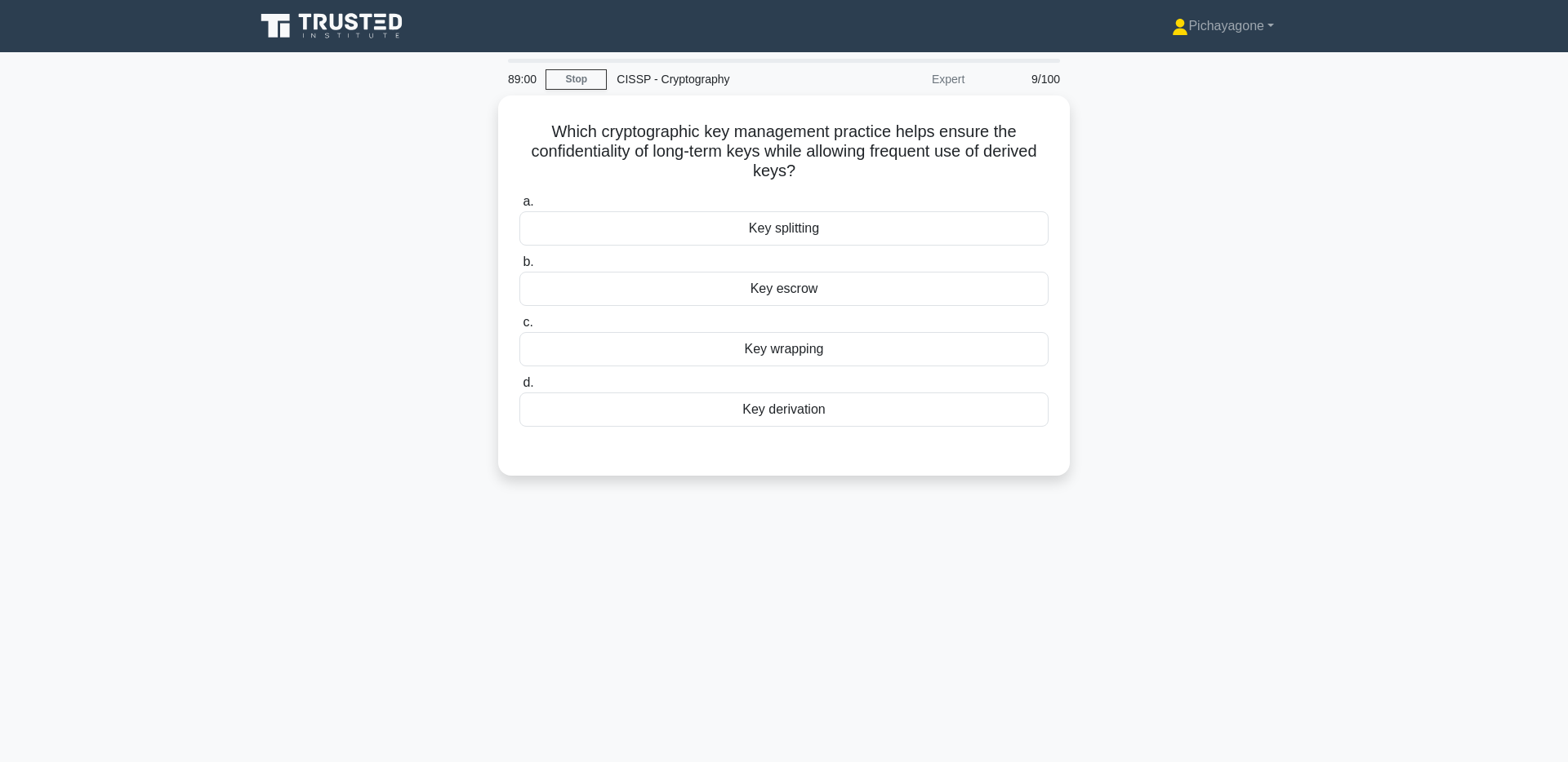
click at [351, 214] on div "Which cryptographic key management practice helps ensure the confidentiality of…" at bounding box center [783, 295] width 1078 height 400
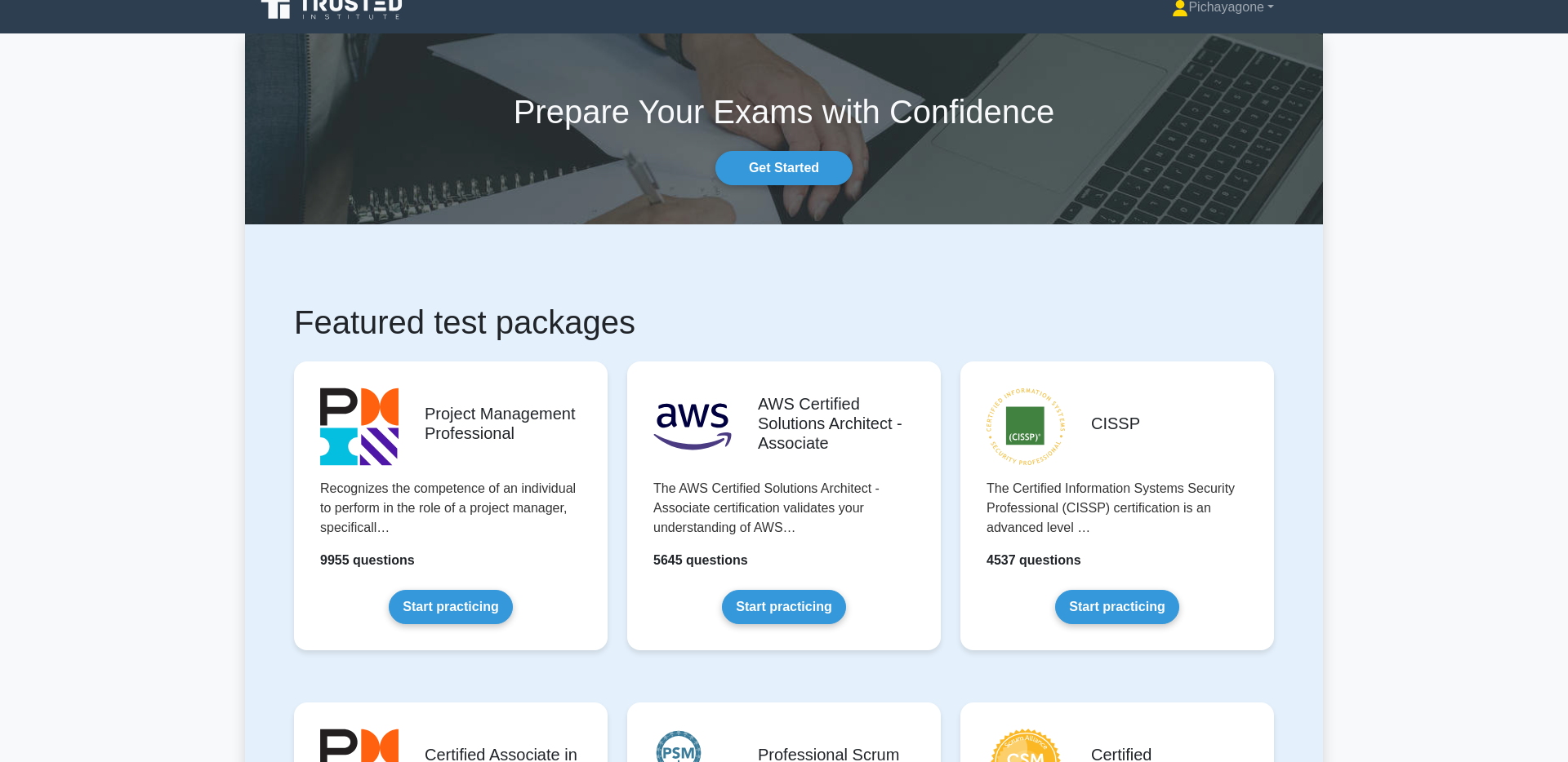
scroll to position [69, 0]
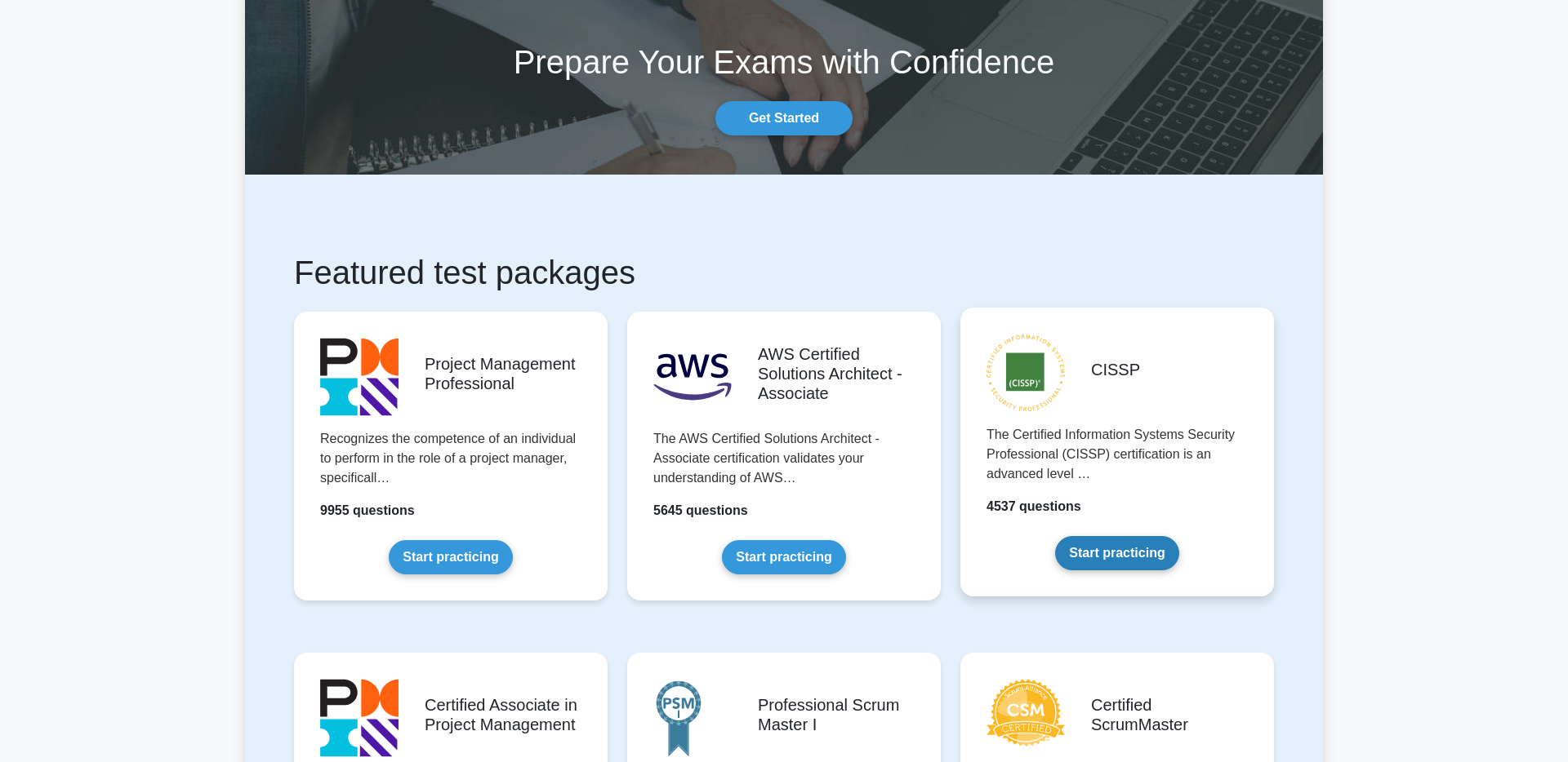
click at [1167, 536] on link "Start practicing" at bounding box center [1116, 553] width 123 height 34
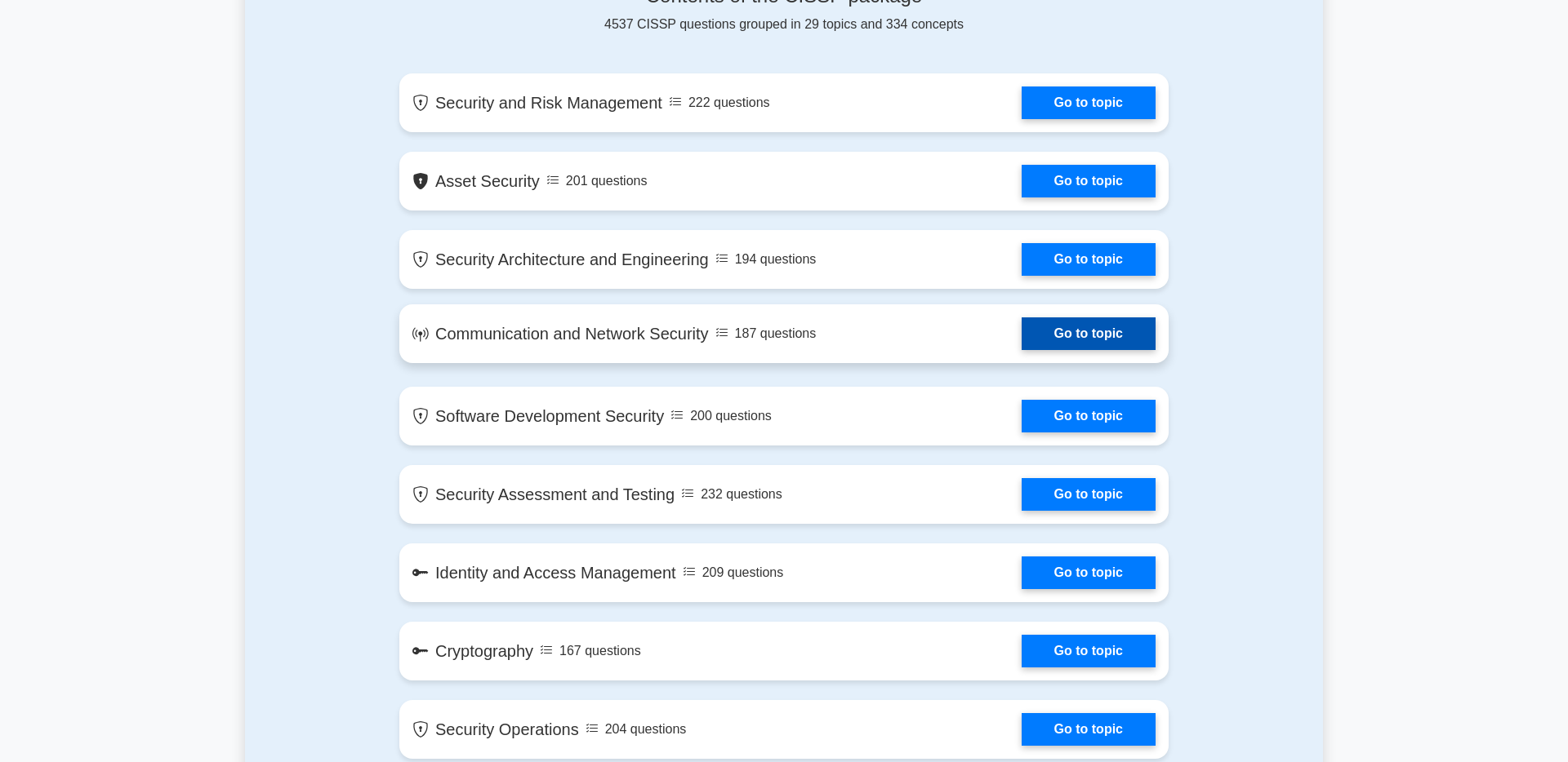
scroll to position [721, 0]
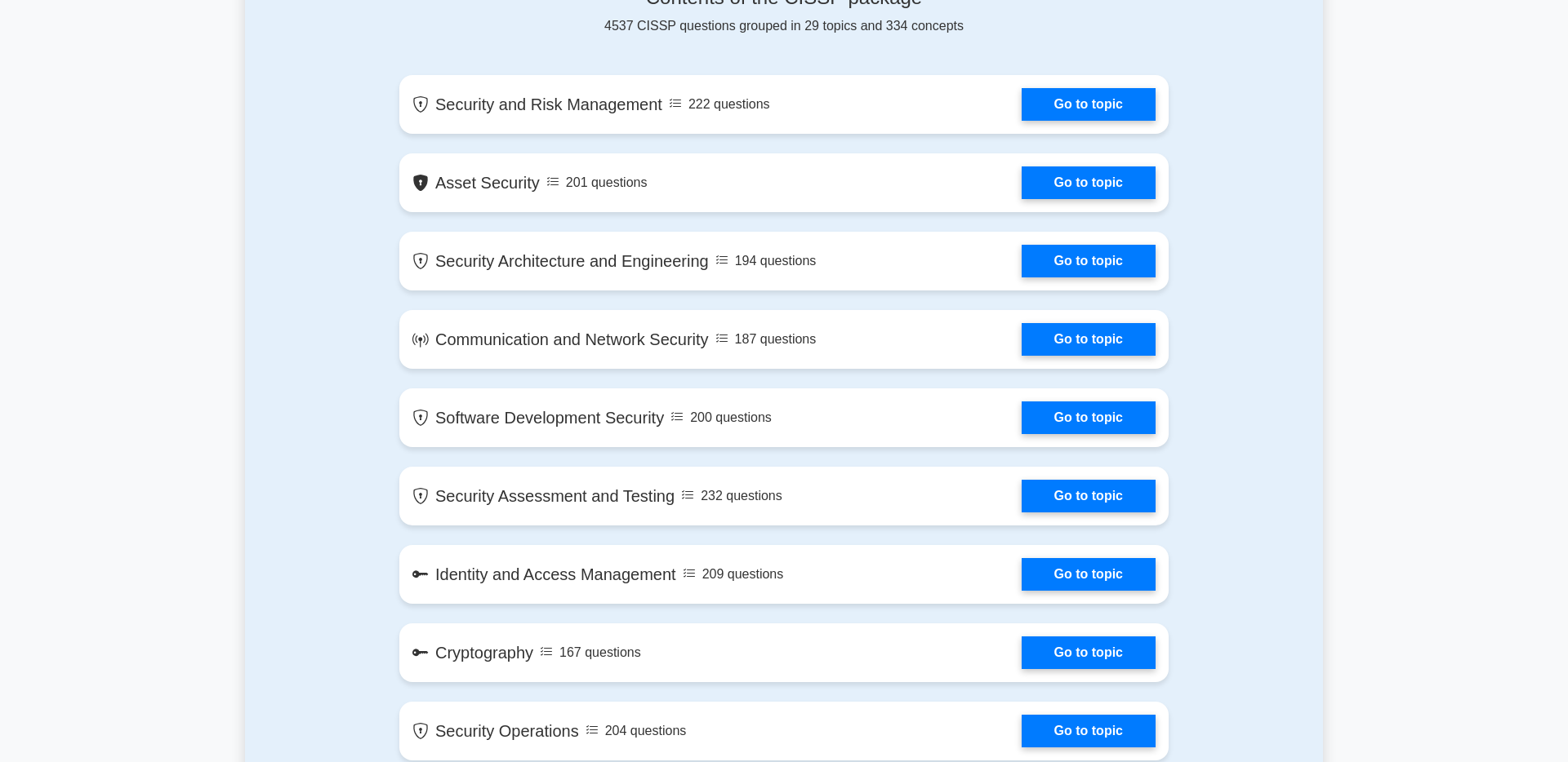
click at [553, 31] on div "Contents of the CISSP package 4537 CISSP questions grouped in 29 topics and 334…" at bounding box center [783, 10] width 769 height 50
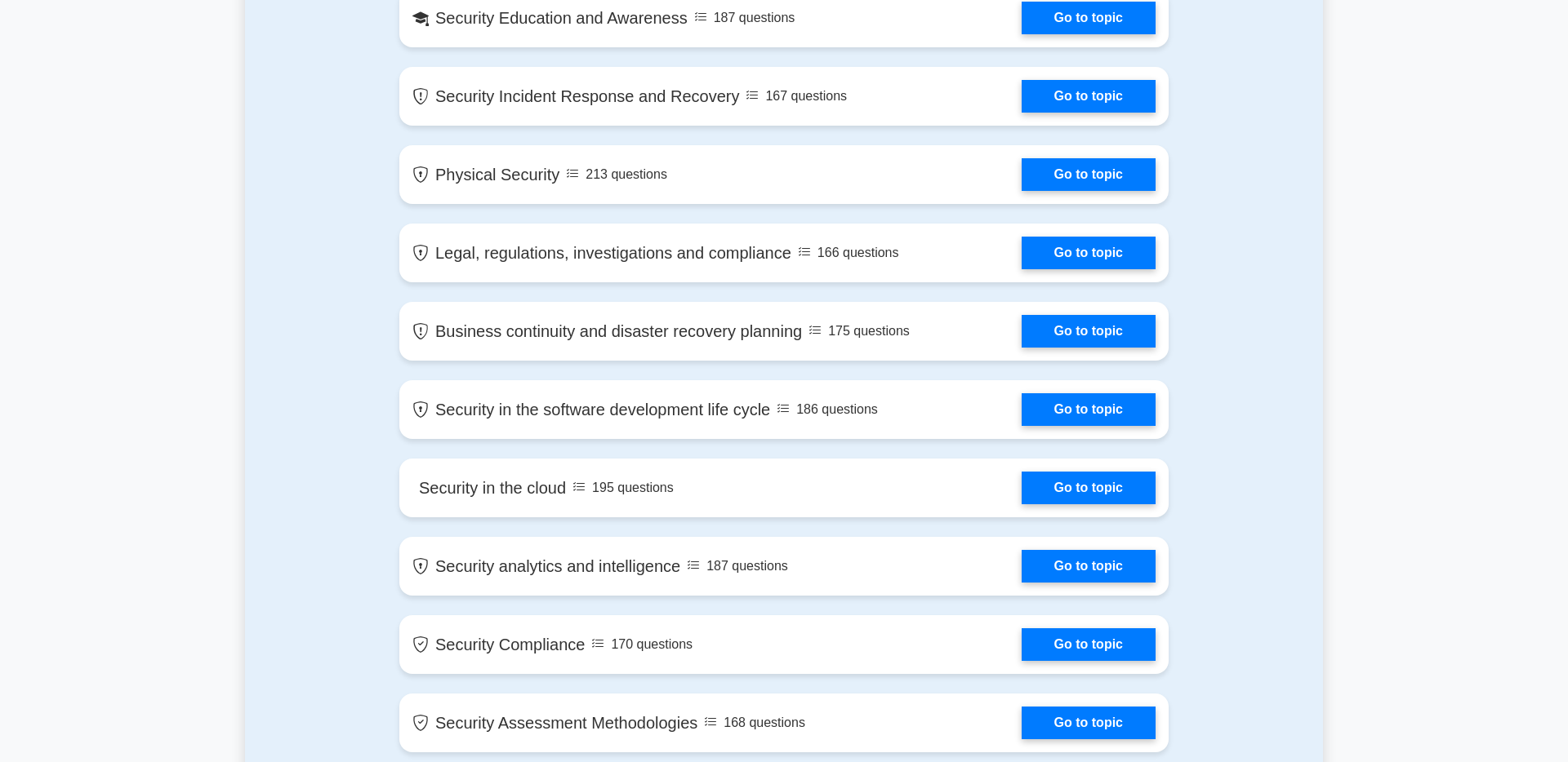
scroll to position [1670, 0]
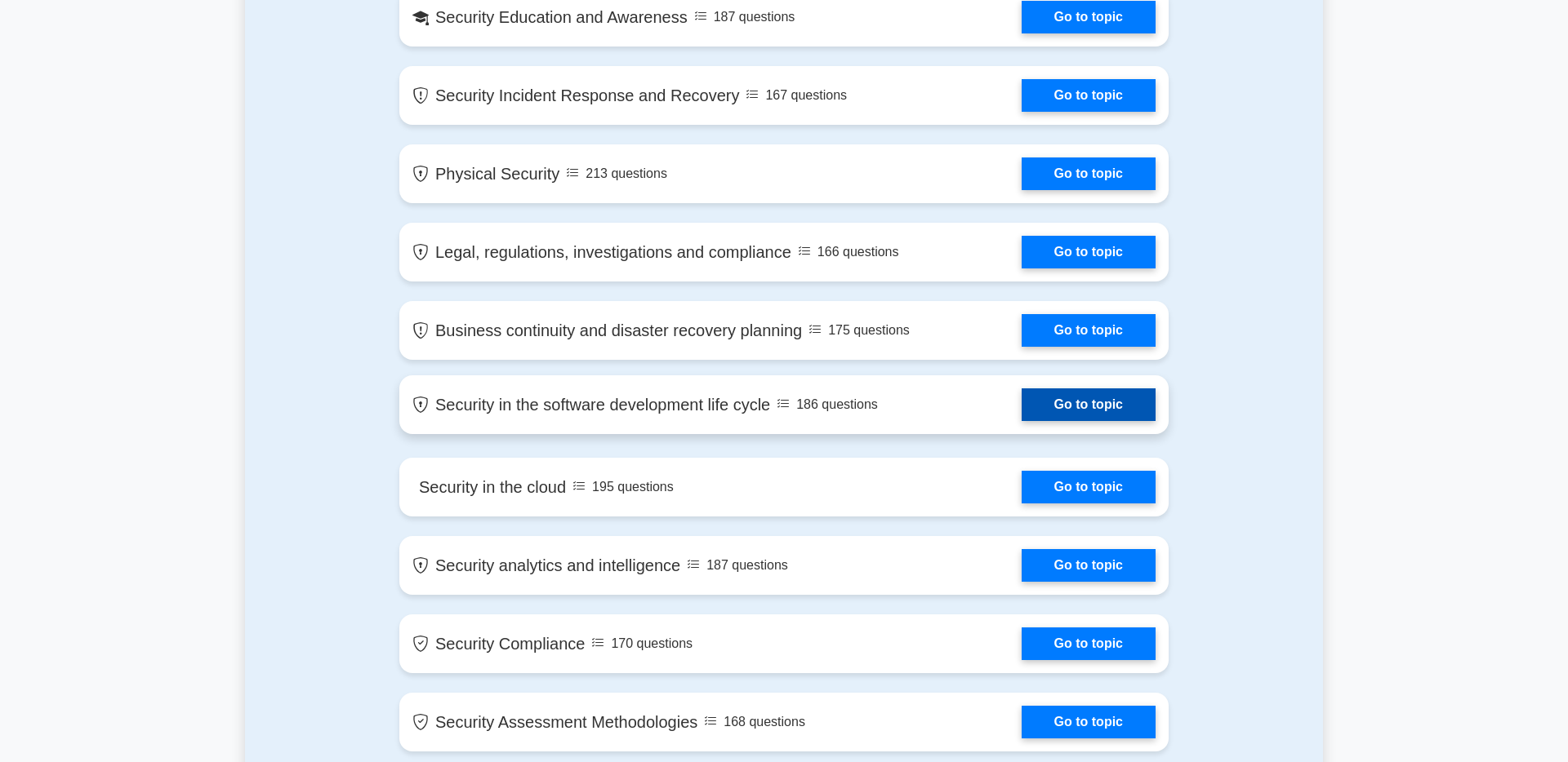
click at [1022, 408] on link "Go to topic" at bounding box center [1089, 405] width 134 height 33
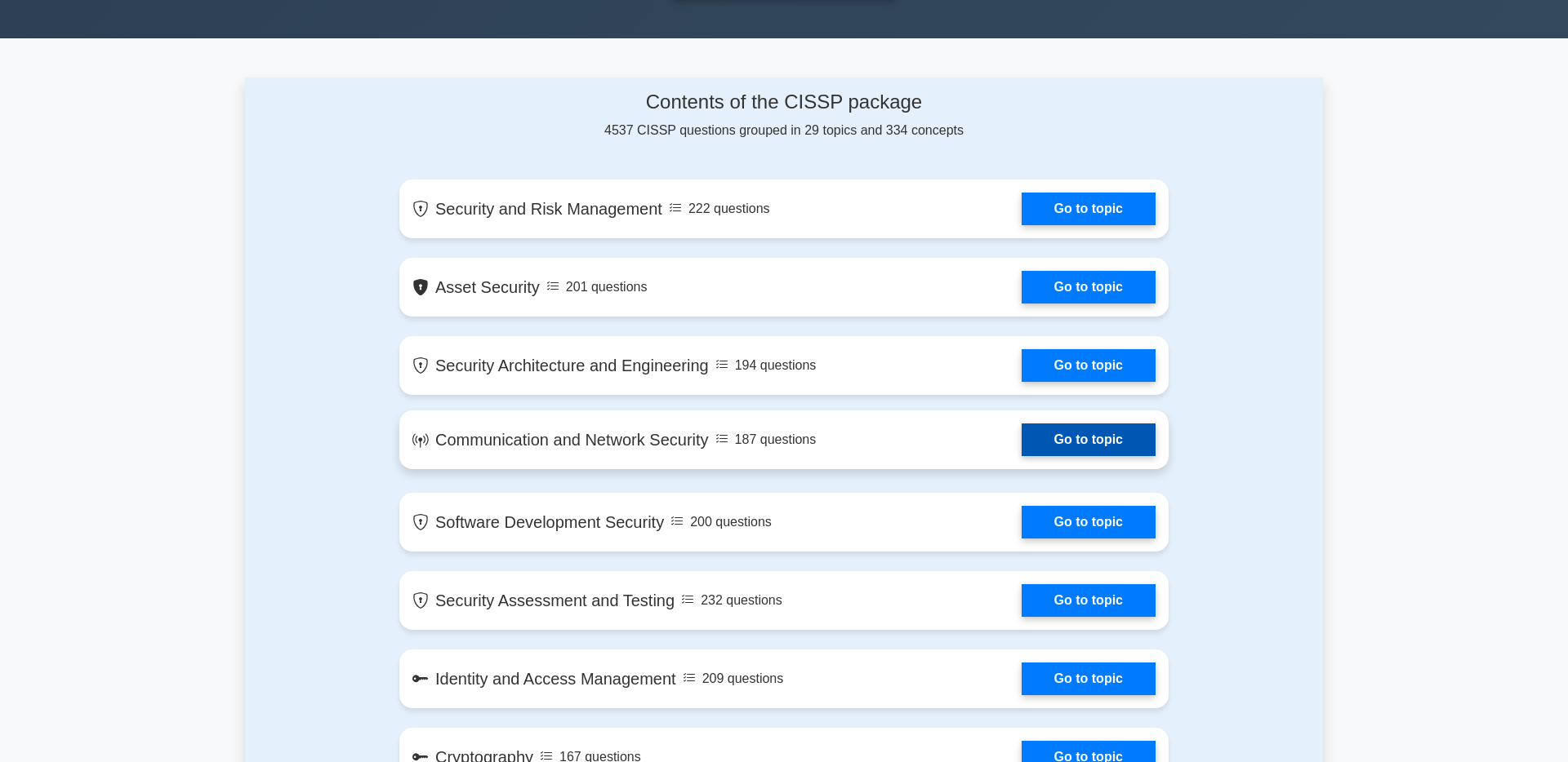
scroll to position [567, 0]
